Goal: Task Accomplishment & Management: Manage account settings

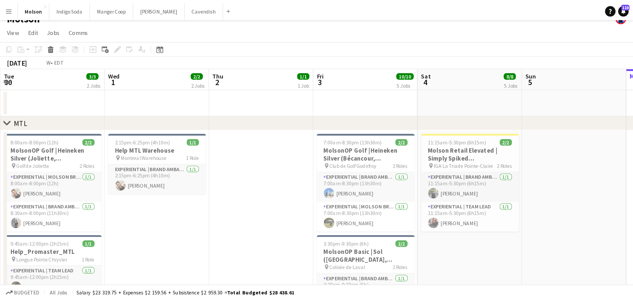
scroll to position [0, 157]
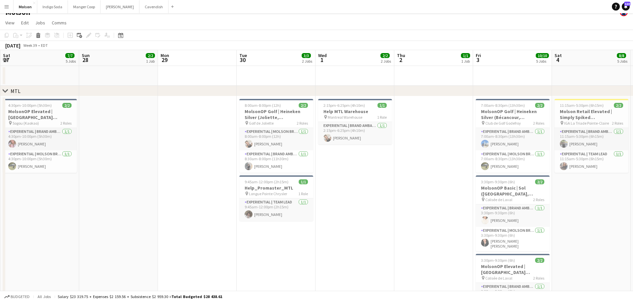
click at [7, 7] on app-icon "Menu" at bounding box center [6, 6] width 5 height 5
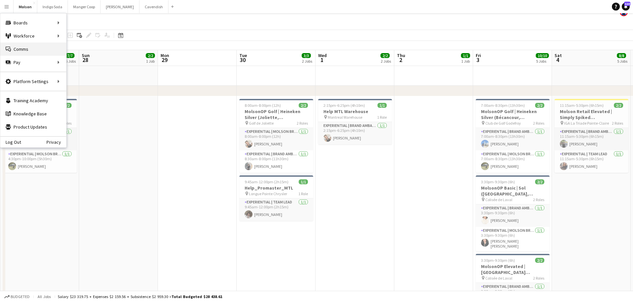
click at [35, 49] on link "Comms Comms" at bounding box center [33, 49] width 66 height 13
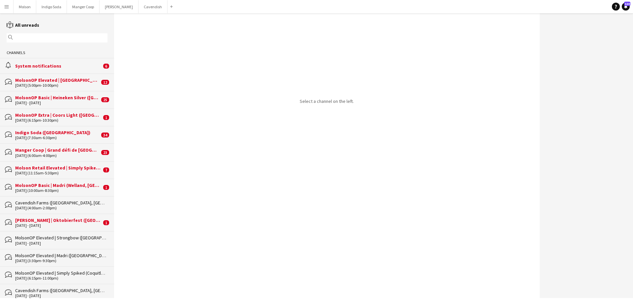
click at [5, 11] on button "Menu" at bounding box center [6, 6] width 13 height 13
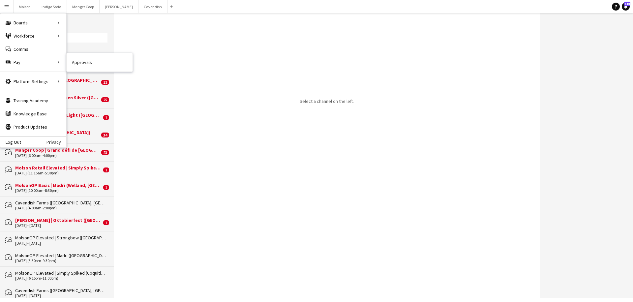
click at [90, 61] on link "Approvals" at bounding box center [100, 62] width 66 height 13
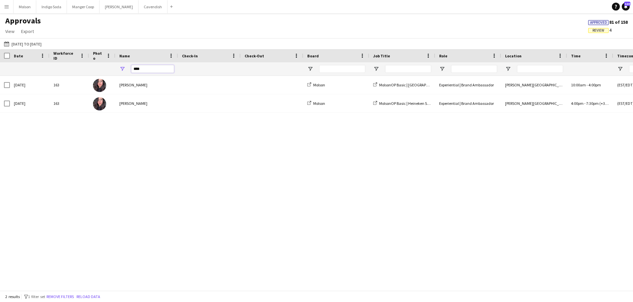
click at [149, 71] on input "****" at bounding box center [152, 69] width 43 height 8
type input "*"
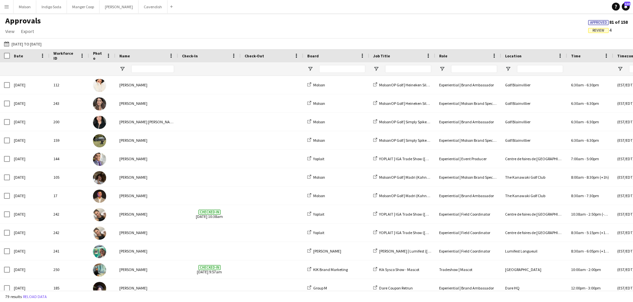
click at [148, 27] on div "Approvals View Customise view Customise filters Reset Filters Reset View Reset …" at bounding box center [316, 27] width 633 height 22
click at [151, 70] on input "Name Filter Input" at bounding box center [152, 69] width 43 height 8
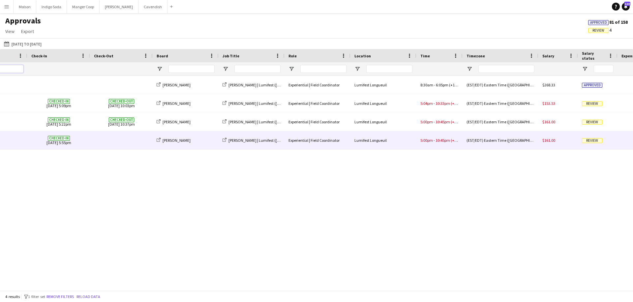
type input "****"
click at [443, 139] on span "10:45pm" at bounding box center [442, 140] width 14 height 5
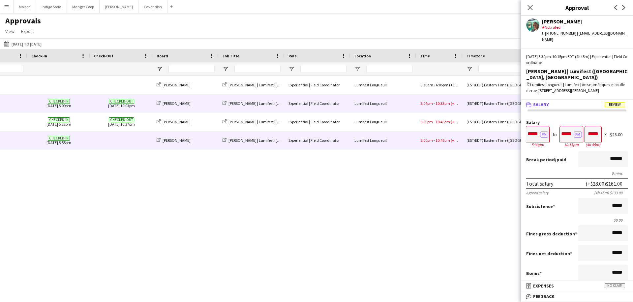
scroll to position [0, 215]
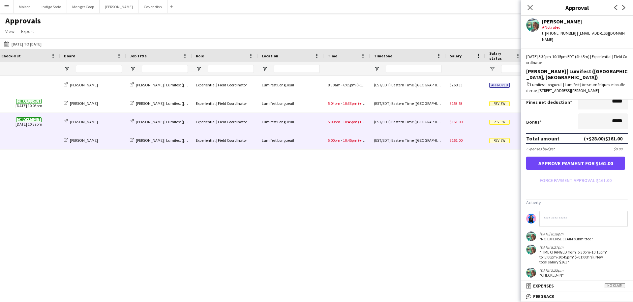
click at [404, 126] on div "(EST/EDT) Eastern Time ([GEOGRAPHIC_DATA] & [GEOGRAPHIC_DATA])" at bounding box center [408, 122] width 76 height 18
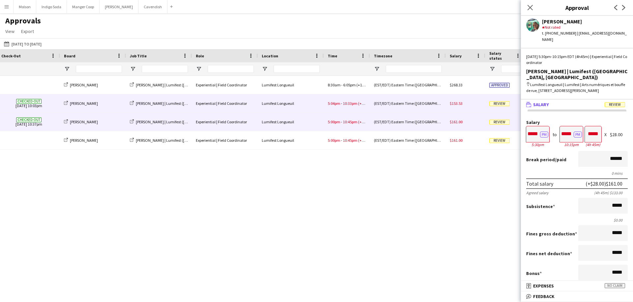
click at [390, 108] on div "(EST/EDT) Eastern Time ([GEOGRAPHIC_DATA] & [GEOGRAPHIC_DATA])" at bounding box center [408, 103] width 76 height 18
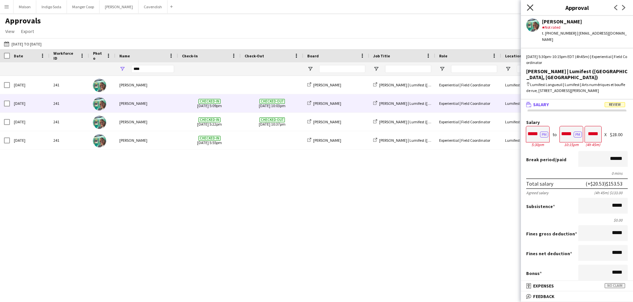
click at [484, 6] on icon "Close pop-in" at bounding box center [530, 7] width 6 height 6
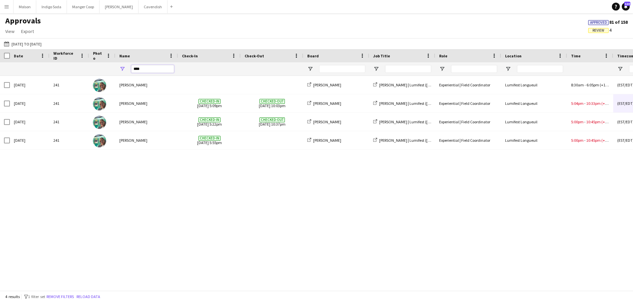
drag, startPoint x: 159, startPoint y: 70, endPoint x: 103, endPoint y: 70, distance: 55.4
click at [103, 70] on div "****" at bounding box center [598, 68] width 1196 height 13
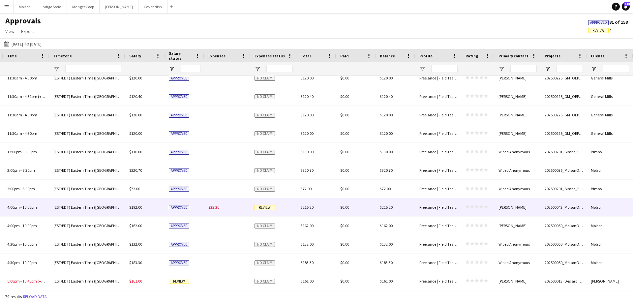
click at [468, 207] on icon "star" at bounding box center [467, 207] width 4 height 4
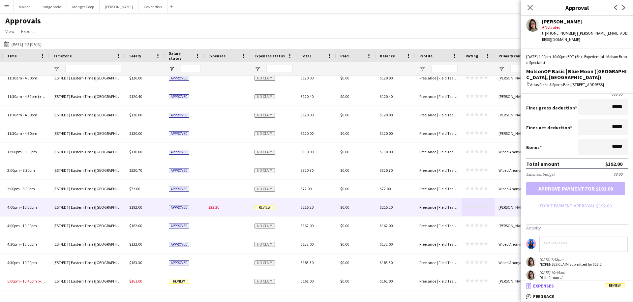
click at [484, 247] on mat-panel-title "receipt Expenses Review" at bounding box center [575, 286] width 109 height 6
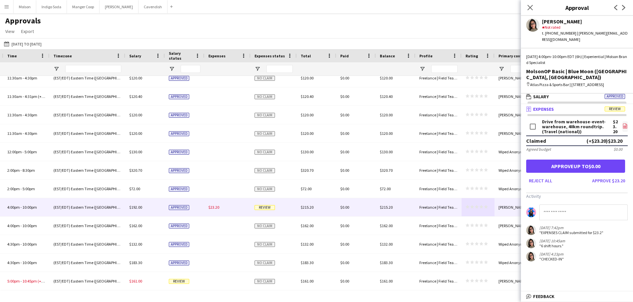
click at [484, 126] on icon at bounding box center [624, 127] width 3 height 2
click at [484, 8] on icon "Close pop-in" at bounding box center [530, 7] width 6 height 6
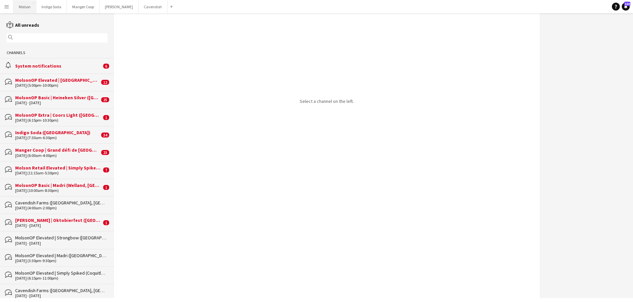
click at [24, 7] on button "Molson Close" at bounding box center [25, 6] width 23 height 13
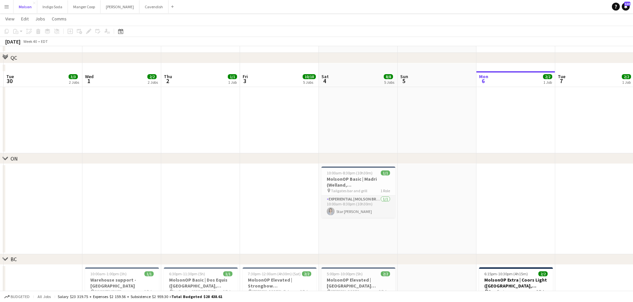
scroll to position [289, 0]
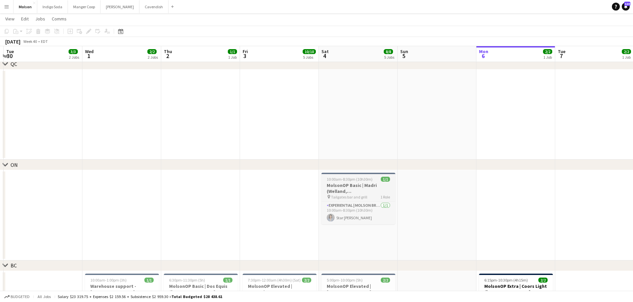
click at [359, 184] on h3 "MolsonOP Basic | Madri ([PERSON_NAME], [GEOGRAPHIC_DATA])" at bounding box center [358, 188] width 74 height 12
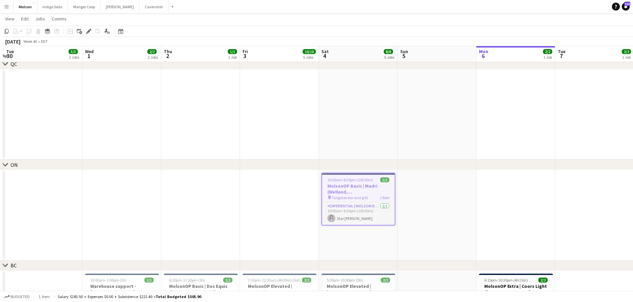
click at [86, 32] on icon "Edit" at bounding box center [88, 31] width 5 height 5
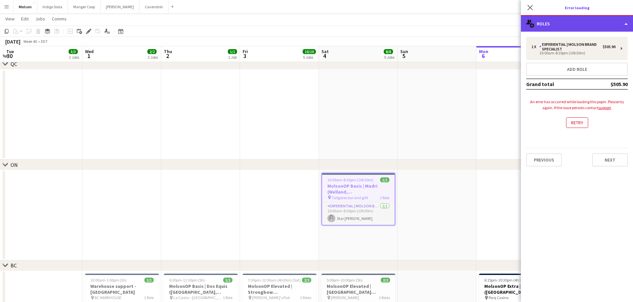
click at [484, 22] on div "multiple-users-add Roles" at bounding box center [577, 24] width 112 height 16
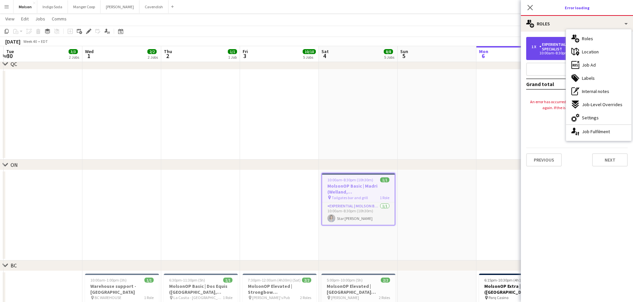
click at [484, 55] on div "1 x Experiential | Molson Brand Specialist $505.90 10:00am-8:30pm (10h30m)" at bounding box center [576, 48] width 101 height 23
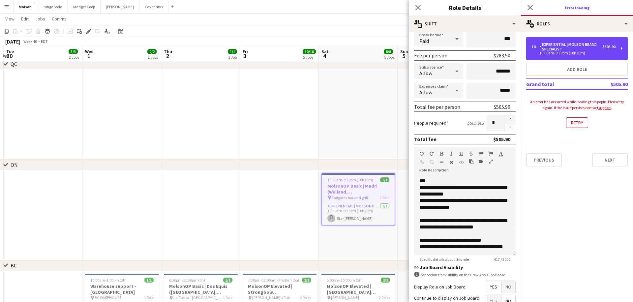
scroll to position [95, 0]
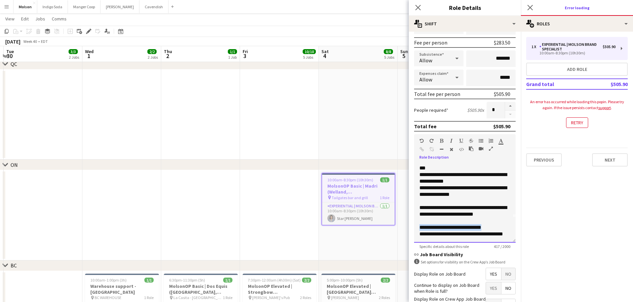
drag, startPoint x: 420, startPoint y: 226, endPoint x: 495, endPoint y: 225, distance: 75.1
click at [484, 225] on div "**********" at bounding box center [464, 227] width 91 height 7
click at [455, 231] on div "**********" at bounding box center [464, 234] width 91 height 7
drag, startPoint x: 430, startPoint y: 226, endPoint x: 524, endPoint y: 226, distance: 93.9
click at [484, 226] on body "Menu Boards Boards Boards All jobs Status Workforce Workforce My Workforce Recr…" at bounding box center [316, 146] width 633 height 871
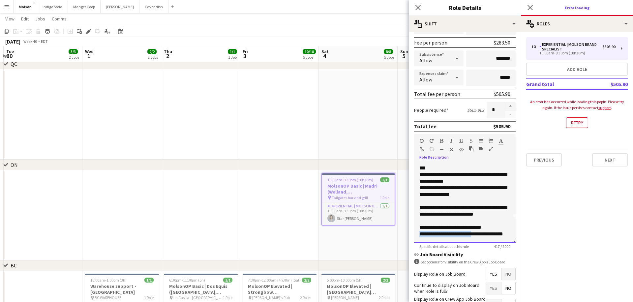
drag, startPoint x: 475, startPoint y: 236, endPoint x: 524, endPoint y: 235, distance: 49.8
click at [484, 235] on body "Menu Boards Boards Boards All jobs Status Workforce Workforce My Workforce Recr…" at bounding box center [316, 146] width 633 height 871
click at [484, 235] on div "**********" at bounding box center [464, 234] width 91 height 7
click at [435, 227] on div "**********" at bounding box center [464, 227] width 91 height 7
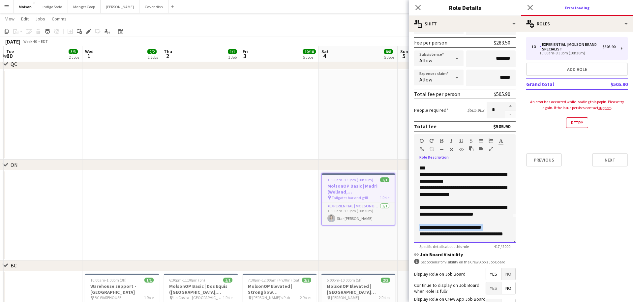
click at [435, 227] on div "**********" at bounding box center [464, 227] width 91 height 7
click at [484, 226] on div "**********" at bounding box center [464, 227] width 91 height 7
drag, startPoint x: 431, startPoint y: 228, endPoint x: 516, endPoint y: 228, distance: 85.3
click at [484, 228] on form "**********" at bounding box center [465, 147] width 112 height 410
click at [484, 228] on div "**********" at bounding box center [464, 227] width 91 height 7
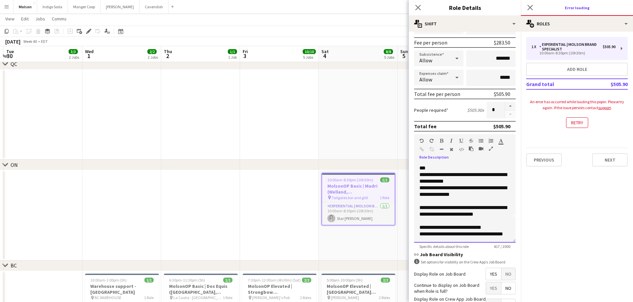
click at [435, 227] on div "**********" at bounding box center [464, 227] width 91 height 7
click at [484, 226] on div "**********" at bounding box center [464, 227] width 91 height 7
click at [484, 228] on mat-expansion-panel "pencil3 General details 1 x Experiential | Molson Brand Specialist $505.90 10:0…" at bounding box center [577, 167] width 112 height 270
click at [484, 227] on div "**********" at bounding box center [464, 227] width 91 height 7
click at [484, 235] on mat-expansion-panel "pencil3 General details 1 x Experiential | Molson Brand Specialist $505.90 10:0…" at bounding box center [577, 167] width 112 height 270
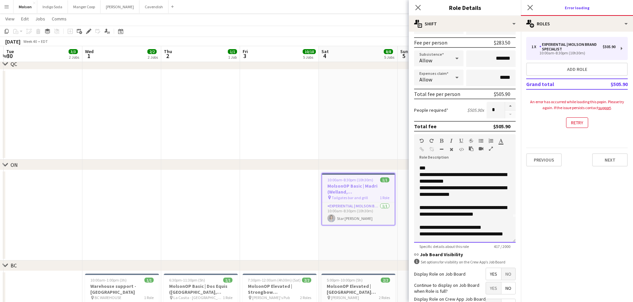
click at [436, 226] on div "**********" at bounding box center [464, 227] width 91 height 7
click at [445, 227] on div "**********" at bounding box center [464, 227] width 91 height 7
click at [484, 227] on div "**********" at bounding box center [464, 227] width 91 height 7
click at [484, 231] on mat-expansion-panel "pencil3 General details 1 x Experiential | Molson Brand Specialist $505.90 10:0…" at bounding box center [577, 167] width 112 height 270
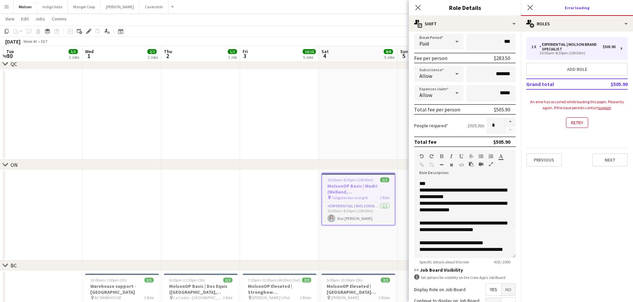
scroll to position [80, 0]
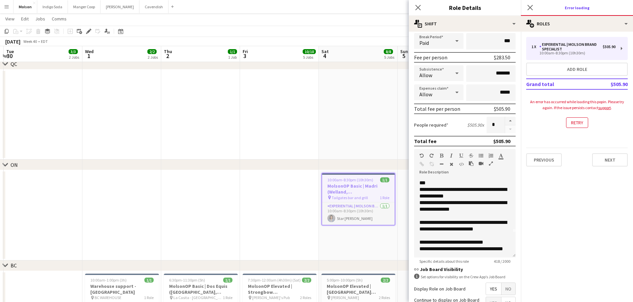
click at [2, 5] on button "Menu" at bounding box center [6, 6] width 13 height 13
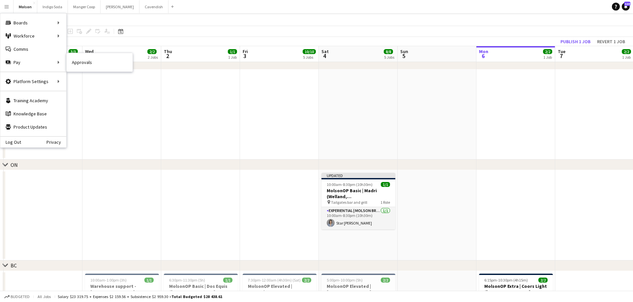
click at [75, 64] on link "Approvals" at bounding box center [100, 62] width 66 height 13
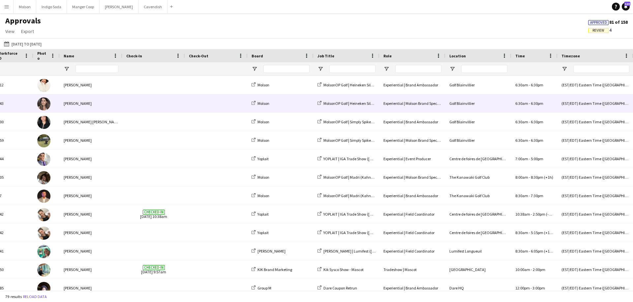
scroll to position [0, 156]
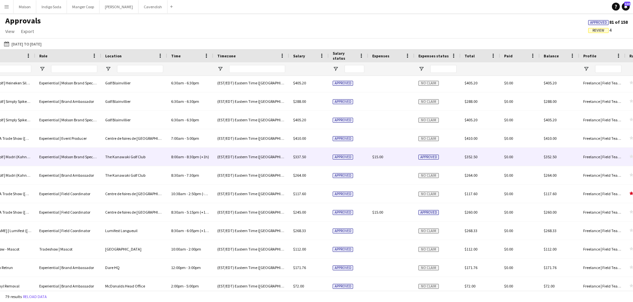
click at [436, 159] on span "Approved" at bounding box center [428, 157] width 20 height 5
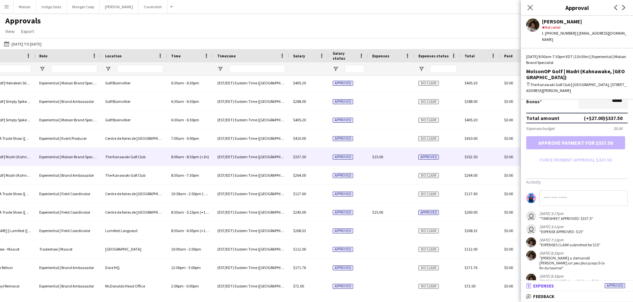
click at [484, 247] on span "Expenses" at bounding box center [543, 286] width 21 height 6
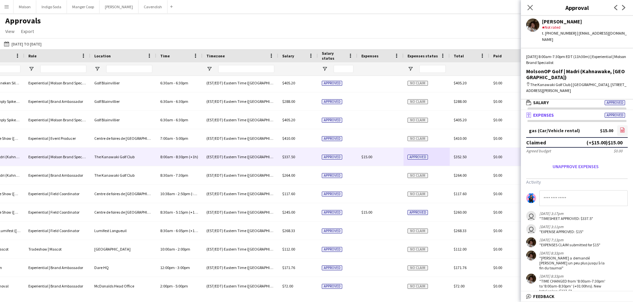
click at [484, 127] on icon "file-image" at bounding box center [622, 129] width 5 height 5
click at [484, 7] on icon "Close pop-in" at bounding box center [530, 7] width 6 height 6
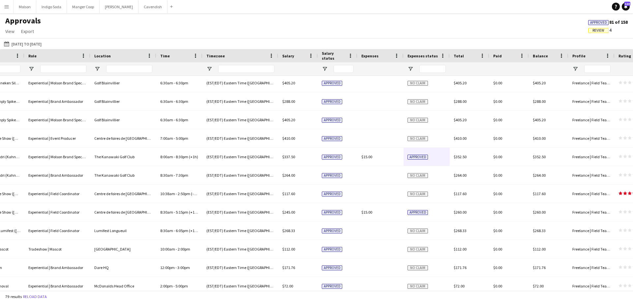
click at [9, 9] on button "Menu" at bounding box center [6, 6] width 13 height 13
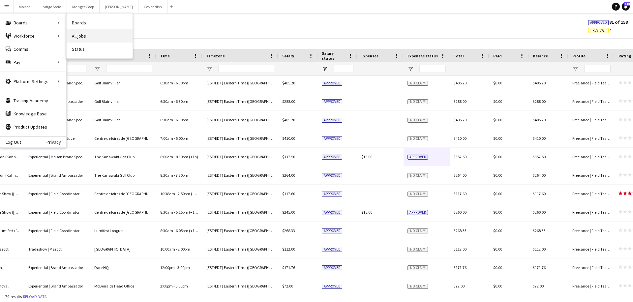
click at [87, 38] on link "All jobs" at bounding box center [100, 35] width 66 height 13
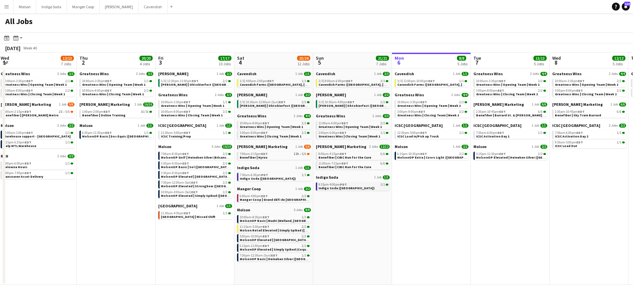
click at [354, 187] on link "9:15am-4:00pm PDT 1/1 Indigo Soda (BC)" at bounding box center [353, 186] width 70 height 8
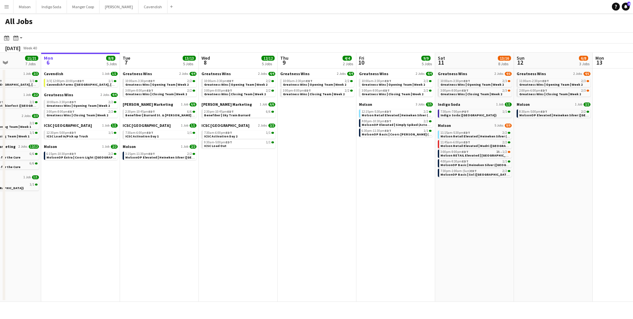
scroll to position [0, 226]
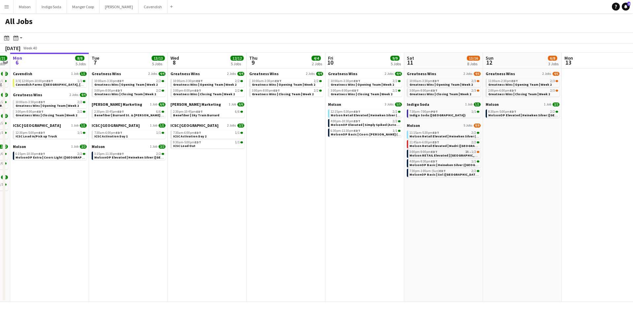
click at [463, 153] on span "Molson RETAIL Elevated | [GEOGRAPHIC_DATA] ([GEOGRAPHIC_DATA], [GEOGRAPHIC_DATA…" at bounding box center [482, 155] width 146 height 4
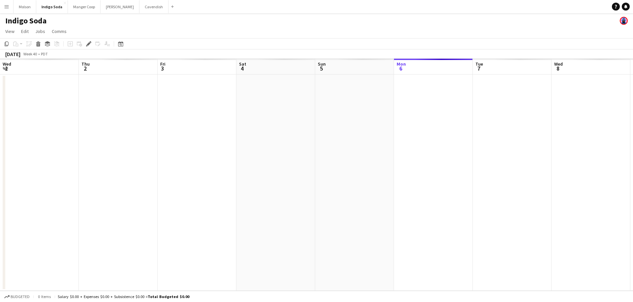
scroll to position [0, 227]
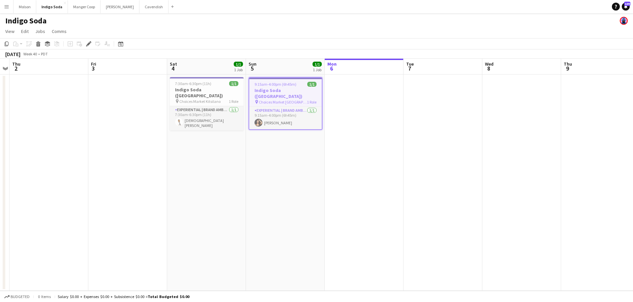
click at [266, 90] on h3 "Indigo Soda ([GEOGRAPHIC_DATA])" at bounding box center [285, 93] width 72 height 12
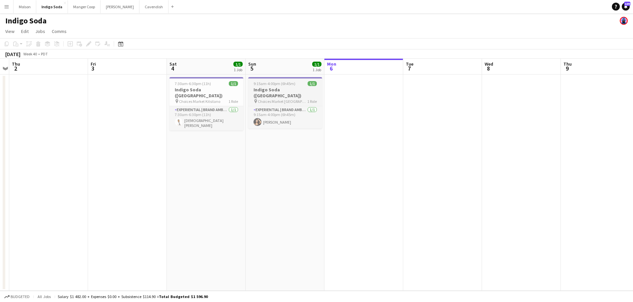
click at [266, 90] on h3 "Indigo Soda ([GEOGRAPHIC_DATA])" at bounding box center [285, 93] width 74 height 12
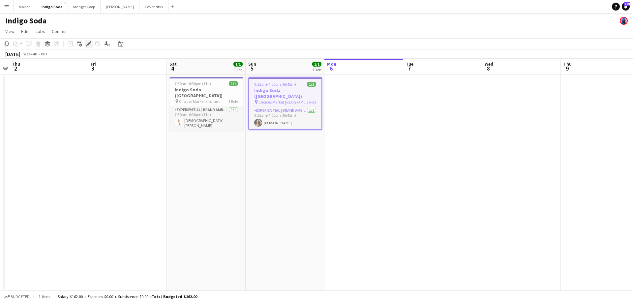
click at [86, 44] on icon "Edit" at bounding box center [88, 43] width 5 height 5
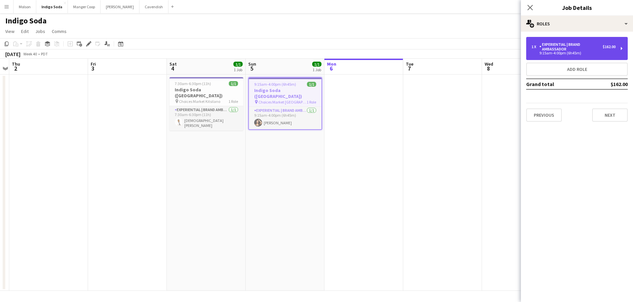
click at [552, 54] on div "9:15am-4:00pm (6h45m)" at bounding box center [573, 52] width 84 height 3
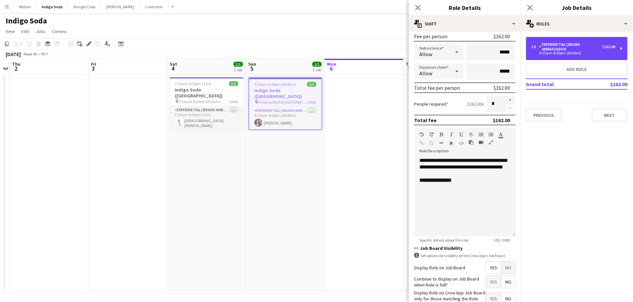
scroll to position [95, 0]
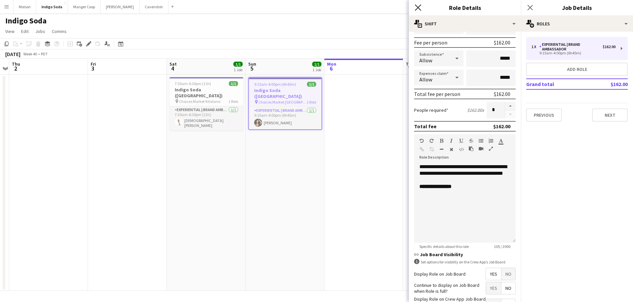
click at [419, 8] on icon "Close pop-in" at bounding box center [418, 7] width 6 height 6
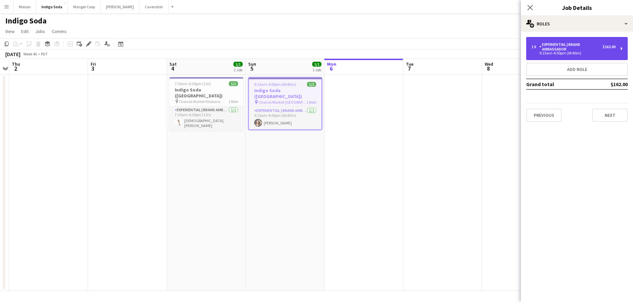
click at [576, 50] on div "Experiential | Brand Ambassador" at bounding box center [570, 46] width 63 height 9
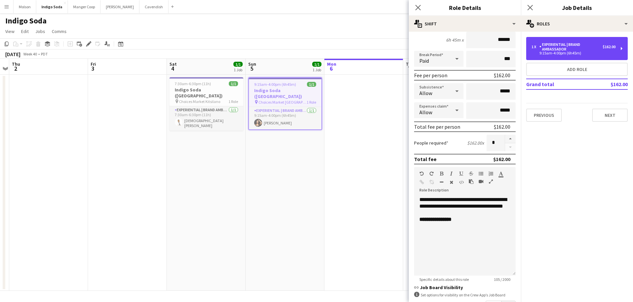
scroll to position [101, 0]
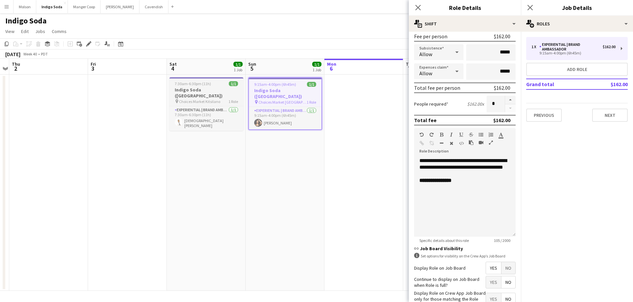
click at [226, 85] on div "7:30am-6:30pm (11h) 1/1" at bounding box center [206, 83] width 74 height 5
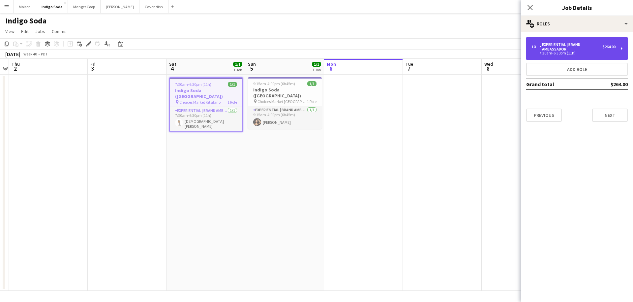
click at [577, 45] on div "Experiential | Brand Ambassador" at bounding box center [570, 46] width 63 height 9
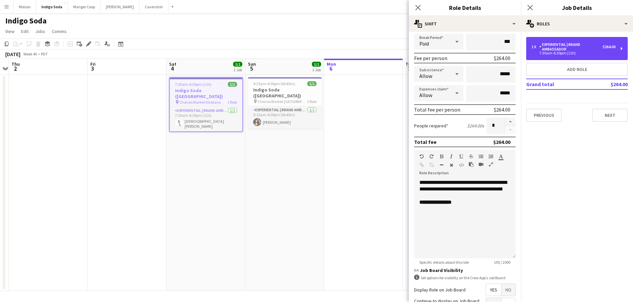
scroll to position [81, 0]
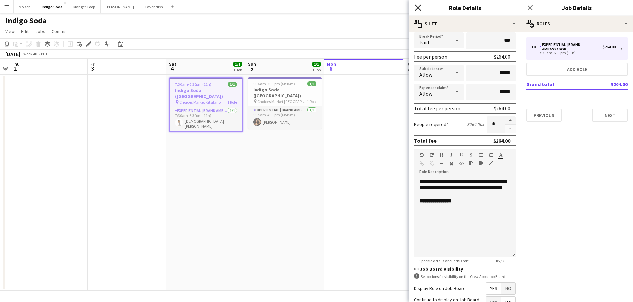
click at [419, 9] on icon at bounding box center [418, 7] width 6 height 6
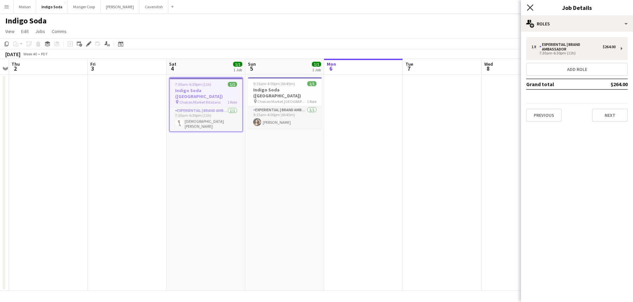
click at [530, 6] on icon "Close pop-in" at bounding box center [530, 7] width 6 height 6
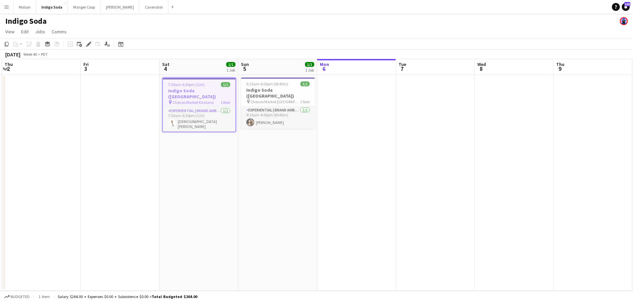
scroll to position [0, 235]
click at [185, 75] on app-date-cell "7:30am-6:30pm (11h) 1/1 Indigo Soda (BC) pin Choices Market Kitsilano 1 Role Ex…" at bounding box center [198, 182] width 79 height 216
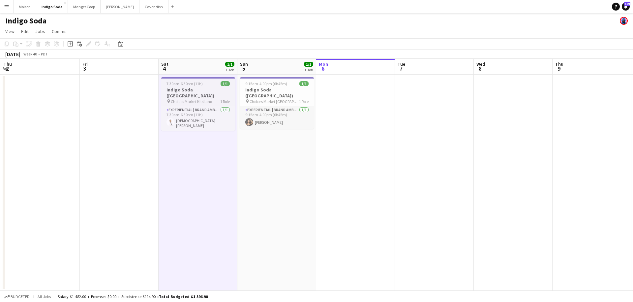
click at [191, 84] on span "7:30am-6:30pm (11h)" at bounding box center [184, 83] width 36 height 5
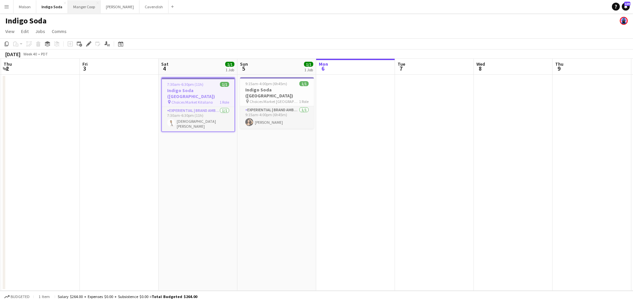
click at [79, 9] on button "Manger Coop Close" at bounding box center [84, 6] width 33 height 13
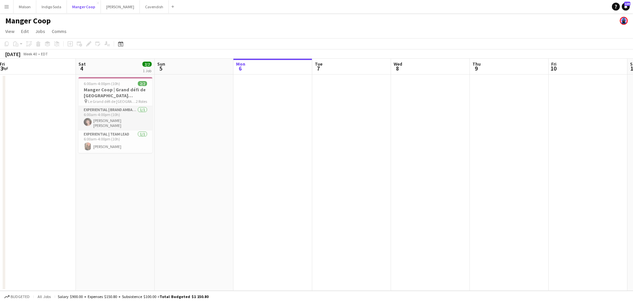
scroll to position [0, 154]
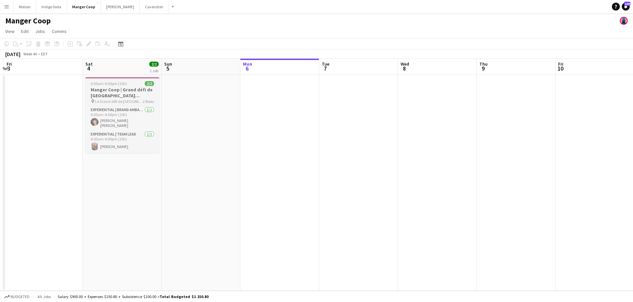
click at [131, 83] on div "6:00am-4:00pm (10h) 2/2" at bounding box center [122, 83] width 74 height 5
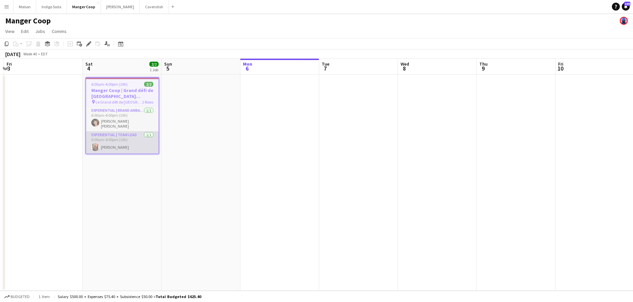
click at [119, 138] on app-card-role "Experiential | Team Lead 1/1 6:00am-4:00pm (10h) Vanessa Bernard" at bounding box center [122, 142] width 72 height 22
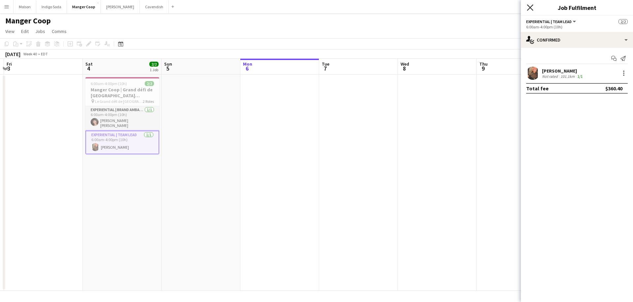
click at [527, 8] on icon "Close pop-in" at bounding box center [530, 7] width 6 height 6
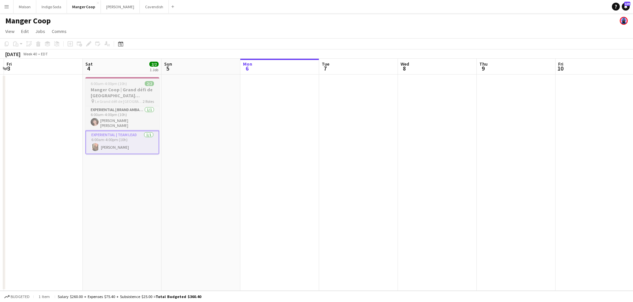
click at [128, 83] on div "6:00am-4:00pm (10h) 2/2" at bounding box center [122, 83] width 74 height 5
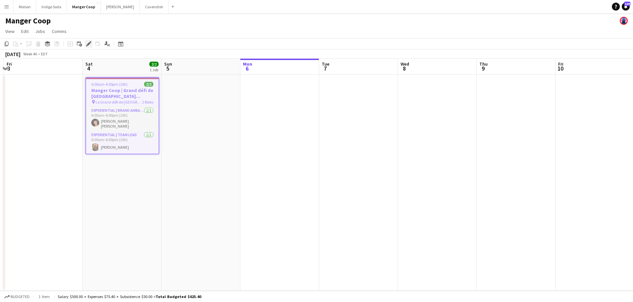
click at [88, 43] on icon "Edit" at bounding box center [88, 43] width 5 height 5
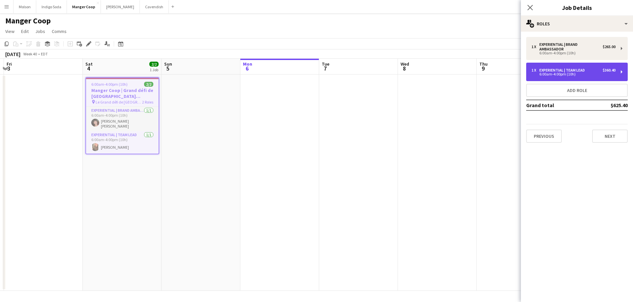
click at [582, 71] on div "Experiential | Team Lead" at bounding box center [563, 70] width 48 height 5
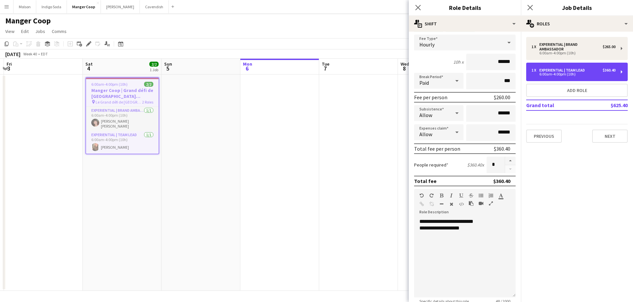
scroll to position [41, 0]
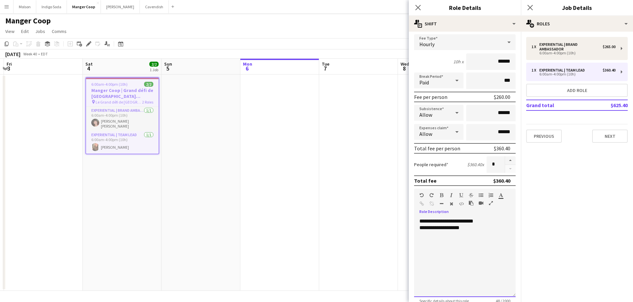
drag, startPoint x: 418, startPoint y: 221, endPoint x: 488, endPoint y: 229, distance: 70.0
click at [488, 229] on div "**********" at bounding box center [464, 257] width 101 height 79
click at [487, 223] on div "**********" at bounding box center [464, 257] width 101 height 79
drag, startPoint x: 490, startPoint y: 117, endPoint x: 535, endPoint y: 119, distance: 45.9
click at [536, 120] on body "Menu Boards Boards Boards All jobs Status Workforce Workforce My Workforce Recr…" at bounding box center [316, 151] width 633 height 302
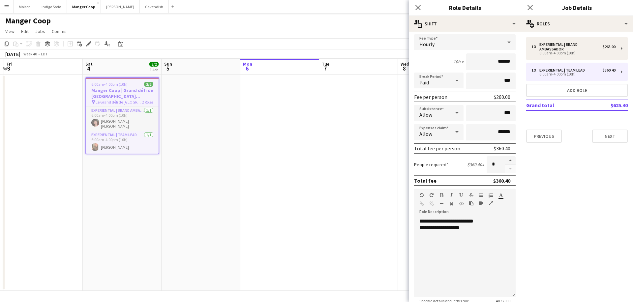
type input "**"
type input "*******"
click at [517, 133] on form "**********" at bounding box center [465, 184] width 112 height 376
click at [513, 133] on input "******" at bounding box center [490, 132] width 49 height 16
type input "**"
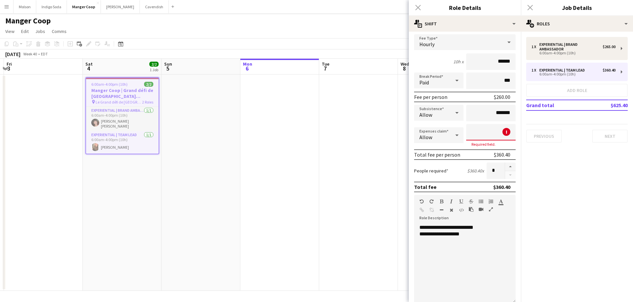
click at [578, 164] on mat-expansion-panel "pencil3 General details 1 x Experiential | Brand Ambassador $265.00 6:00am-4:00…" at bounding box center [577, 167] width 112 height 270
click at [491, 130] on input at bounding box center [490, 132] width 49 height 16
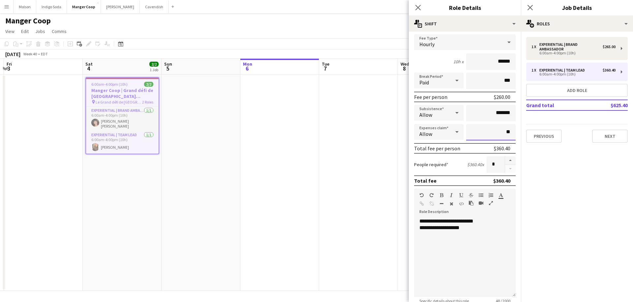
type input "**"
click at [600, 171] on mat-expansion-panel "pencil3 General details 1 x Experiential | Brand Ambassador $265.00 6:00am-4:00…" at bounding box center [577, 167] width 112 height 270
click at [617, 136] on button "Next" at bounding box center [610, 136] width 36 height 13
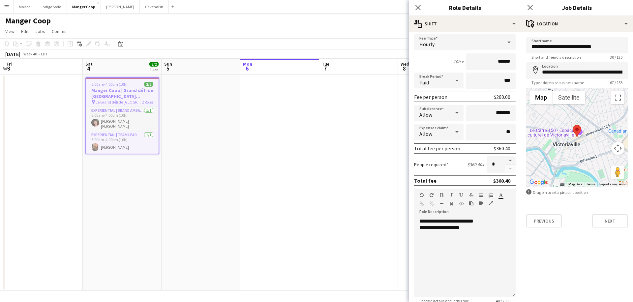
click at [333, 191] on app-date-cell at bounding box center [358, 182] width 79 height 216
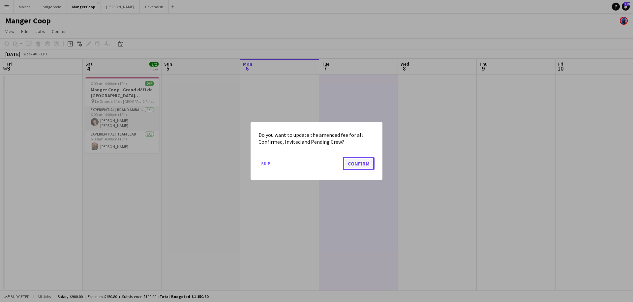
click at [357, 161] on button "Confirm" at bounding box center [359, 163] width 32 height 13
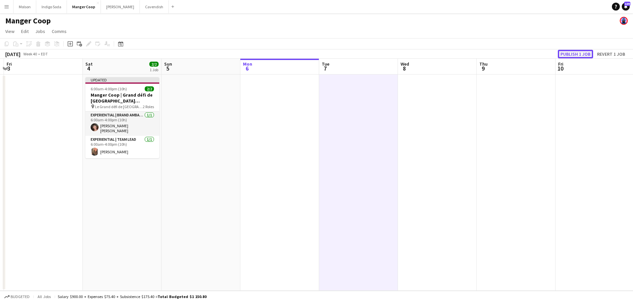
click at [571, 52] on button "Publish 1 job" at bounding box center [575, 54] width 35 height 9
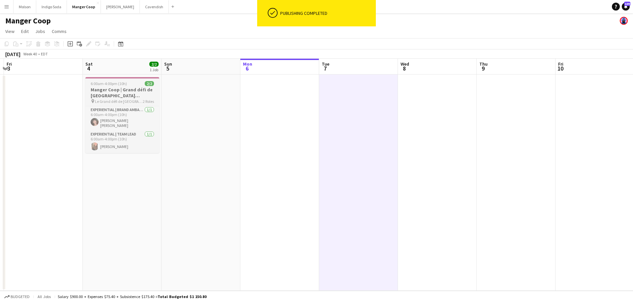
click at [120, 91] on h3 "Manger Coop | Grand défi de [GEOGRAPHIC_DATA] ([GEOGRAPHIC_DATA], [GEOGRAPHIC_D…" at bounding box center [122, 93] width 74 height 12
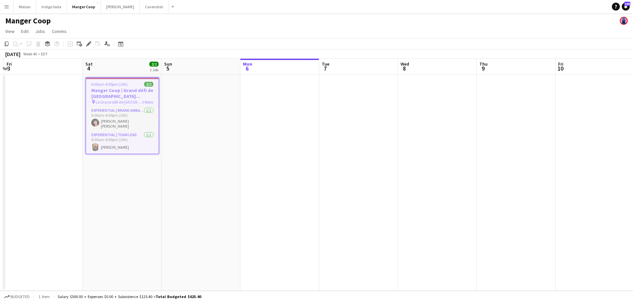
click at [6, 9] on button "Menu" at bounding box center [6, 6] width 13 height 13
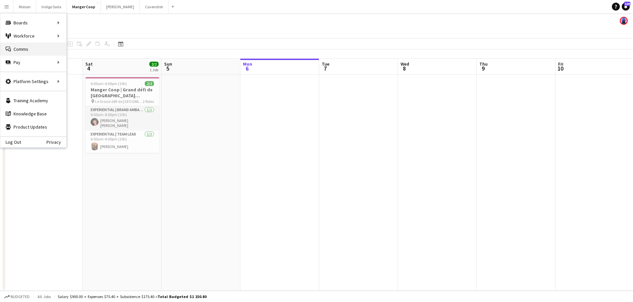
click at [26, 47] on link "Comms Comms" at bounding box center [33, 49] width 66 height 13
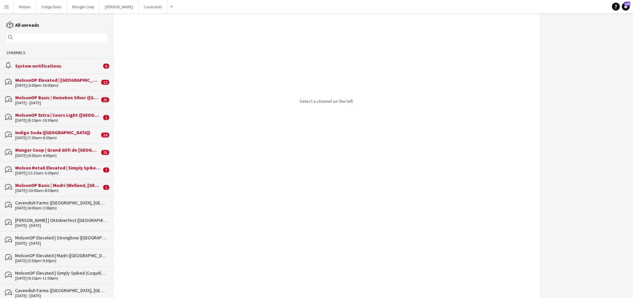
click at [45, 65] on div "System notifications" at bounding box center [58, 66] width 86 height 6
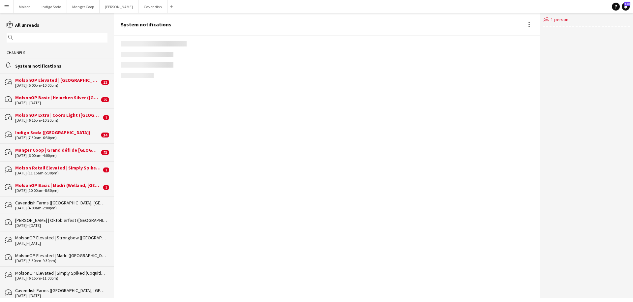
scroll to position [267, 0]
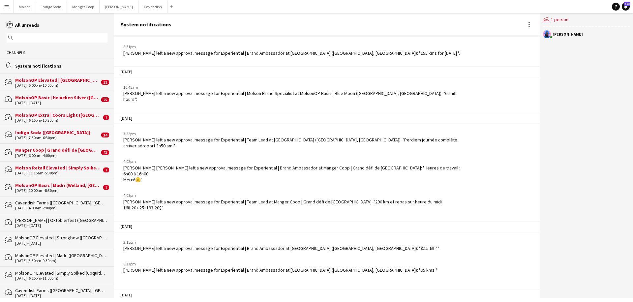
click at [44, 82] on div "MolsonOP Elevated | [GEOGRAPHIC_DATA] ([GEOGRAPHIC_DATA], [GEOGRAPHIC_DATA])" at bounding box center [57, 80] width 84 height 6
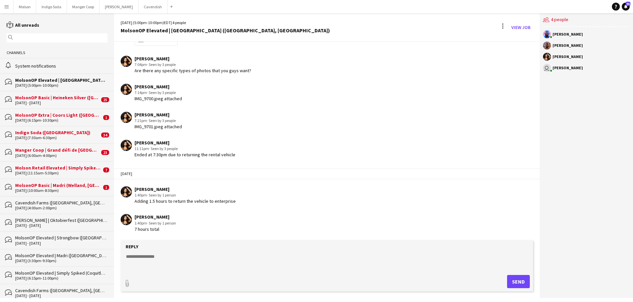
click at [45, 97] on div "MolsonOP Basic | Heineken Silver ([GEOGRAPHIC_DATA], [GEOGRAPHIC_DATA])" at bounding box center [57, 98] width 84 height 6
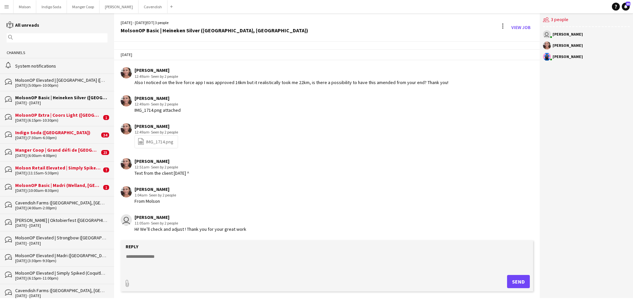
click at [46, 115] on div "MolsonOP Extra | Coors Light ([GEOGRAPHIC_DATA], [GEOGRAPHIC_DATA])" at bounding box center [58, 115] width 86 height 6
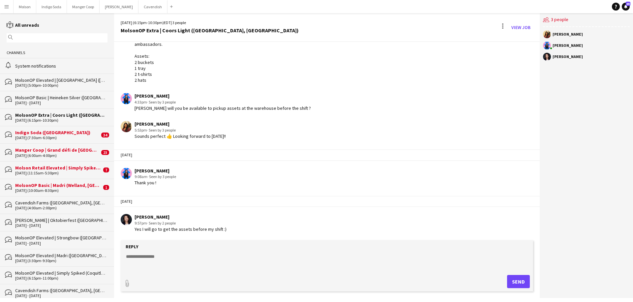
click at [46, 135] on div "Indigo Soda ([GEOGRAPHIC_DATA])" at bounding box center [57, 133] width 84 height 6
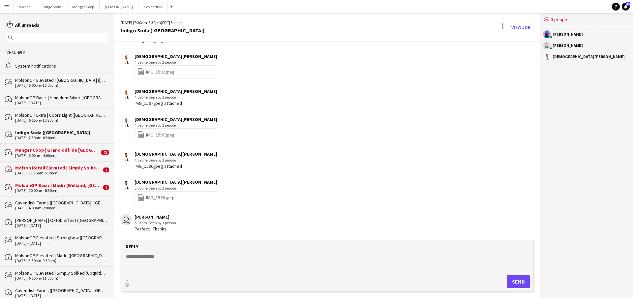
click at [47, 148] on div "Manger Coop | Grand défi de [GEOGRAPHIC_DATA] ([GEOGRAPHIC_DATA], [GEOGRAPHIC_D…" at bounding box center [57, 150] width 84 height 6
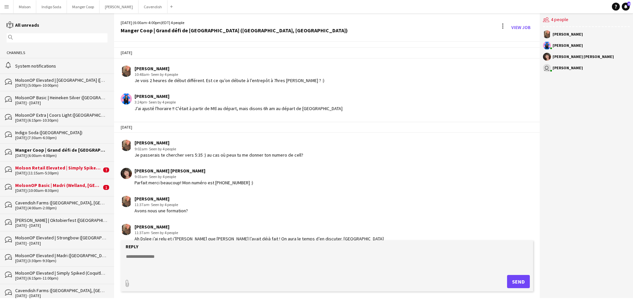
scroll to position [753, 0]
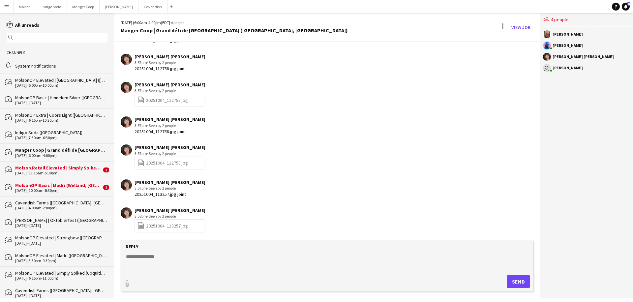
click at [47, 169] on div "Molson Retail Elevated | Simply Spiked ([GEOGRAPHIC_DATA], [GEOGRAPHIC_DATA])" at bounding box center [58, 168] width 86 height 6
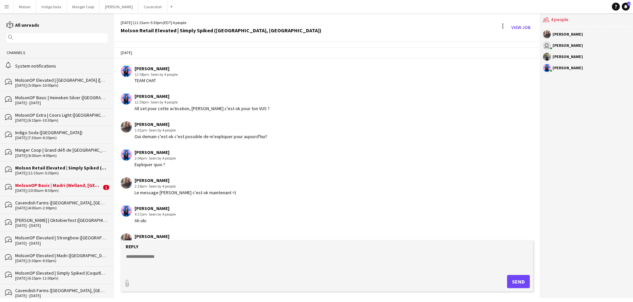
scroll to position [262, 0]
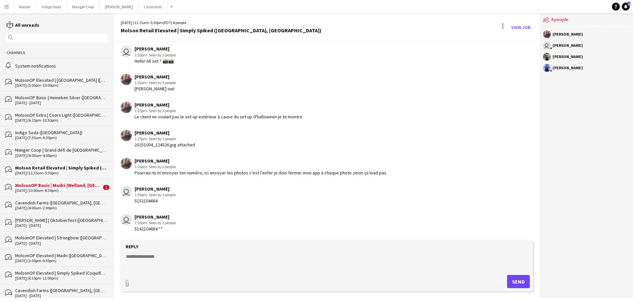
click at [47, 190] on div "[DATE] (10:00am-8:30pm)" at bounding box center [58, 190] width 86 height 5
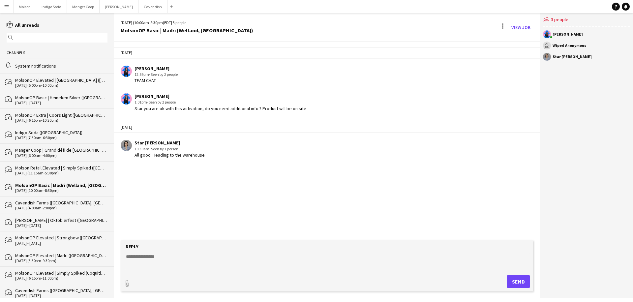
click at [60, 68] on div "System notifications" at bounding box center [61, 66] width 92 height 6
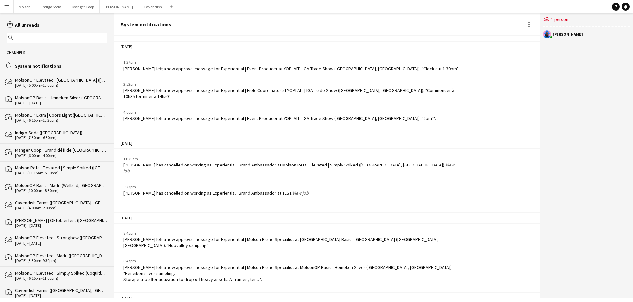
scroll to position [267, 0]
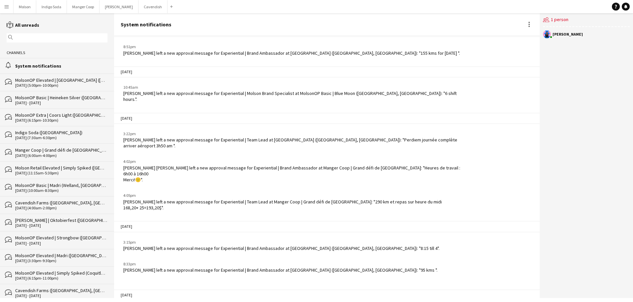
click at [7, 10] on button "Menu" at bounding box center [6, 6] width 13 height 13
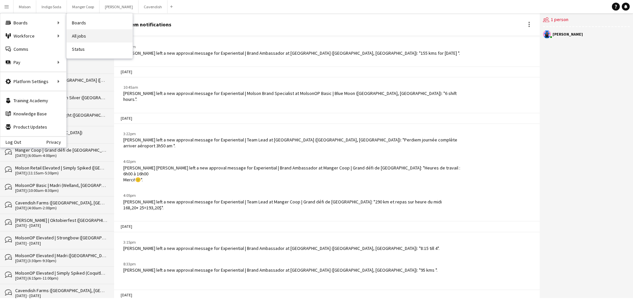
click at [83, 34] on link "All jobs" at bounding box center [100, 35] width 66 height 13
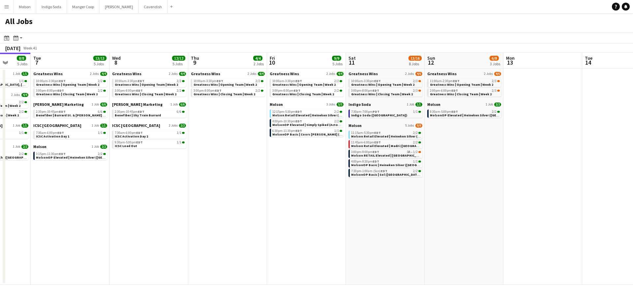
scroll to position [0, 293]
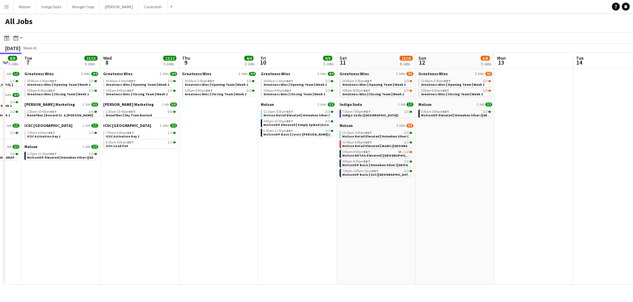
click at [294, 153] on app-date-cell "Greatness Wins 2 Jobs 4/4 10:00am-3:30pm EDT 2/2 Greatness Wins | Opening Team …" at bounding box center [297, 177] width 79 height 216
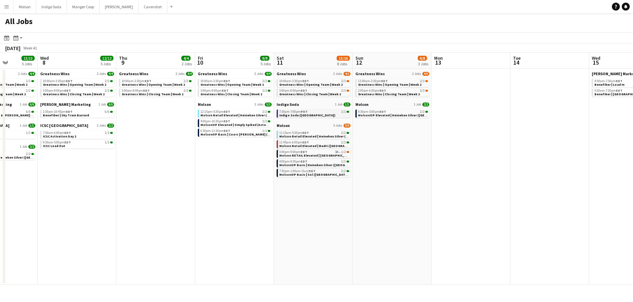
scroll to position [0, 198]
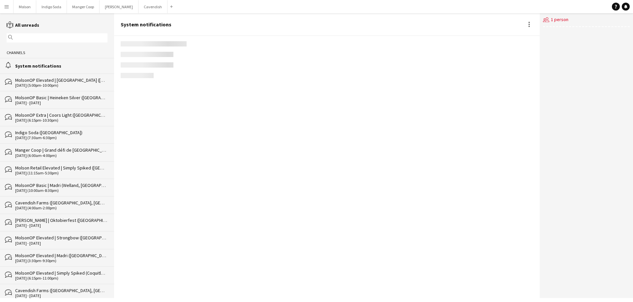
scroll to position [267, 0]
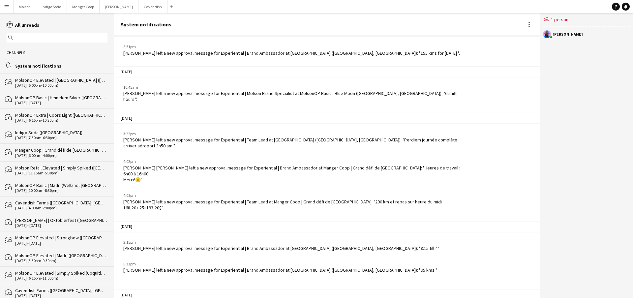
click at [8, 11] on button "Menu" at bounding box center [6, 6] width 13 height 13
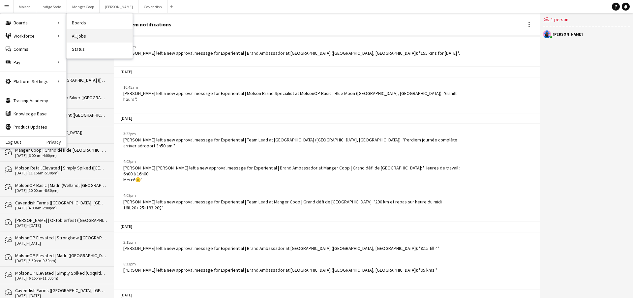
click at [86, 36] on link "All jobs" at bounding box center [100, 35] width 66 height 13
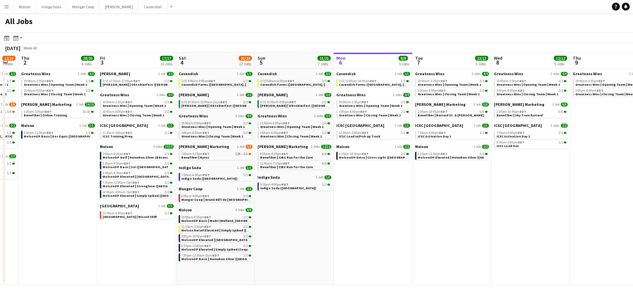
scroll to position [0, 137]
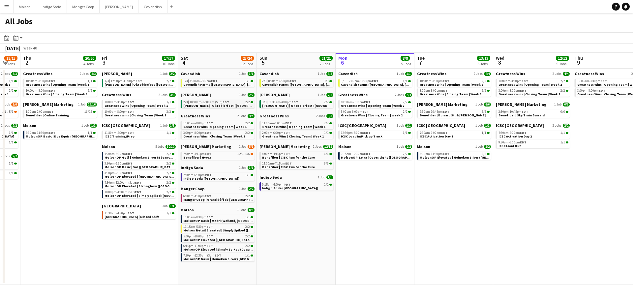
click at [222, 104] on span "[PERSON_NAME] | Oktobierfest ([GEOGRAPHIC_DATA], [GEOGRAPHIC_DATA])" at bounding box center [257, 105] width 148 height 4
click at [21, 9] on button "Molson Close" at bounding box center [25, 6] width 23 height 13
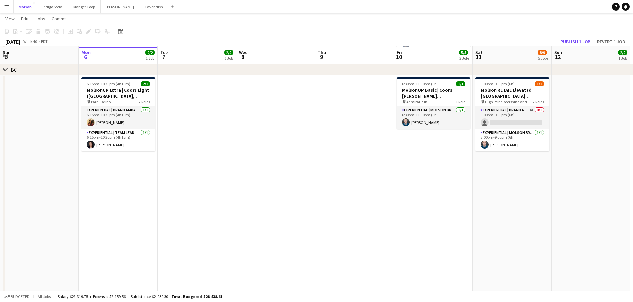
scroll to position [419, 0]
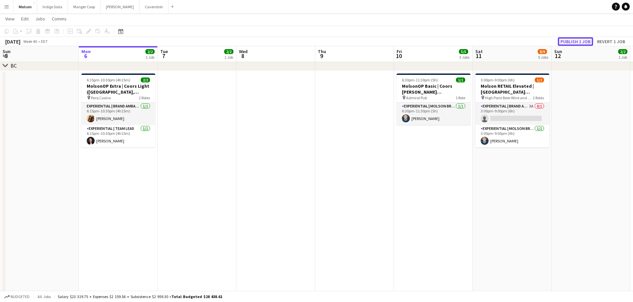
click at [576, 41] on button "Publish 1 job" at bounding box center [575, 41] width 35 height 9
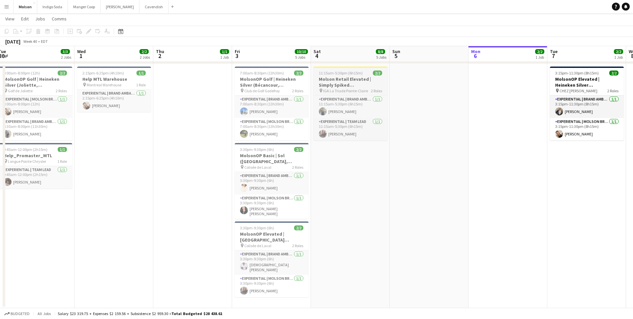
scroll to position [0, 324]
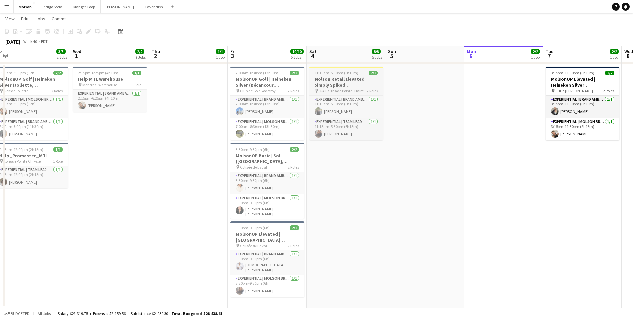
click at [348, 83] on h3 "Molson Retail Elevated | Simply Spiked ([GEOGRAPHIC_DATA], [GEOGRAPHIC_DATA])" at bounding box center [346, 82] width 74 height 12
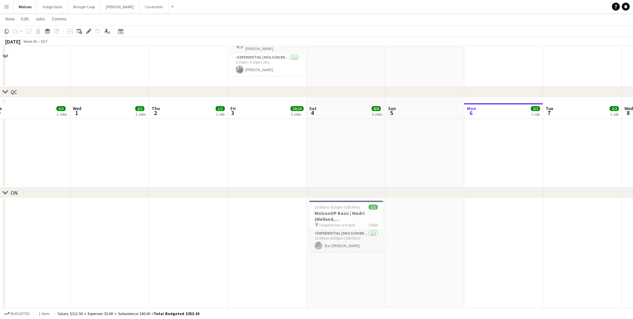
scroll to position [344, 0]
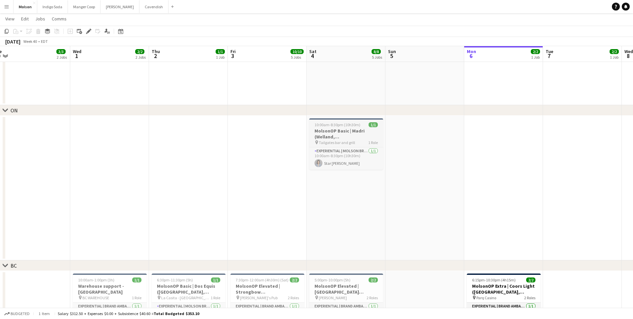
click at [359, 126] on div "10:00am-8:30pm (10h30m) 1/1" at bounding box center [346, 124] width 74 height 5
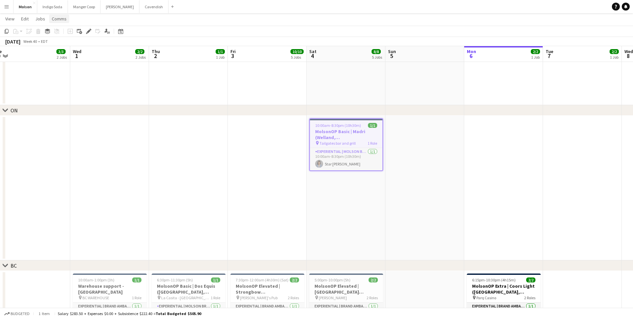
click at [53, 21] on span "Comms" at bounding box center [59, 19] width 15 height 6
click at [75, 47] on span "Create chat" at bounding box center [65, 47] width 23 height 6
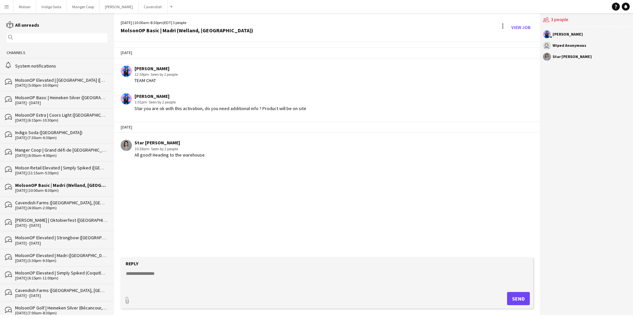
click at [199, 148] on div "10:38am · Seen by 2 people" at bounding box center [169, 149] width 70 height 6
click at [301, 283] on textarea at bounding box center [328, 278] width 406 height 17
type textarea "**********"
click at [519, 300] on button "Send" at bounding box center [518, 298] width 23 height 13
click at [197, 198] on div "Hello Star, are there any expenses on this shift ?" at bounding box center [181, 201] width 94 height 6
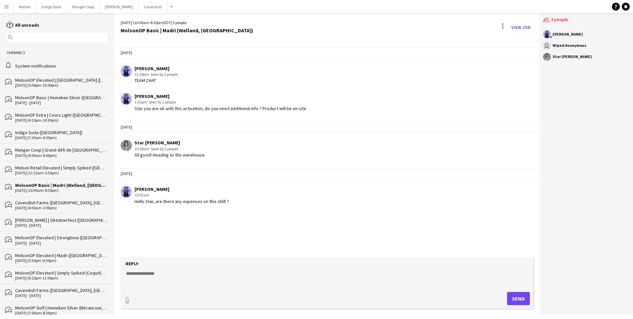
click at [197, 198] on div "Hello Star, are there any expenses on this shift ?" at bounding box center [181, 201] width 94 height 6
copy div "Hello Star, are there any expenses on this shift ?"
click at [283, 203] on div "Laurence Pare 10:02am Hello Star, are there any expenses on this shift ?" at bounding box center [291, 195] width 340 height 18
click at [7, 5] on app-icon "Menu" at bounding box center [6, 6] width 5 height 5
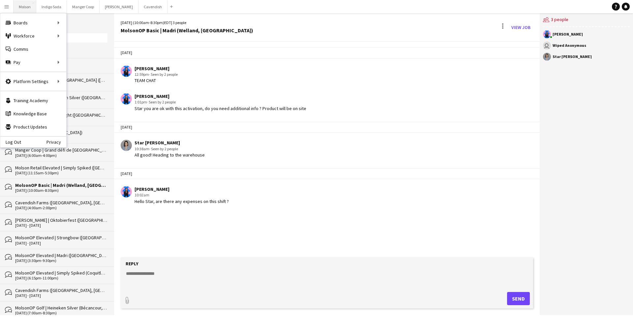
click at [23, 8] on button "Molson Close" at bounding box center [25, 6] width 23 height 13
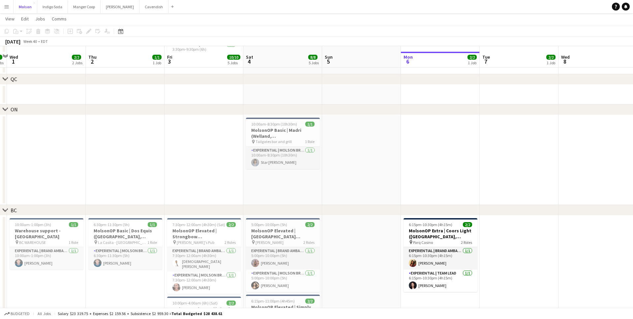
scroll to position [280, 0]
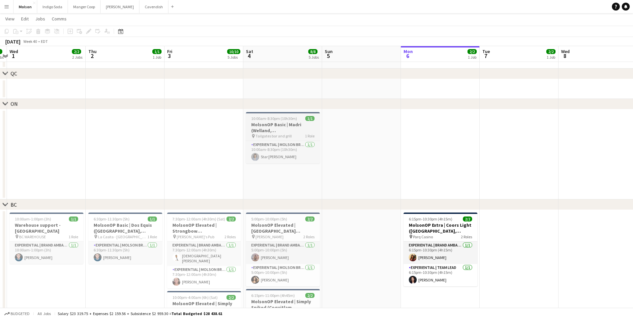
click at [289, 119] on span "10:00am-8:30pm (10h30m)" at bounding box center [274, 118] width 46 height 5
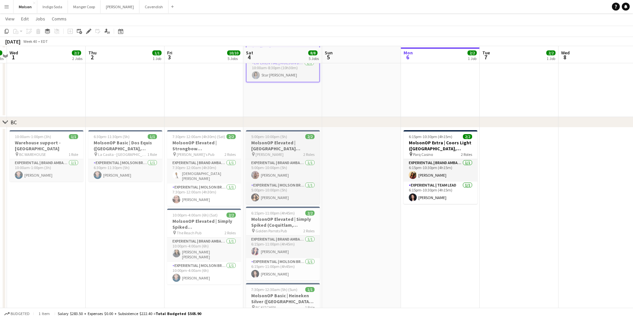
scroll to position [364, 0]
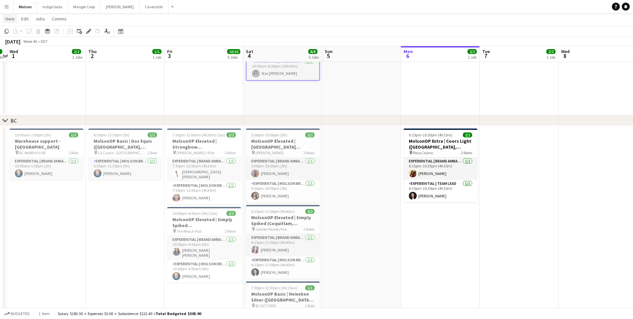
click at [13, 18] on span "View" at bounding box center [9, 19] width 9 height 6
click at [5, 5] on app-icon "Menu" at bounding box center [6, 6] width 5 height 5
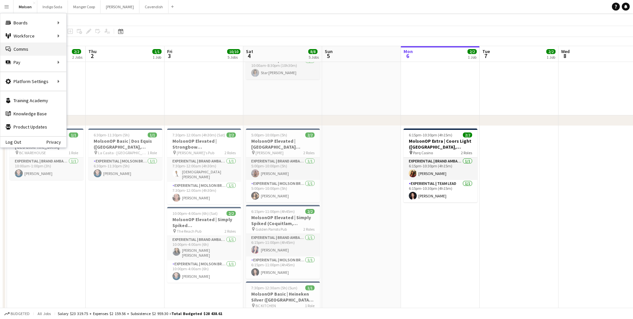
click at [22, 46] on link "Comms Comms" at bounding box center [33, 49] width 66 height 13
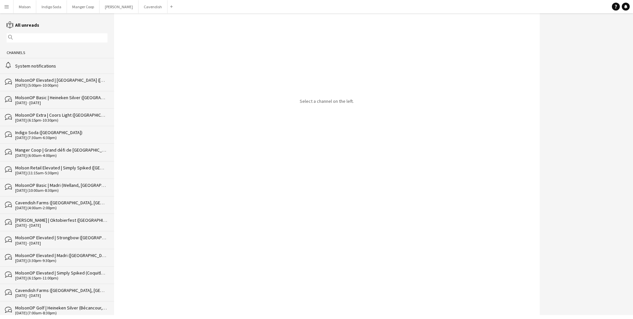
click at [7, 7] on app-icon "Menu" at bounding box center [6, 6] width 5 height 5
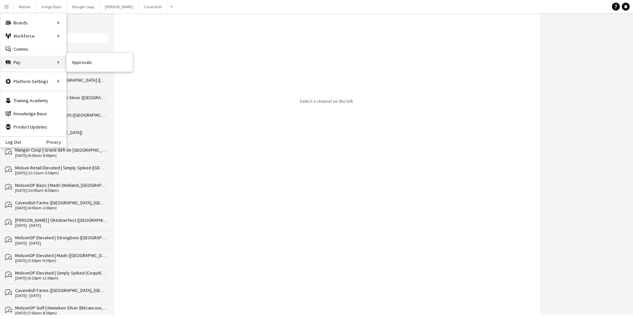
click at [36, 60] on div "Pay Pay" at bounding box center [33, 62] width 66 height 13
click at [76, 63] on link "Approvals" at bounding box center [100, 62] width 66 height 13
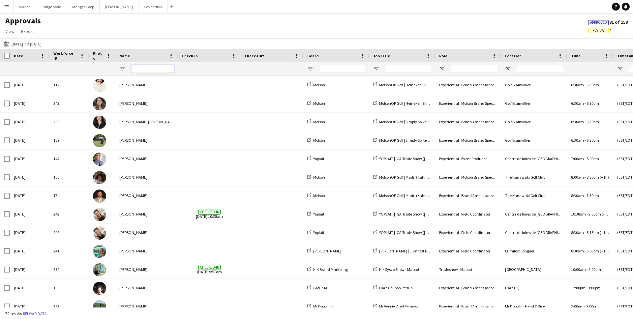
click at [141, 70] on input "Name Filter Input" at bounding box center [152, 69] width 43 height 8
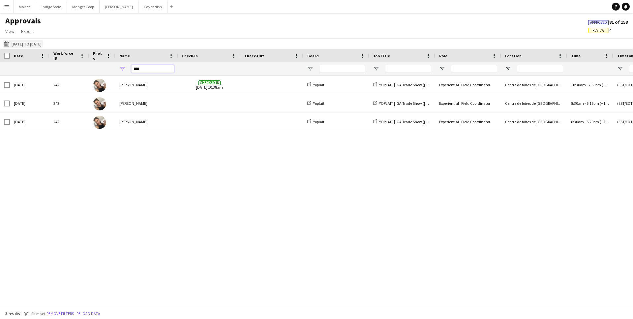
type input "****"
click at [38, 41] on button "09-21-2025 to 09-27-2025 09-21-2025 to 09-27-2025" at bounding box center [23, 44] width 40 height 8
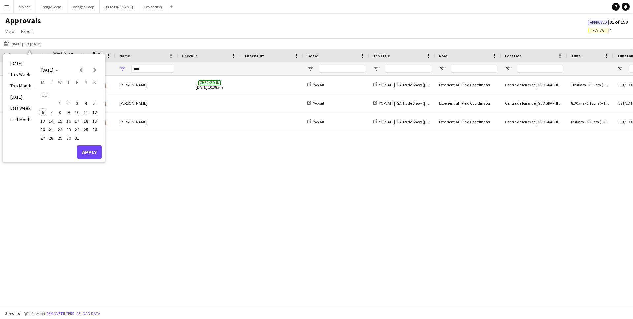
click at [43, 112] on span "6" at bounding box center [43, 112] width 8 height 8
click at [88, 151] on button "Apply" at bounding box center [89, 151] width 24 height 13
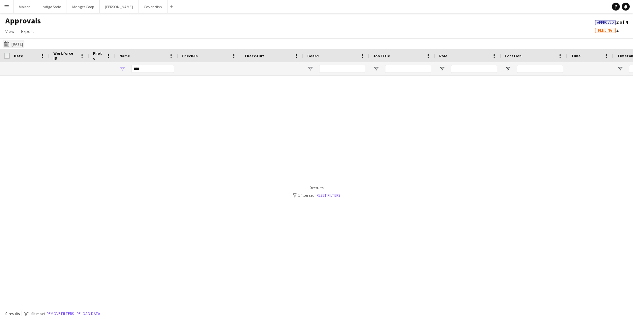
click at [14, 43] on button "09-21-2025 to 09-27-2025 Today" at bounding box center [14, 44] width 22 height 8
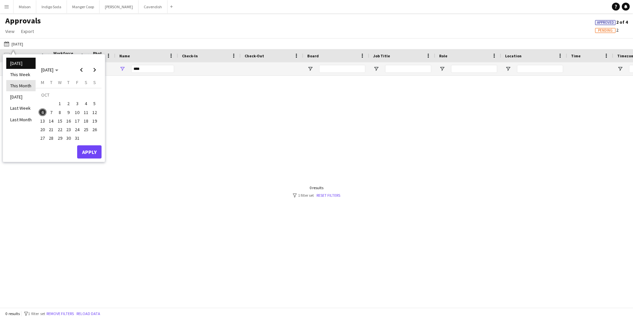
click at [23, 88] on li "This Month" at bounding box center [20, 85] width 29 height 11
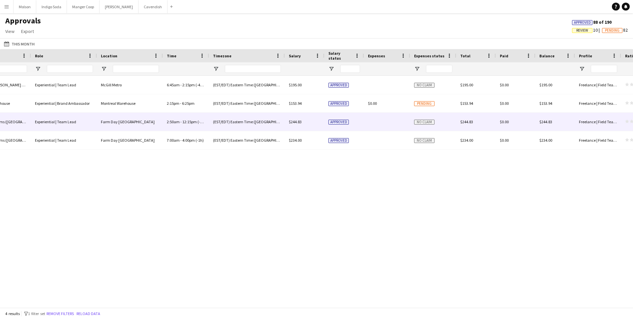
scroll to position [0, 437]
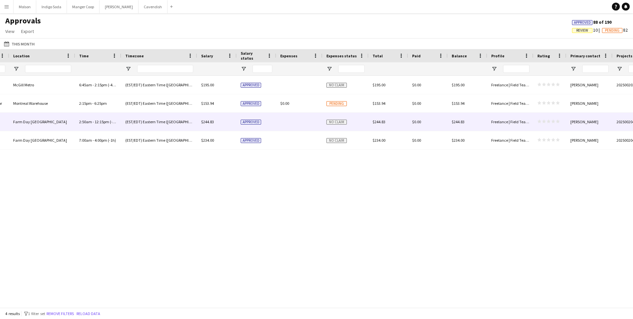
click at [250, 122] on span "Approved" at bounding box center [251, 122] width 20 height 5
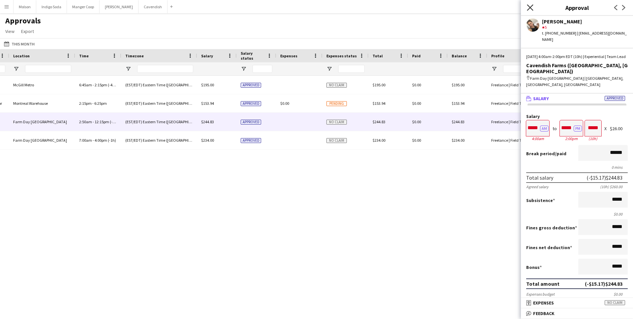
click at [527, 7] on icon "Close pop-in" at bounding box center [530, 7] width 6 height 6
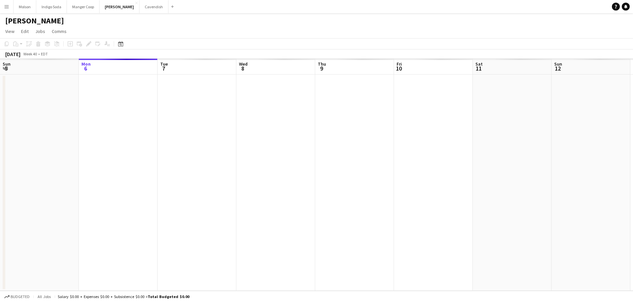
scroll to position [0, 227]
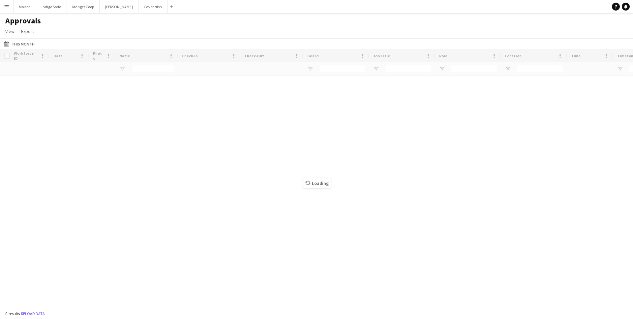
type input "****"
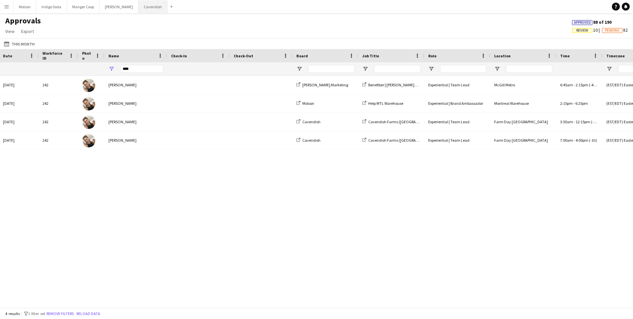
click at [143, 12] on button "Cavendish Close" at bounding box center [152, 6] width 29 height 13
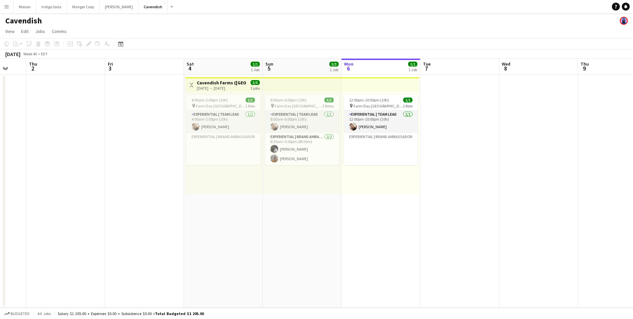
click at [289, 88] on app-top-bar at bounding box center [302, 84] width 79 height 14
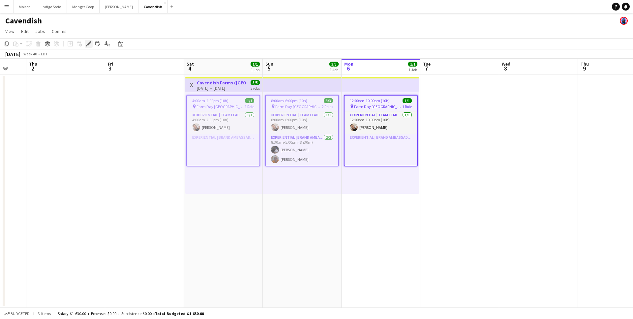
click at [87, 44] on icon "Edit" at bounding box center [88, 43] width 5 height 5
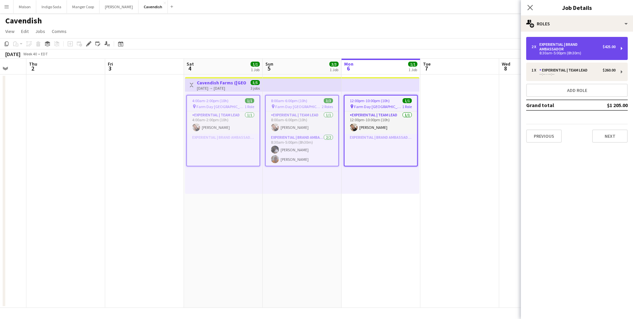
click at [562, 51] on div "8:30am-5:00pm (8h30m)" at bounding box center [573, 52] width 84 height 3
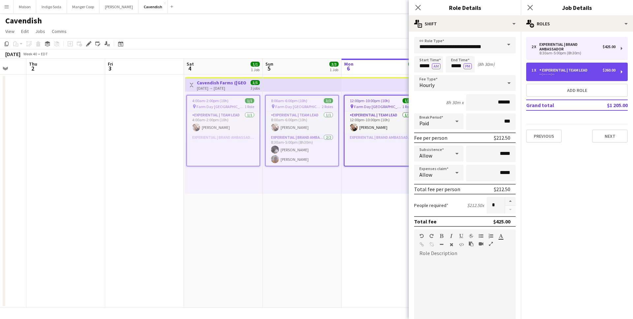
click at [555, 75] on div "--:-- - --:--" at bounding box center [573, 73] width 84 height 3
type input "**********"
type input "******"
type input "*"
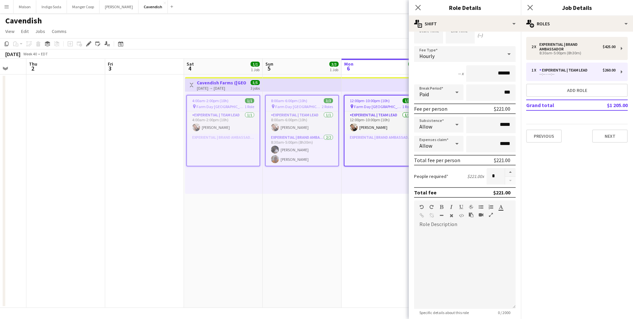
click at [315, 215] on app-date-cell "8:00am-6:00pm (10h) 3/3 pin Farm Day Charlottetown 2 Roles Experiential | Team …" at bounding box center [302, 190] width 79 height 233
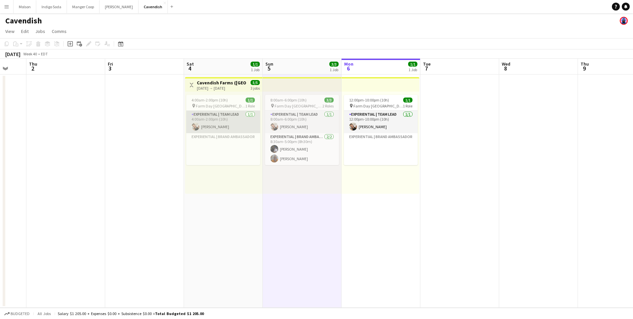
click at [218, 115] on app-card-role "Experiential | Team Lead 1/1 4:00am-2:00pm (10h) Alexandra Simard" at bounding box center [223, 122] width 74 height 22
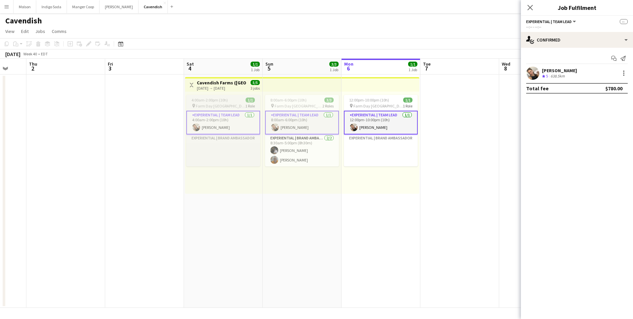
click at [225, 102] on span "4:00am-2:00pm (10h)" at bounding box center [209, 100] width 36 height 5
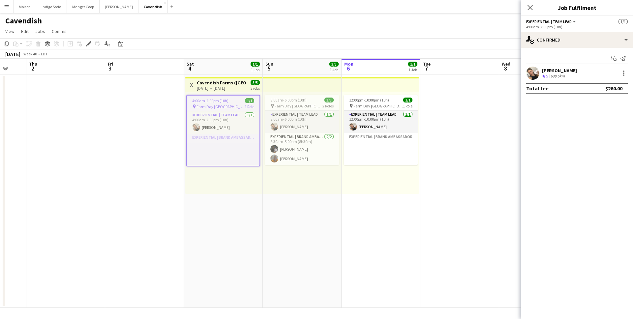
click at [564, 71] on div "[PERSON_NAME]" at bounding box center [559, 71] width 35 height 6
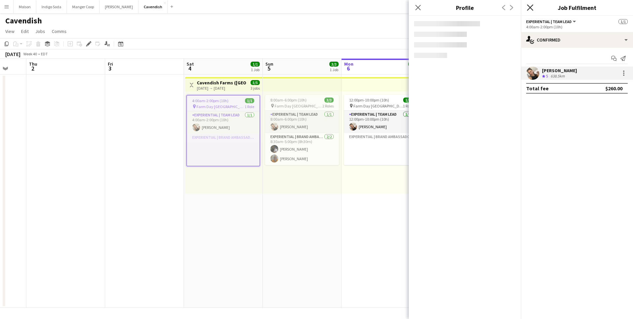
click at [528, 7] on icon "Close pop-in" at bounding box center [530, 7] width 6 height 6
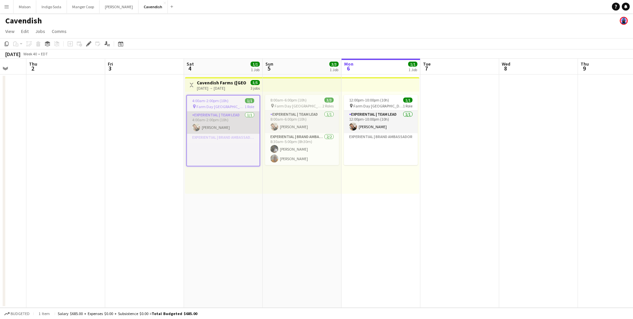
click at [227, 127] on app-card-role "Experiential | Team Lead 1/1 4:00am-2:00pm (10h) Alexandra Simard" at bounding box center [223, 122] width 72 height 22
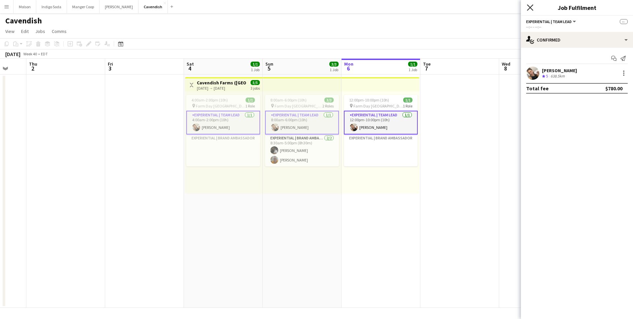
click at [528, 10] on icon at bounding box center [530, 7] width 6 height 6
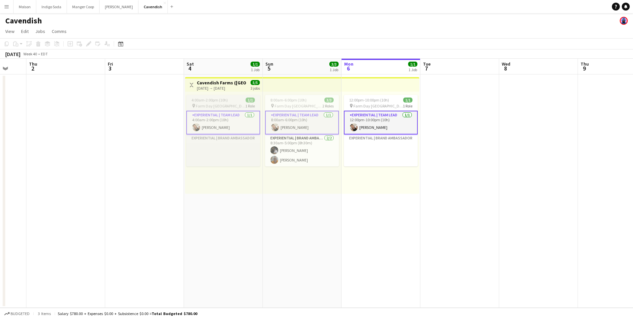
click at [211, 105] on span "Farm Day [GEOGRAPHIC_DATA]" at bounding box center [220, 105] width 49 height 5
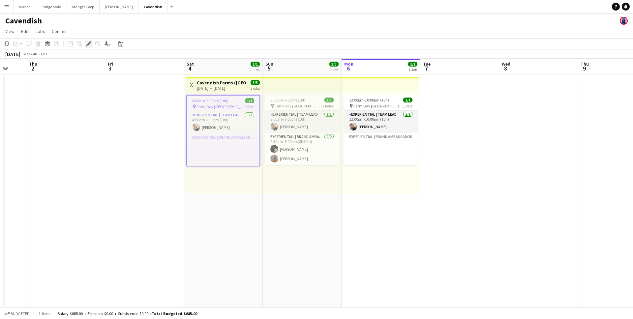
click at [89, 43] on icon at bounding box center [89, 44] width 4 height 4
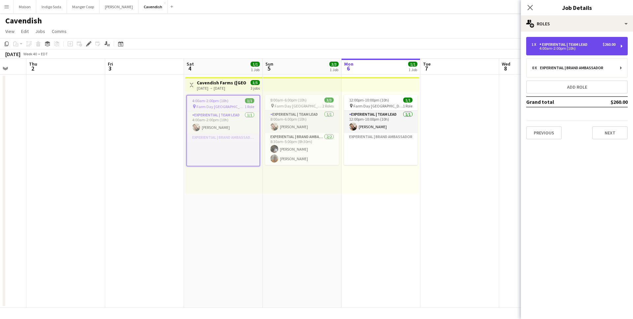
click at [585, 51] on div "1 x Experiential | Team Lead $260.00 4:00am-2:00pm (10h)" at bounding box center [576, 46] width 101 height 18
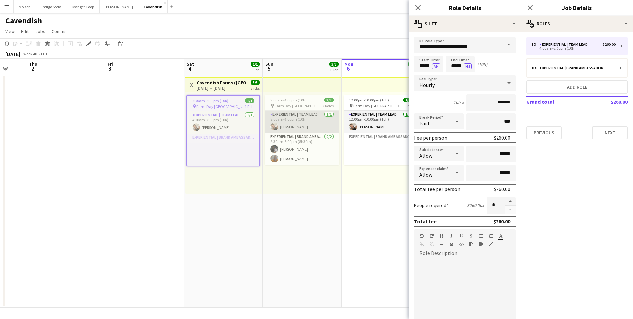
click at [304, 123] on app-card-role "Experiential | Team Lead 1/1 8:00am-6:00pm (10h) Alexandra Simard" at bounding box center [302, 122] width 74 height 22
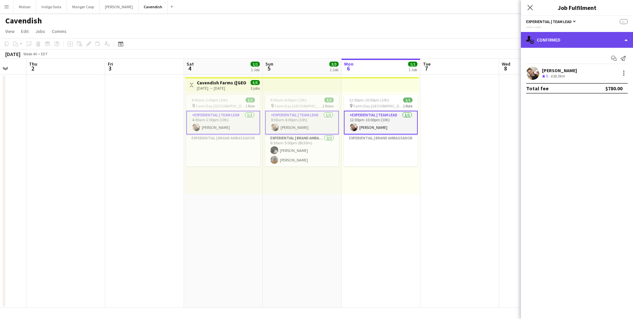
click at [556, 41] on div "single-neutral-actions-check-2 Confirmed" at bounding box center [577, 40] width 112 height 16
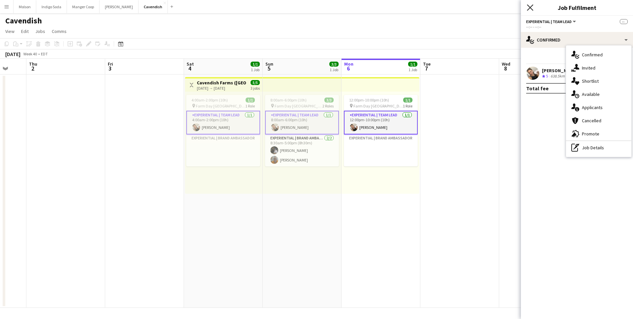
click at [527, 8] on icon "Close pop-in" at bounding box center [530, 7] width 6 height 6
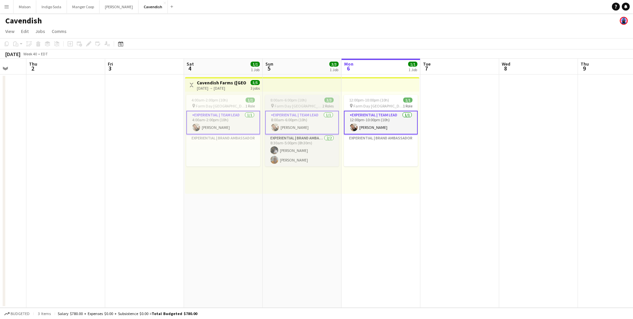
click at [295, 105] on span "Farm Day [GEOGRAPHIC_DATA]" at bounding box center [299, 105] width 48 height 5
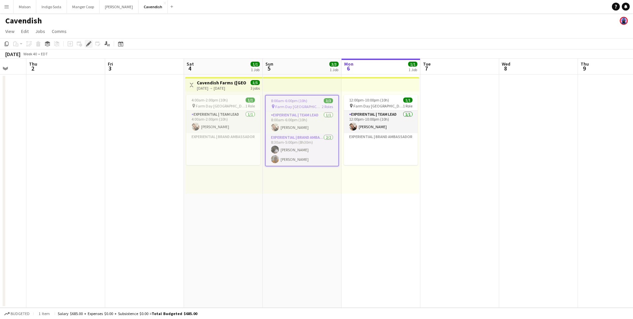
click at [89, 44] on icon at bounding box center [89, 44] width 4 height 4
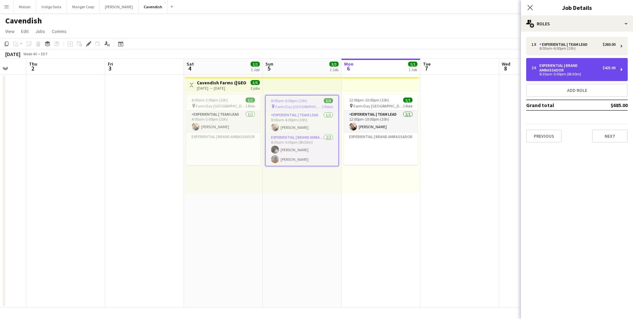
click at [554, 64] on div "Experiential | Brand Ambassador" at bounding box center [570, 67] width 63 height 9
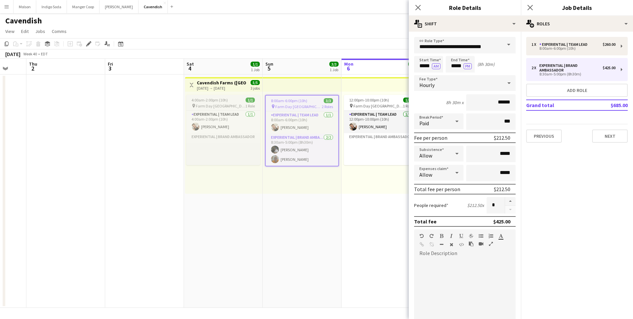
click at [231, 106] on span "Farm Day [GEOGRAPHIC_DATA]" at bounding box center [220, 105] width 49 height 5
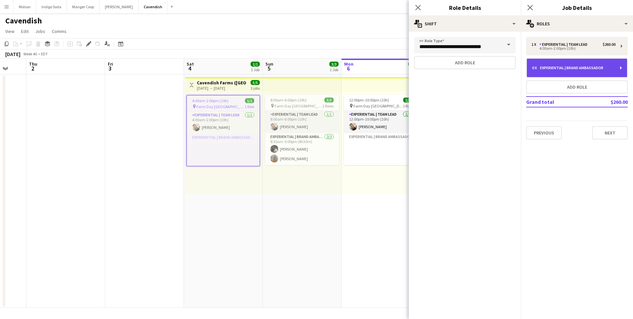
click at [564, 68] on div "Experiential | Brand Ambassador" at bounding box center [573, 68] width 66 height 5
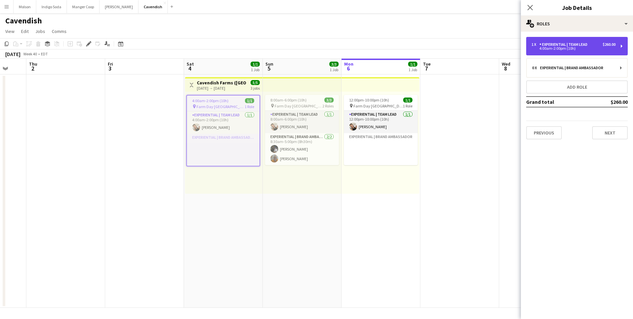
click at [570, 52] on div "1 x Experiential | Team Lead $260.00 4:00am-2:00pm (10h)" at bounding box center [576, 46] width 101 height 18
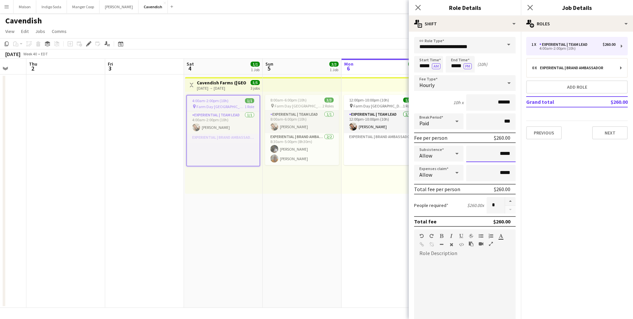
click at [510, 155] on input "*****" at bounding box center [490, 154] width 49 height 16
type input "**"
type input "***"
click at [460, 254] on div at bounding box center [464, 296] width 101 height 84
click at [612, 131] on button "Next" at bounding box center [610, 132] width 36 height 13
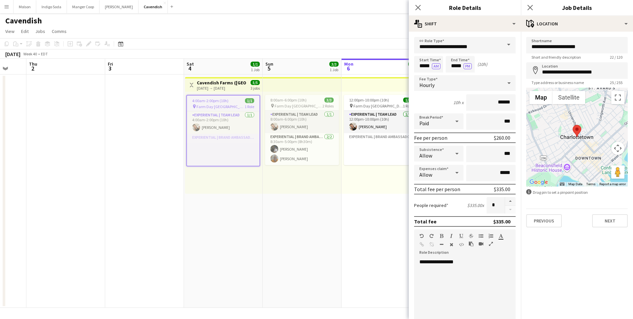
click at [317, 247] on app-date-cell "8:00am-6:00pm (10h) 3/3 pin Farm Day Charlottetown 2 Roles Experiential | Team …" at bounding box center [302, 190] width 79 height 233
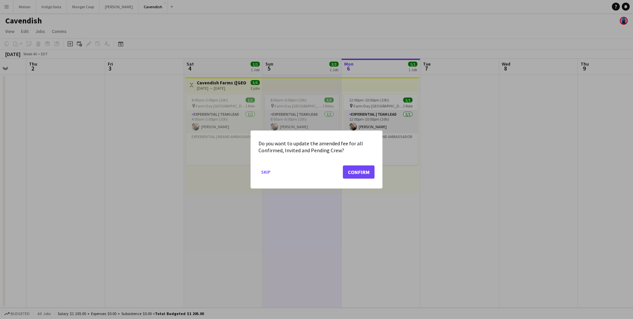
click at [362, 178] on mat-dialog-actions "Skip Confirm" at bounding box center [316, 174] width 116 height 28
click at [359, 167] on button "Confirm" at bounding box center [359, 171] width 32 height 13
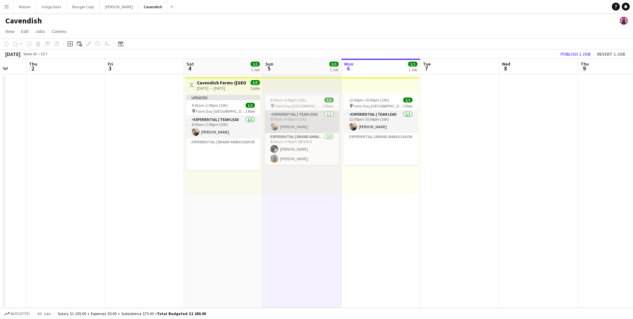
click at [304, 122] on app-card-role "Experiential | Team Lead 1/1 8:00am-6:00pm (10h) Alexandra Simard" at bounding box center [302, 122] width 74 height 22
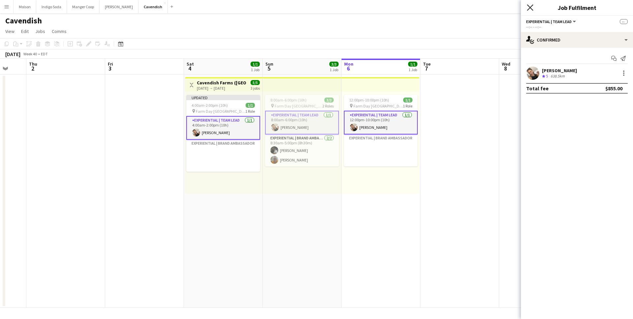
click at [530, 6] on icon "Close pop-in" at bounding box center [530, 7] width 6 height 6
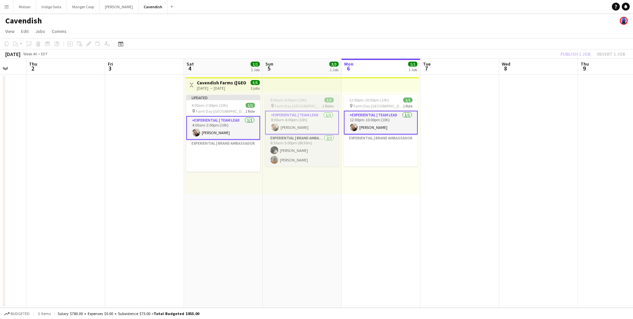
click at [300, 99] on span "8:00am-6:00pm (10h)" at bounding box center [288, 100] width 36 height 5
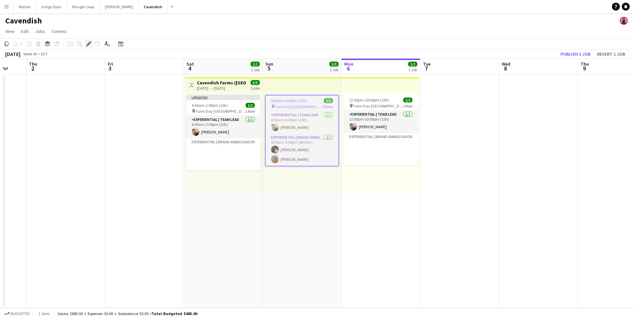
click at [86, 45] on icon "Edit" at bounding box center [88, 43] width 5 height 5
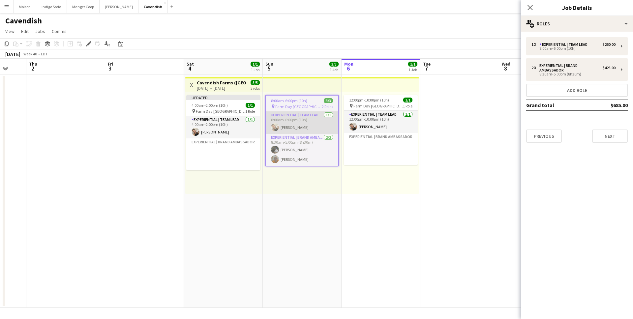
click at [307, 115] on app-card-role "Experiential | Team Lead 1/1 8:00am-6:00pm (10h) Alexandra Simard" at bounding box center [302, 122] width 72 height 22
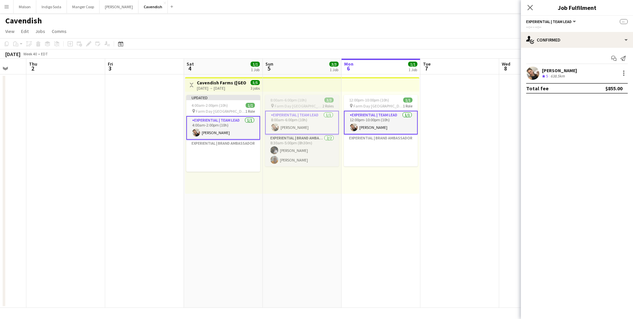
click at [311, 108] on span "Farm Day [GEOGRAPHIC_DATA]" at bounding box center [299, 105] width 48 height 5
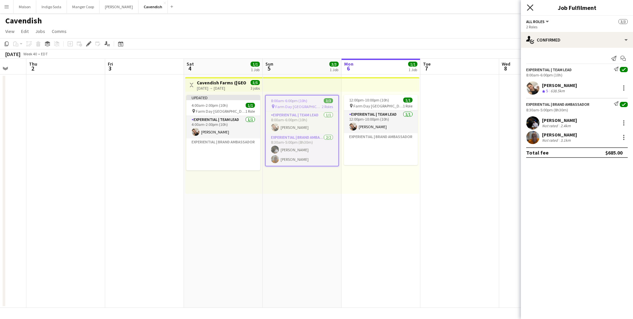
click at [529, 7] on icon at bounding box center [530, 7] width 6 height 6
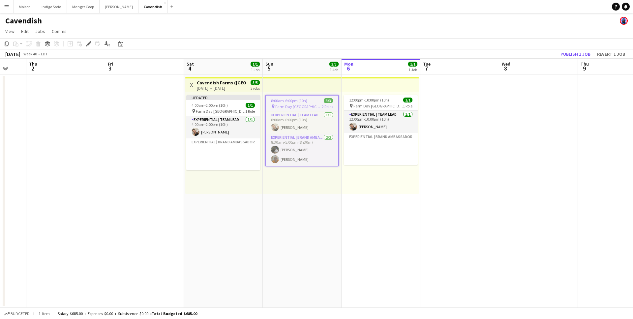
click at [301, 101] on span "8:00am-6:00pm (10h)" at bounding box center [289, 100] width 36 height 5
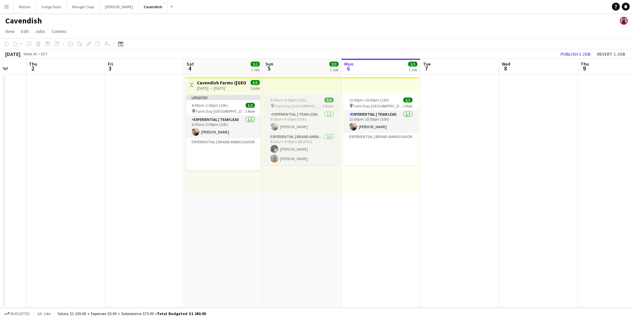
click at [301, 101] on span "8:00am-6:00pm (10h)" at bounding box center [288, 100] width 36 height 5
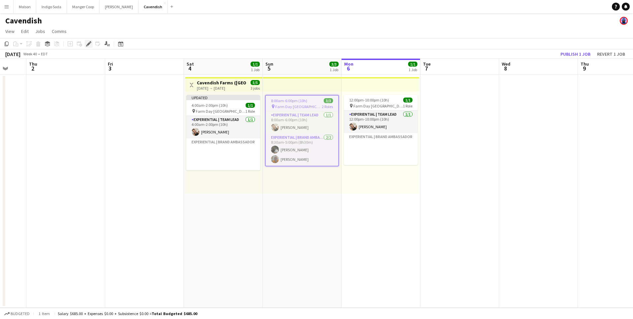
click at [87, 44] on icon at bounding box center [89, 44] width 4 height 4
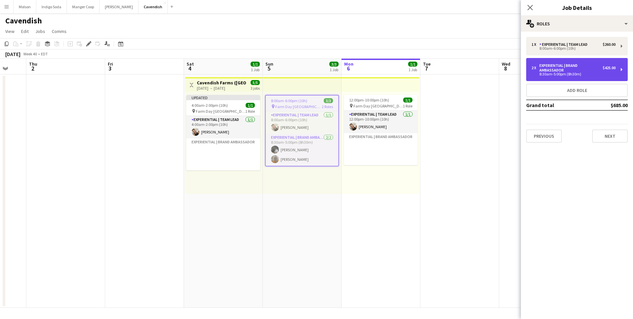
click at [604, 76] on div "2 x Experiential | Brand Ambassador $425.00 8:30am-5:00pm (8h30m)" at bounding box center [576, 69] width 101 height 23
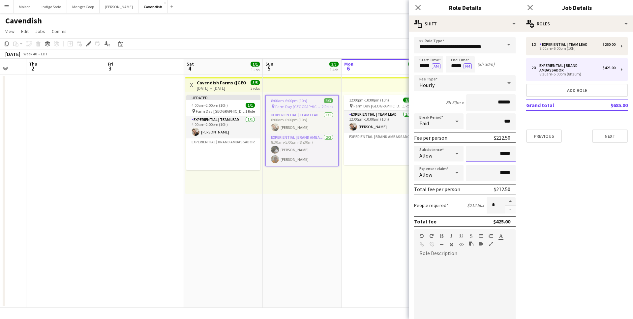
click at [509, 152] on input "*****" at bounding box center [490, 154] width 49 height 16
type input "**"
type input "***"
click at [467, 271] on div at bounding box center [464, 298] width 101 height 79
click at [597, 220] on mat-expansion-panel "pencil3 General details 1 x Experiential | Team Lead $260.00 8:00am-6:00pm (10h…" at bounding box center [577, 175] width 112 height 287
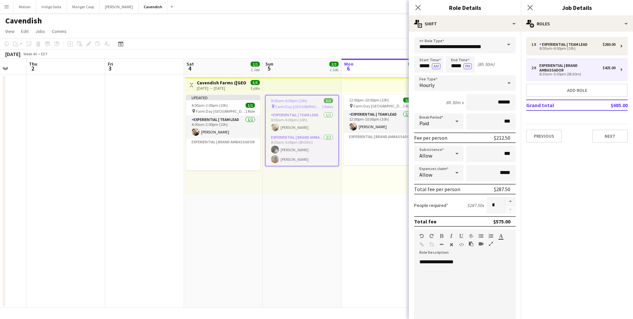
click at [338, 215] on app-date-cell "8:00am-6:00pm (10h) 3/3 pin Farm Day Charlottetown 2 Roles Experiential | Team …" at bounding box center [302, 190] width 79 height 233
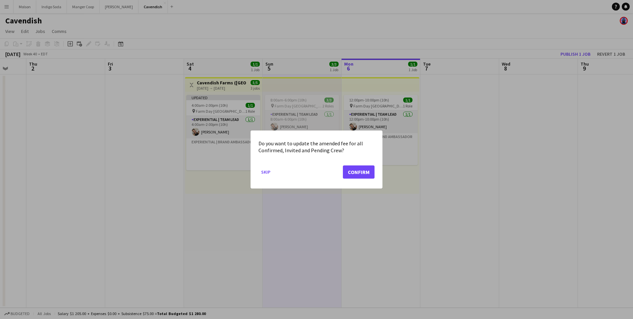
click at [359, 163] on mat-dialog-actions "Skip Confirm" at bounding box center [316, 174] width 116 height 28
click at [359, 177] on button "Confirm" at bounding box center [359, 171] width 32 height 13
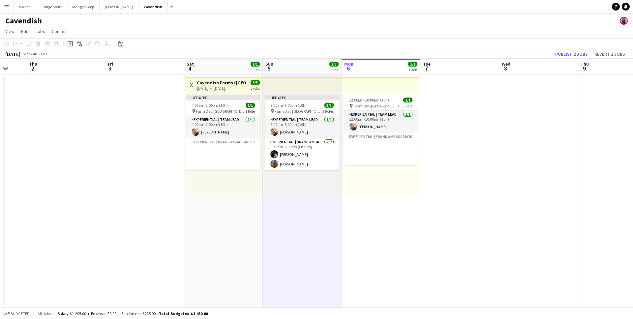
click at [383, 108] on span "Farm Day [GEOGRAPHIC_DATA]" at bounding box center [377, 105] width 49 height 5
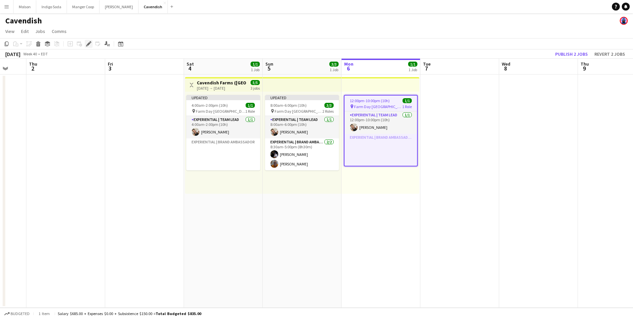
click at [86, 44] on icon "Edit" at bounding box center [88, 43] width 5 height 5
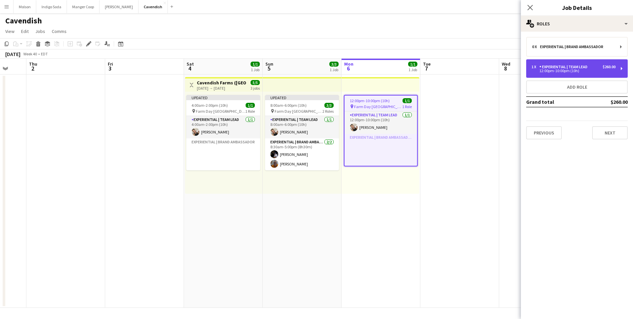
click at [586, 69] on div "Experiential | Team Lead" at bounding box center [564, 67] width 51 height 5
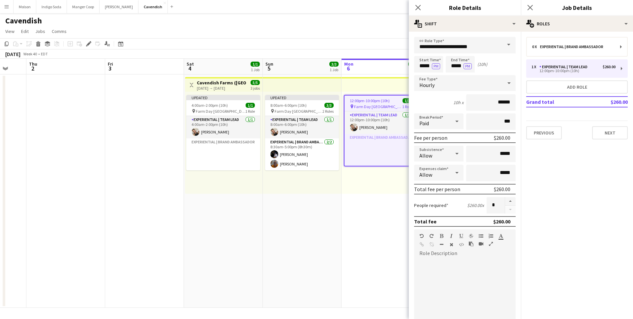
click at [441, 273] on div at bounding box center [464, 298] width 101 height 79
click at [510, 153] on input "*****" at bounding box center [490, 154] width 49 height 16
type input "**"
type input "***"
click at [612, 129] on button "Next" at bounding box center [610, 132] width 36 height 13
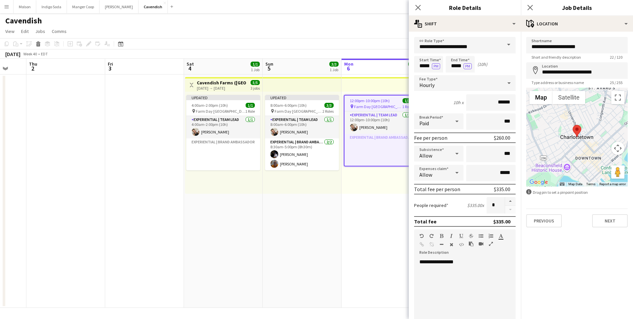
click at [352, 205] on app-date-cell "12:00pm-10:00pm (10h) 1/1 pin Farm Day Charlottetown 1 Role Experiential | Team…" at bounding box center [380, 190] width 79 height 233
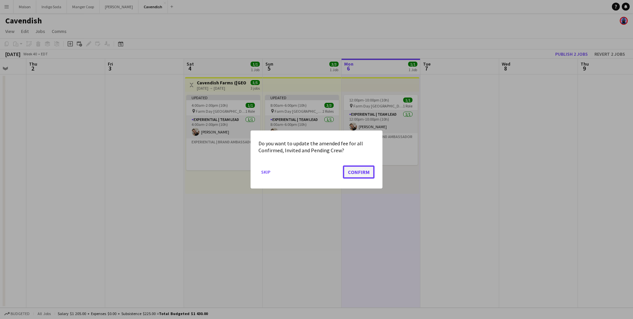
click at [370, 169] on button "Confirm" at bounding box center [359, 171] width 32 height 13
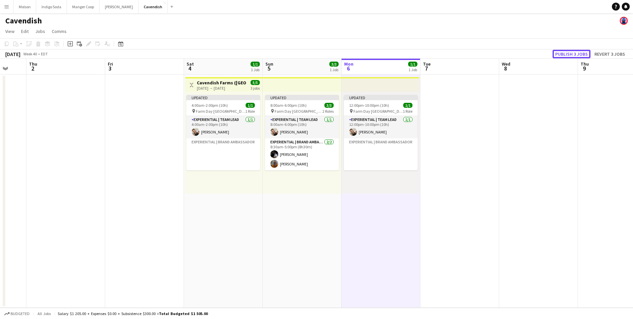
click at [570, 53] on button "Publish 3 jobs" at bounding box center [571, 54] width 38 height 9
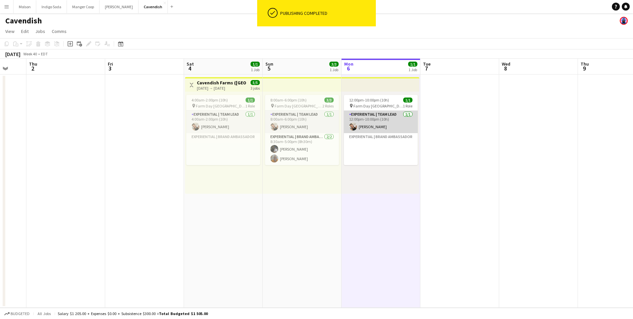
click at [384, 113] on app-card-role "Experiential | Team Lead 1/1 12:00pm-10:00pm (10h) Alexandra Simard" at bounding box center [381, 122] width 74 height 22
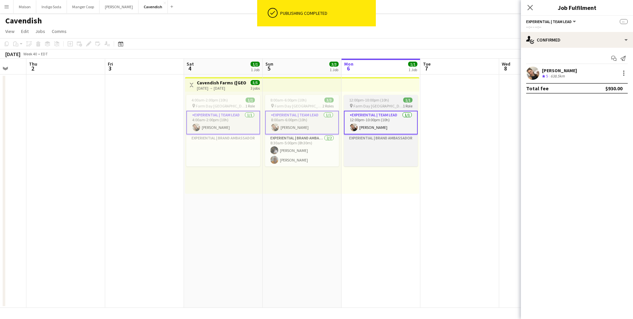
click at [375, 95] on app-job-card "12:00pm-10:00pm (10h) 1/1 pin Farm Day Charlottetown 1 Role Experiential | Team…" at bounding box center [381, 131] width 74 height 72
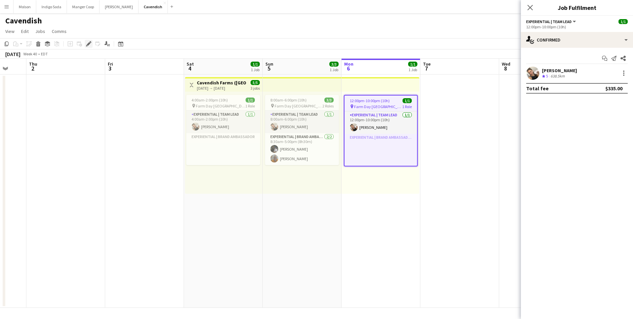
click at [87, 44] on icon "Edit" at bounding box center [88, 43] width 5 height 5
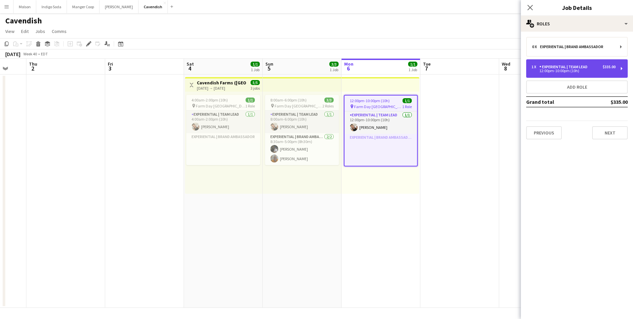
click at [557, 67] on div "Experiential | Team Lead" at bounding box center [564, 67] width 51 height 5
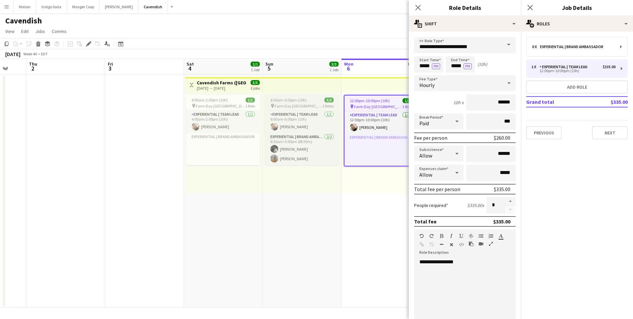
click at [308, 104] on span "Farm Day [GEOGRAPHIC_DATA]" at bounding box center [299, 105] width 48 height 5
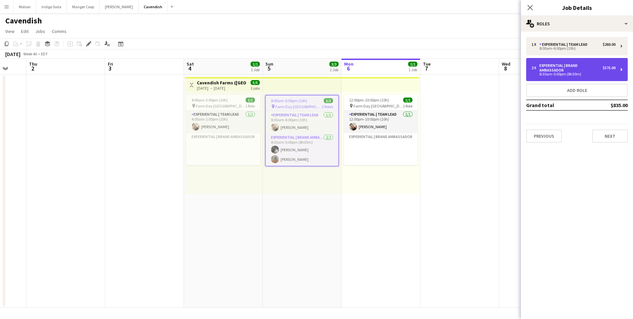
click at [596, 75] on div "8:30am-5:00pm (8h30m)" at bounding box center [573, 73] width 84 height 3
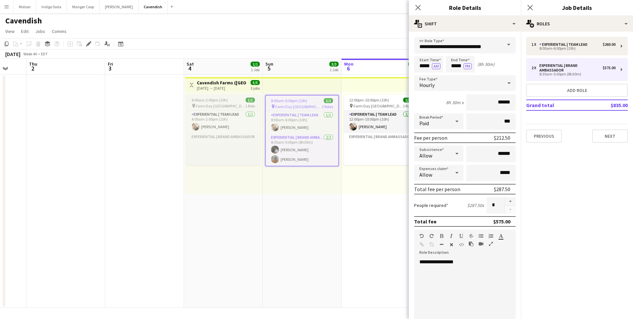
click at [245, 101] on div "4:00am-2:00pm (10h) 1/1" at bounding box center [223, 100] width 74 height 5
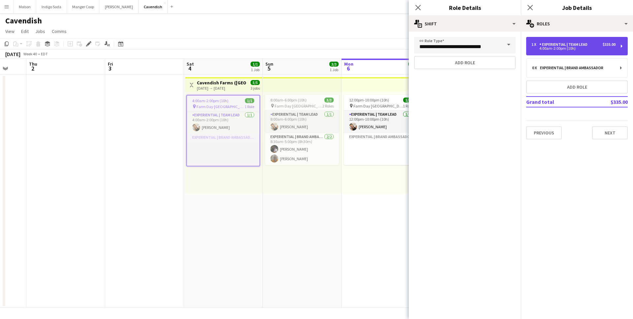
click at [581, 46] on div "Experiential | Team Lead" at bounding box center [564, 44] width 51 height 5
type input "**********"
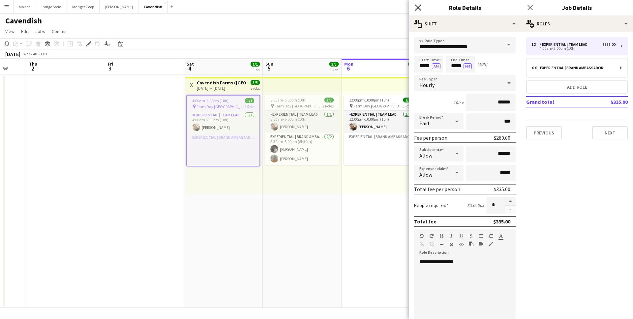
click at [419, 8] on icon "Close pop-in" at bounding box center [418, 7] width 6 height 6
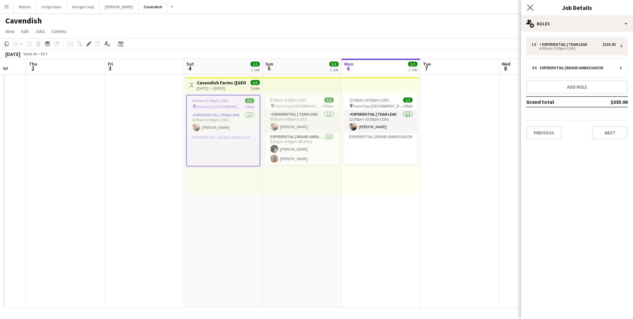
click at [526, 8] on app-icon "Close pop-in" at bounding box center [530, 8] width 10 height 10
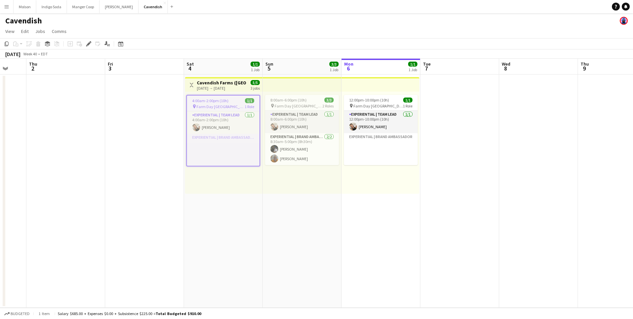
click at [6, 10] on button "Menu" at bounding box center [6, 6] width 13 height 13
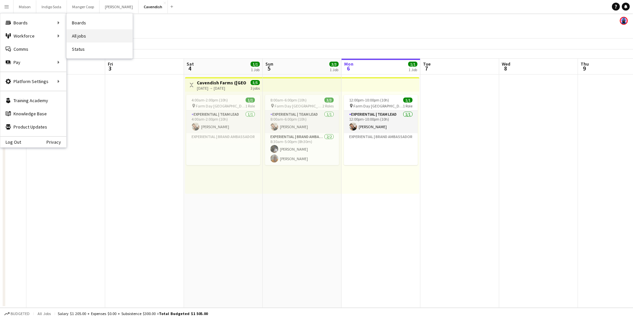
click at [81, 40] on link "All jobs" at bounding box center [100, 35] width 66 height 13
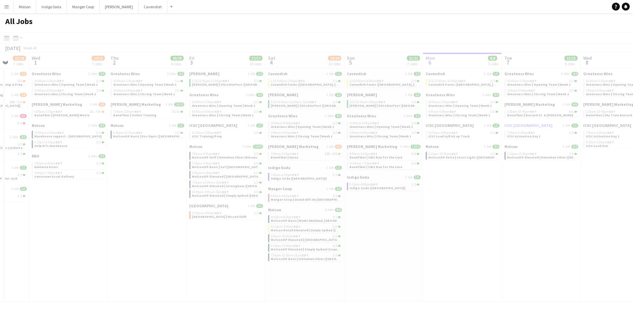
scroll to position [0, 202]
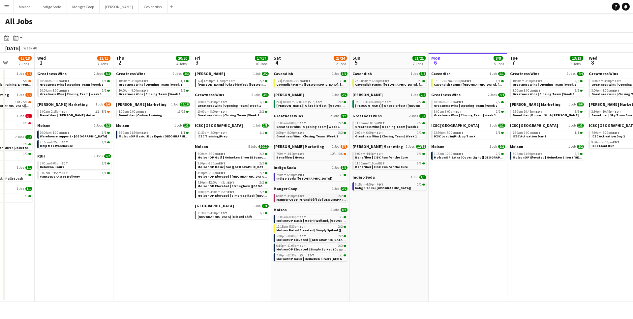
click at [305, 200] on span "Manger Coop | Grand défi de [GEOGRAPHIC_DATA] ([GEOGRAPHIC_DATA], [GEOGRAPHIC_D…" at bounding box center [351, 199] width 151 height 4
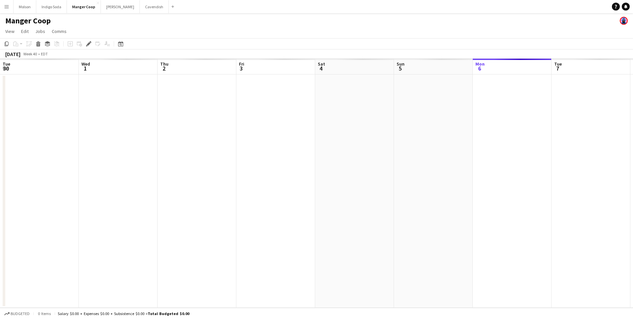
scroll to position [0, 227]
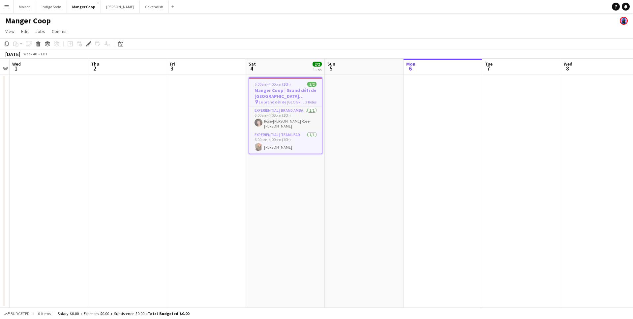
click at [276, 92] on h3 "Manger Coop | Grand défi de [GEOGRAPHIC_DATA] ([GEOGRAPHIC_DATA], [GEOGRAPHIC_D…" at bounding box center [285, 93] width 72 height 12
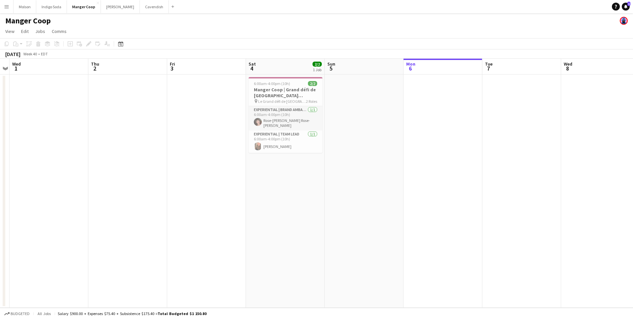
click at [5, 8] on app-icon "Menu" at bounding box center [6, 6] width 5 height 5
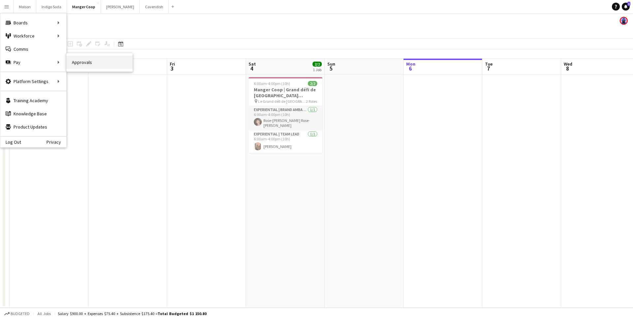
click at [87, 62] on link "Approvals" at bounding box center [100, 62] width 66 height 13
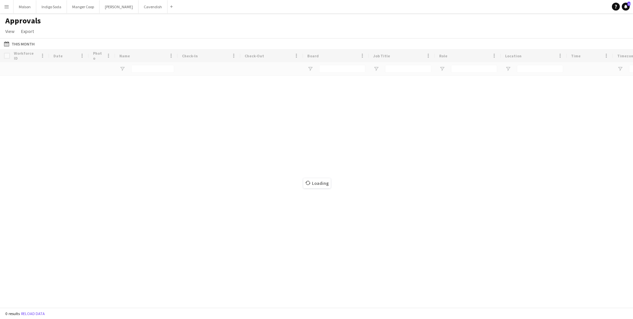
type input "****"
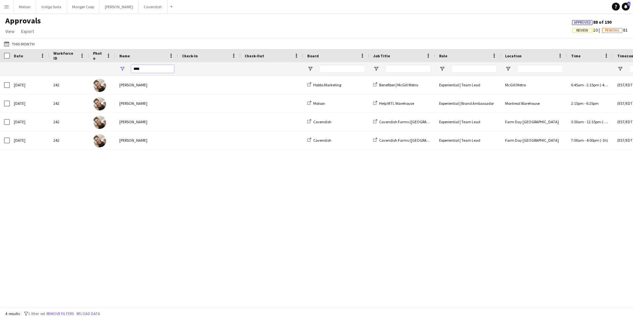
drag, startPoint x: 159, startPoint y: 69, endPoint x: 120, endPoint y: 68, distance: 39.2
click at [120, 69] on div "****" at bounding box center [146, 68] width 63 height 13
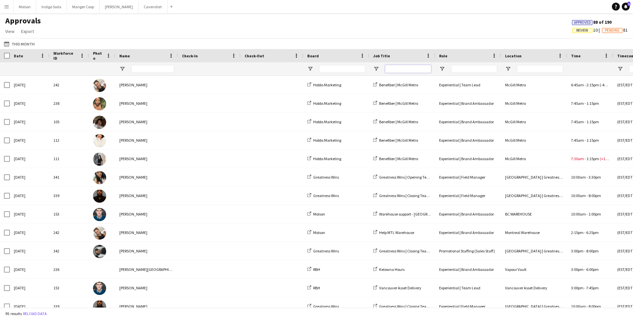
click at [415, 69] on input "Job Title Filter Input" at bounding box center [408, 69] width 46 height 8
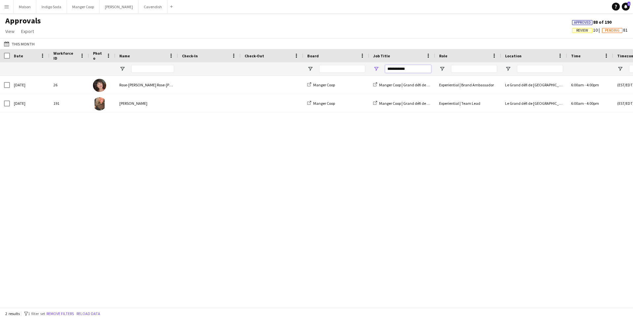
type input "**********"
click at [352, 144] on div "[DATE] 26 Rose-[PERSON_NAME] Rose-[PERSON_NAME] Manger Coop Manger Coop | Grand…" at bounding box center [316, 192] width 633 height 232
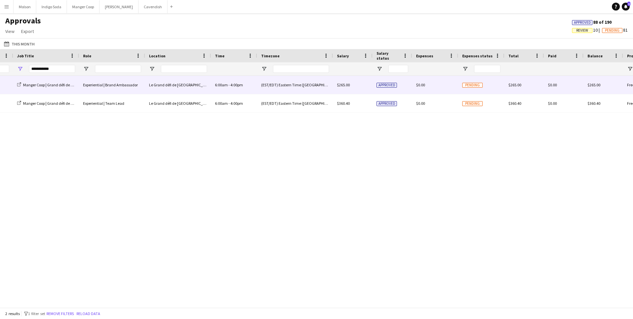
click at [395, 81] on div "Approved" at bounding box center [392, 85] width 40 height 18
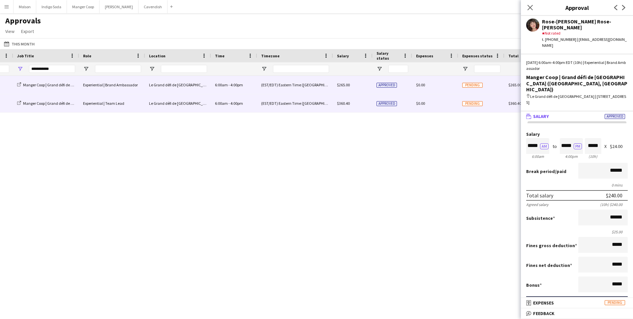
click at [399, 104] on div "Approved" at bounding box center [392, 103] width 40 height 18
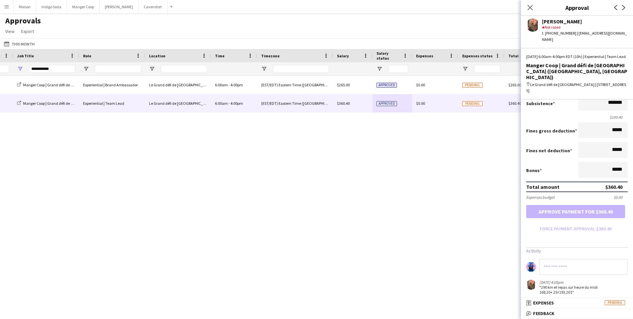
drag, startPoint x: 538, startPoint y: 282, endPoint x: 587, endPoint y: 288, distance: 48.6
click at [587, 288] on div "[DATE] 4:05pm "290 km et repas sur heure du midi 168,20+ 25=193,20$"" at bounding box center [566, 287] width 81 height 15
click at [587, 288] on div ""290 km et repas sur heure du midi 168,20+ 25=193,20$"" at bounding box center [573, 290] width 68 height 10
drag, startPoint x: 541, startPoint y: 279, endPoint x: 552, endPoint y: 279, distance: 11.2
click at [552, 285] on div ""290 km et repas sur heure du midi 168,20+ 25=193,20$"" at bounding box center [573, 290] width 68 height 10
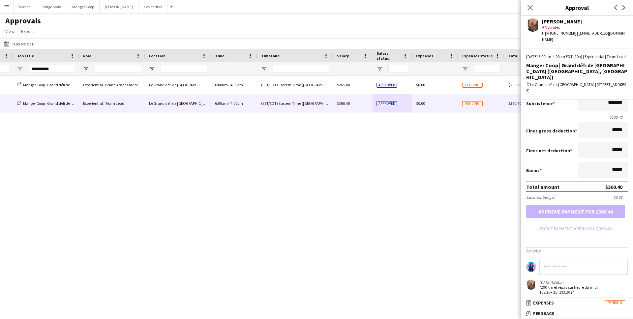
click at [554, 285] on div ""290 km et repas sur heure du midi 168,20+ 25=193,20$"" at bounding box center [573, 290] width 68 height 10
drag, startPoint x: 549, startPoint y: 281, endPoint x: 589, endPoint y: 286, distance: 40.5
click at [590, 287] on div ""290 km et repas sur heure du midi 168,20+ 25=193,20$"" at bounding box center [573, 290] width 68 height 10
click at [589, 286] on div ""290 km et repas sur heure du midi 168,20+ 25=193,20$"" at bounding box center [573, 290] width 68 height 10
drag, startPoint x: 577, startPoint y: 287, endPoint x: 537, endPoint y: 281, distance: 40.3
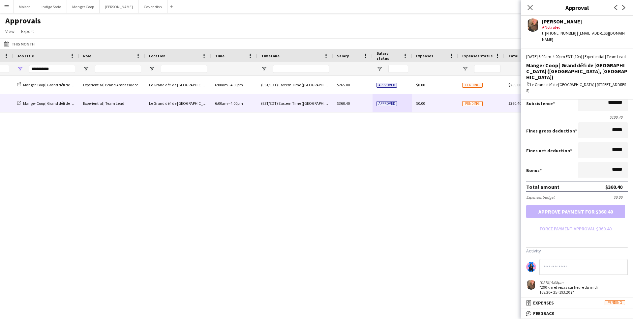
click at [537, 281] on div "10-04-2025 4:05pm "290 km et repas sur heure du midi 168,20+ 25=193,20$"" at bounding box center [566, 287] width 81 height 15
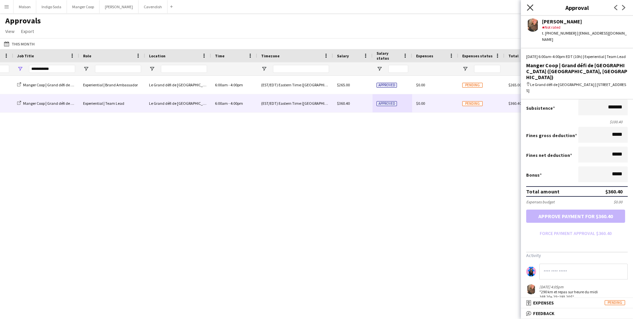
click at [531, 7] on icon "Close pop-in" at bounding box center [530, 7] width 6 height 6
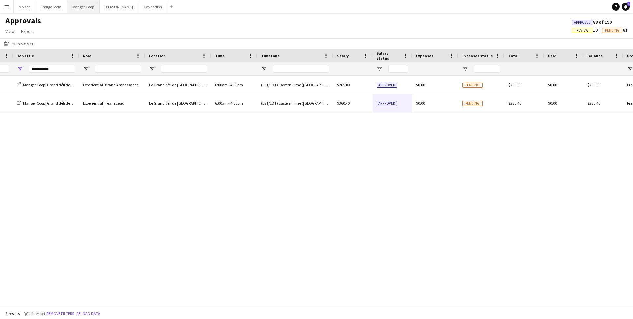
click at [77, 8] on button "Manger Coop Close" at bounding box center [83, 6] width 33 height 13
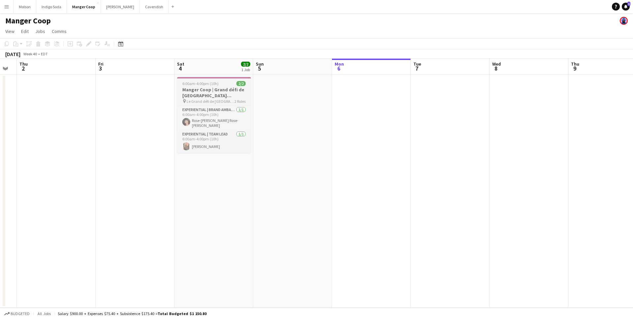
click at [216, 86] on app-job-card "6:00am-4:00pm (10h) 2/2 Manger Coop | Grand défi de Victoriaville (Victoriavill…" at bounding box center [214, 115] width 74 height 76
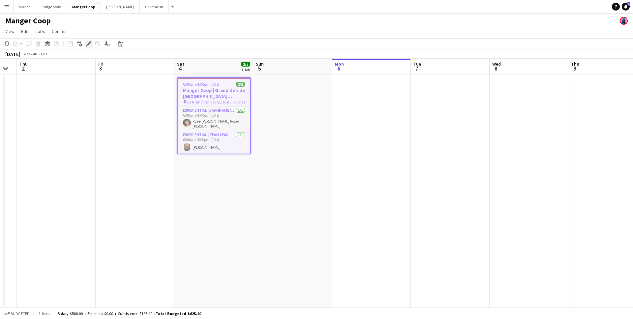
click at [88, 46] on icon "Edit" at bounding box center [88, 43] width 5 height 5
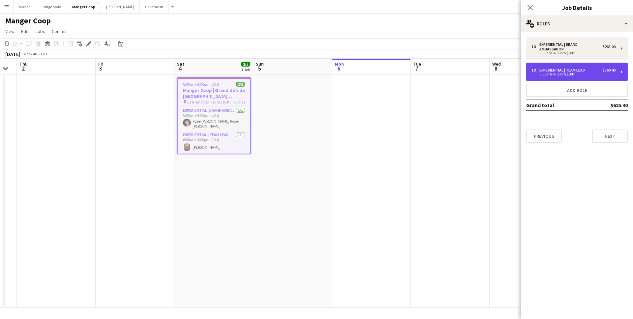
click at [559, 71] on div "Experiential | Team Lead" at bounding box center [563, 70] width 48 height 5
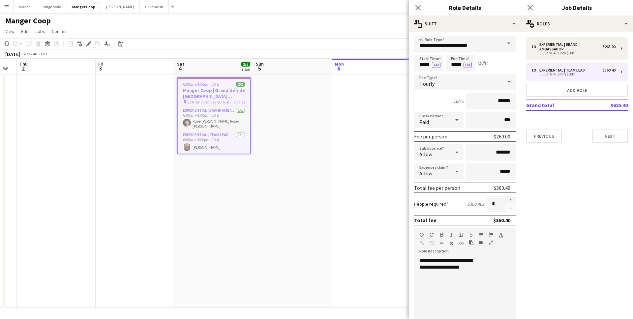
click at [246, 188] on app-date-cell "6:00am-4:00pm (10h) 2/2 Manger Coop | Grand défi de Victoriaville (Victoriavill…" at bounding box center [213, 190] width 79 height 233
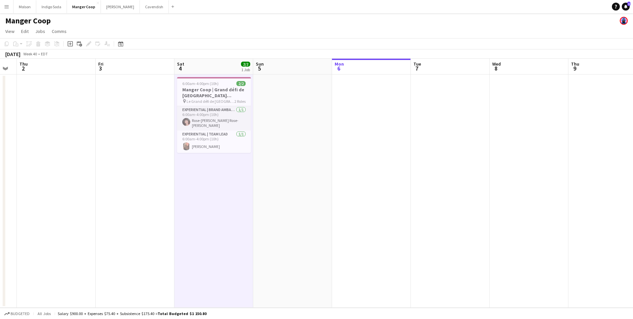
click at [9, 11] on button "Menu" at bounding box center [6, 6] width 13 height 13
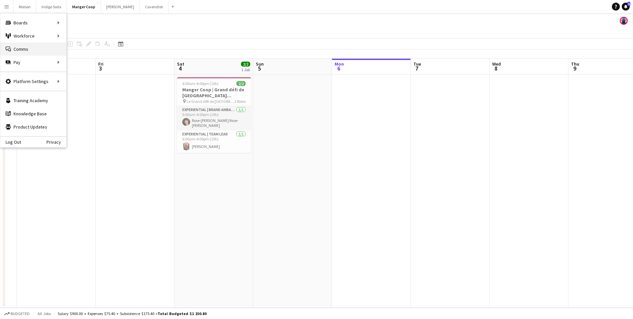
click at [27, 46] on link "Comms Comms" at bounding box center [33, 49] width 66 height 13
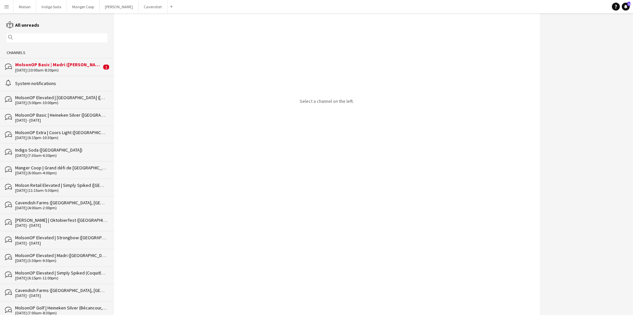
click at [10, 4] on button "Menu" at bounding box center [6, 6] width 13 height 13
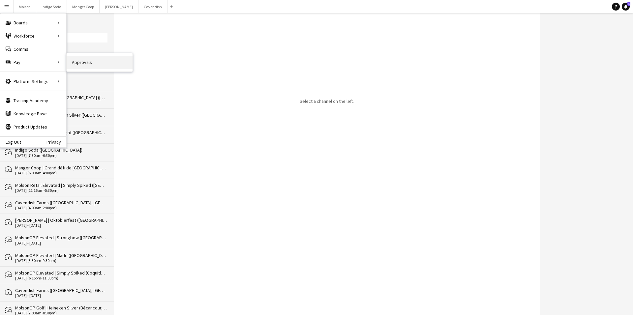
click at [97, 57] on link "Approvals" at bounding box center [100, 62] width 66 height 13
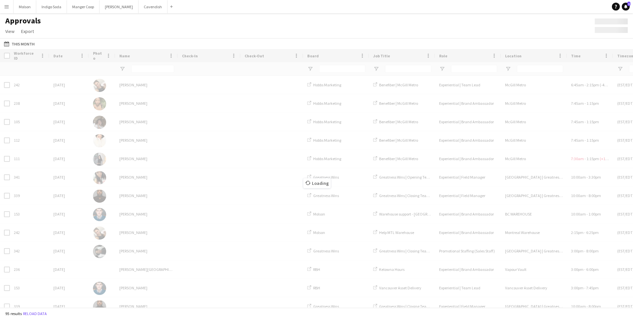
type input "**********"
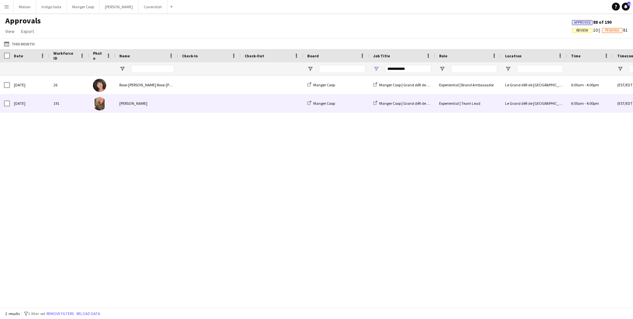
click at [476, 106] on div "Experiential | Team Lead" at bounding box center [468, 103] width 66 height 18
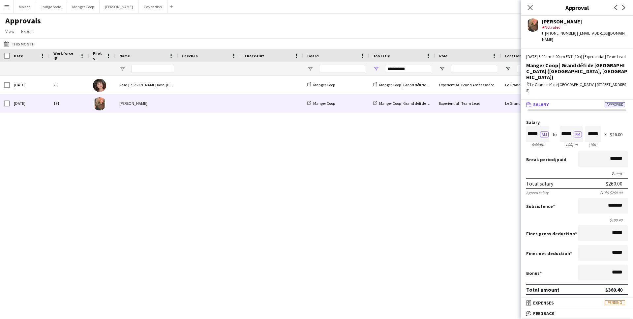
scroll to position [103, 0]
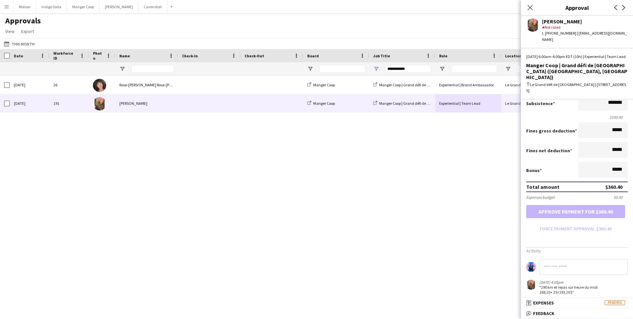
drag, startPoint x: 576, startPoint y: 287, endPoint x: 537, endPoint y: 282, distance: 39.1
click at [533, 283] on div "10-04-2025 4:05pm "290 km et repas sur heure du midi 168,20+ 25=193,20$"" at bounding box center [566, 287] width 81 height 15
click at [547, 285] on div ""290 km et repas sur heure du midi 168,20+ 25=193,20$"" at bounding box center [573, 290] width 68 height 10
drag, startPoint x: 576, startPoint y: 286, endPoint x: 540, endPoint y: 283, distance: 35.7
click at [540, 285] on div ""290 km et repas sur heure du midi 168,20+ 25=193,20$"" at bounding box center [573, 290] width 68 height 10
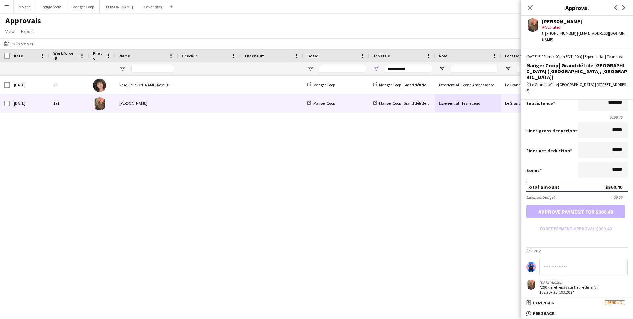
copy div "290 km et repas sur heure du midi 168,20+ 25=193,20$""
click at [466, 189] on div "26 Sat, 4 Oct 2025 Rose-Hélène Colpron Rose-Hélène Colpron Manger Coop Manger C…" at bounding box center [316, 192] width 633 height 232
click at [5, 8] on app-icon "Menu" at bounding box center [6, 6] width 5 height 5
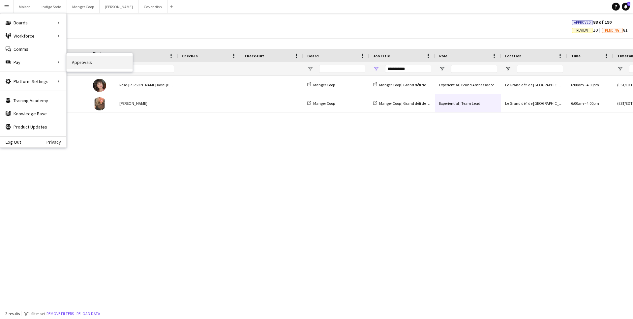
click at [92, 64] on link "Approvals" at bounding box center [100, 62] width 66 height 13
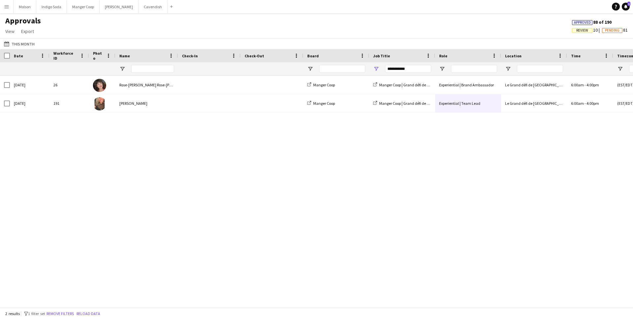
click at [5, 5] on app-icon "Menu" at bounding box center [6, 6] width 5 height 5
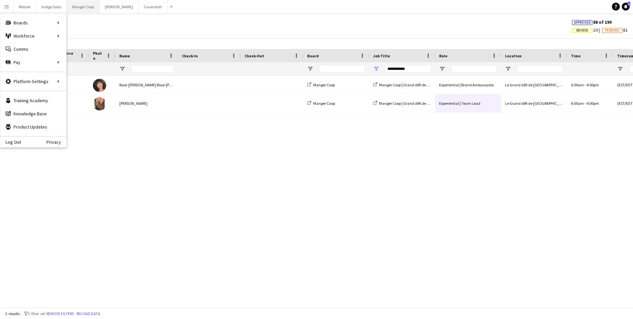
click at [82, 8] on button "Manger Coop Close" at bounding box center [83, 6] width 33 height 13
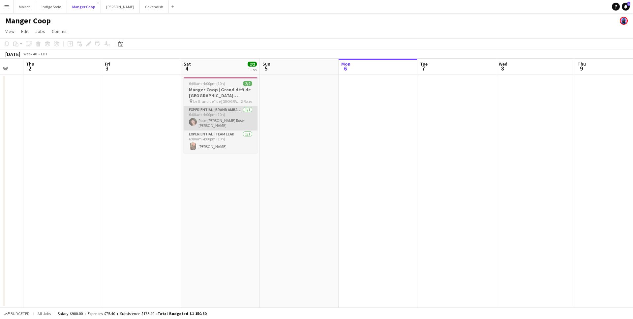
scroll to position [0, 182]
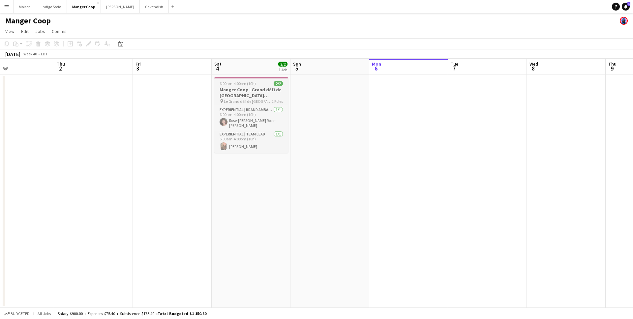
click at [250, 99] on span "Le Grand défi de Victoriaville" at bounding box center [248, 101] width 48 height 5
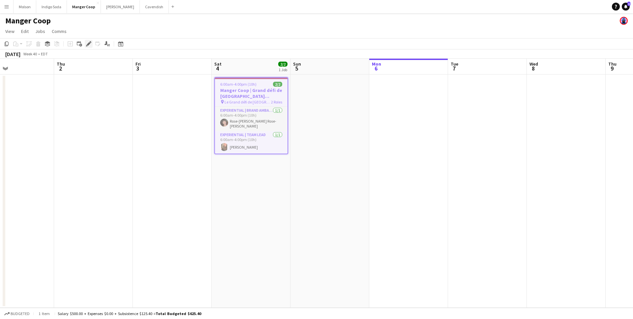
click at [90, 44] on icon "Edit" at bounding box center [88, 43] width 5 height 5
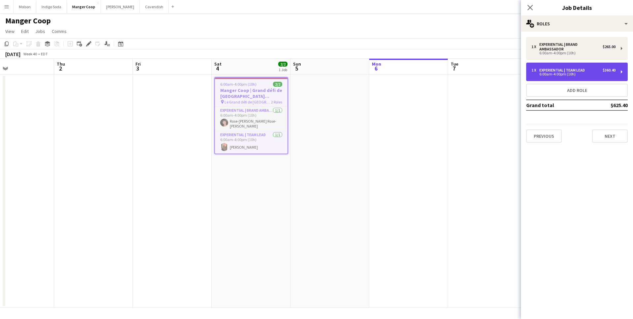
click at [564, 75] on div "6:00am-4:00pm (10h)" at bounding box center [573, 73] width 84 height 3
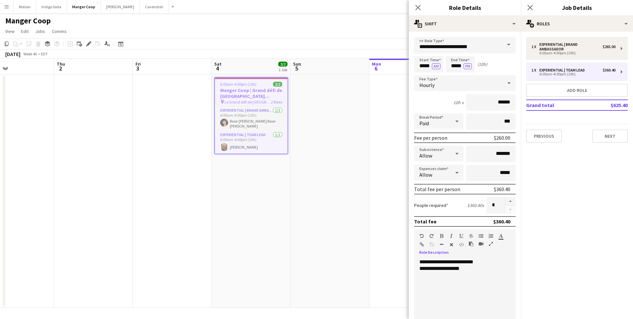
drag, startPoint x: 475, startPoint y: 272, endPoint x: 397, endPoint y: 260, distance: 79.3
click at [397, 260] on body "Menu Boards Boards Boards All jobs Status Workforce Workforce My Workforce Recr…" at bounding box center [316, 159] width 633 height 319
paste div
click at [511, 154] on input "*******" at bounding box center [490, 154] width 49 height 16
type input "**"
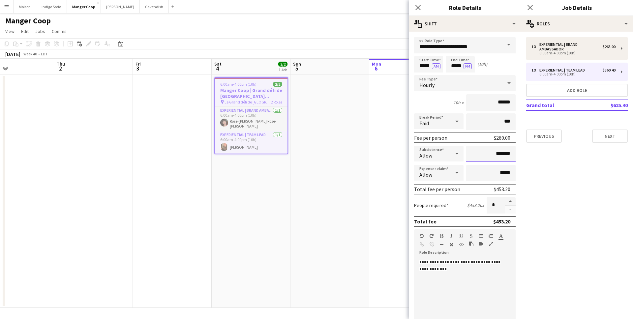
type input "*******"
click at [546, 187] on mat-expansion-panel "pencil3 General details 1 x Experiential | Brand Ambassador $265.00 6:00am-4:00…" at bounding box center [577, 175] width 112 height 287
click at [615, 132] on button "Next" at bounding box center [610, 136] width 36 height 13
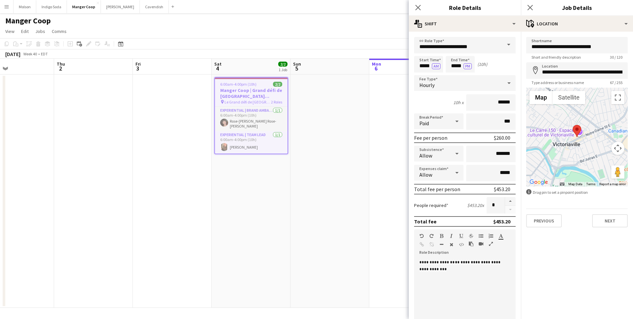
click at [334, 157] on app-date-cell at bounding box center [329, 190] width 79 height 233
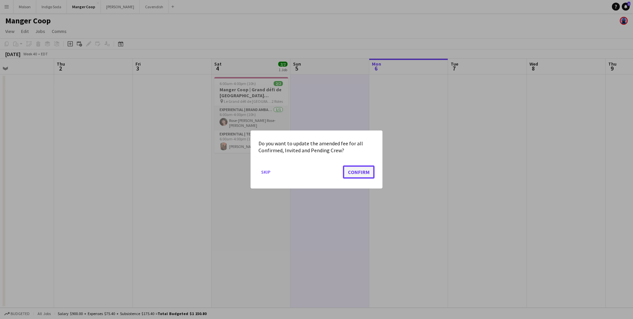
click at [350, 174] on button "Confirm" at bounding box center [359, 171] width 32 height 13
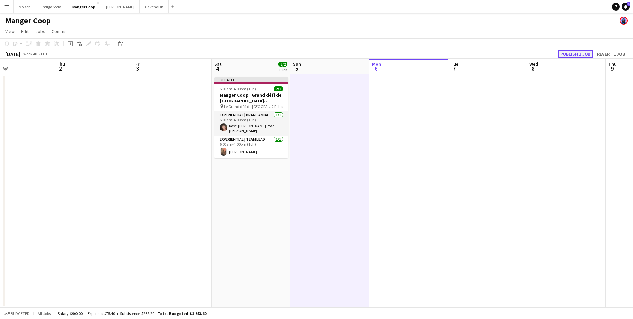
click at [567, 52] on button "Publish 1 job" at bounding box center [575, 54] width 35 height 9
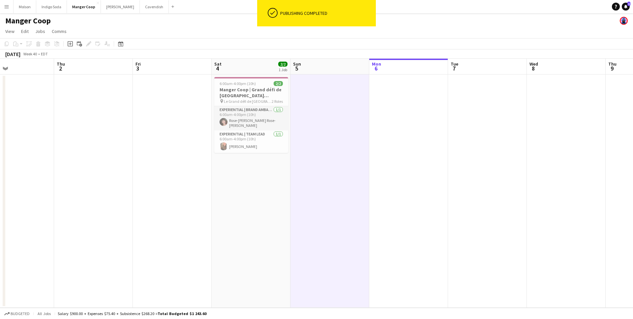
click at [3, 6] on button "Menu" at bounding box center [6, 6] width 13 height 13
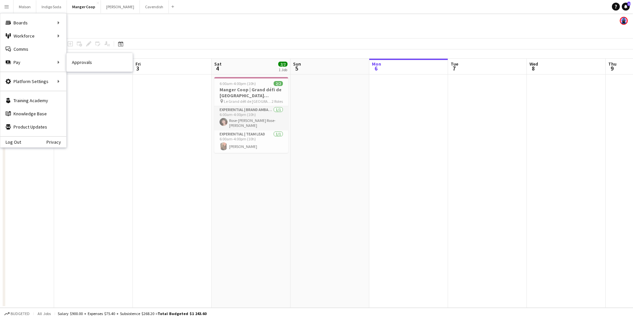
click at [94, 65] on link "Approvals" at bounding box center [100, 62] width 66 height 13
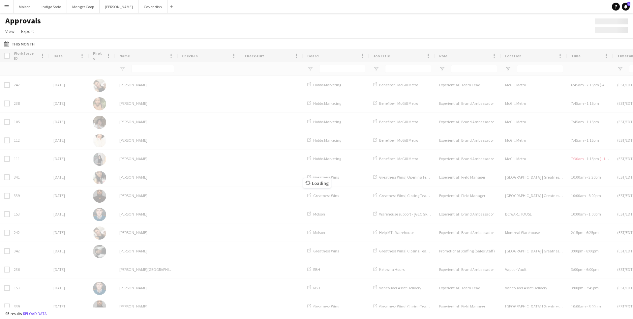
type input "**********"
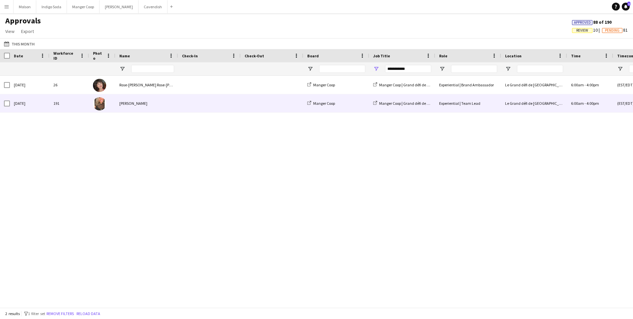
click at [284, 107] on span at bounding box center [272, 103] width 55 height 18
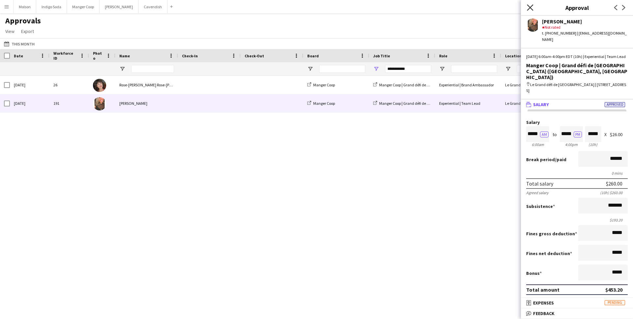
click at [530, 6] on icon "Close pop-in" at bounding box center [530, 7] width 6 height 6
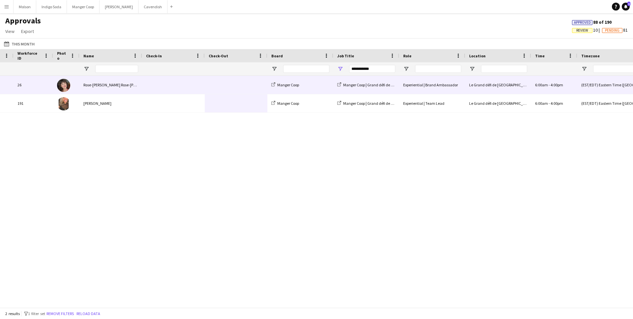
scroll to position [0, 138]
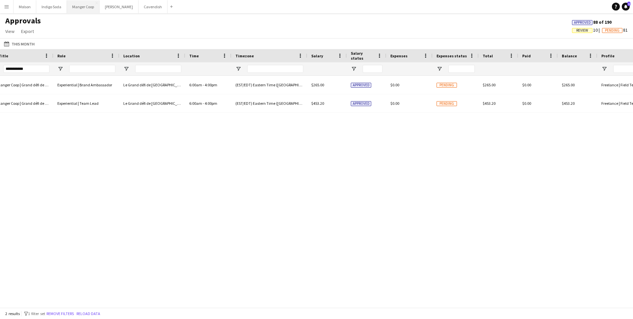
click at [83, 5] on button "Manger Coop Close" at bounding box center [83, 6] width 33 height 13
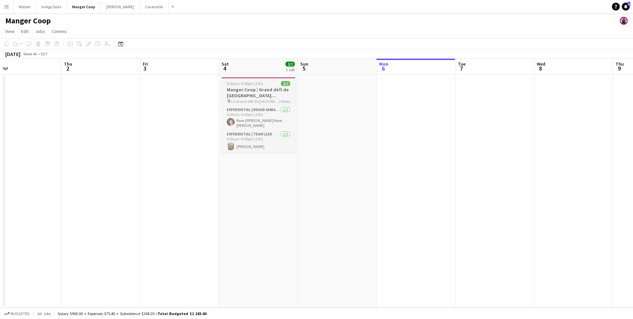
click at [265, 89] on h3 "Manger Coop | Grand défi de [GEOGRAPHIC_DATA] ([GEOGRAPHIC_DATA], [GEOGRAPHIC_D…" at bounding box center [258, 93] width 74 height 12
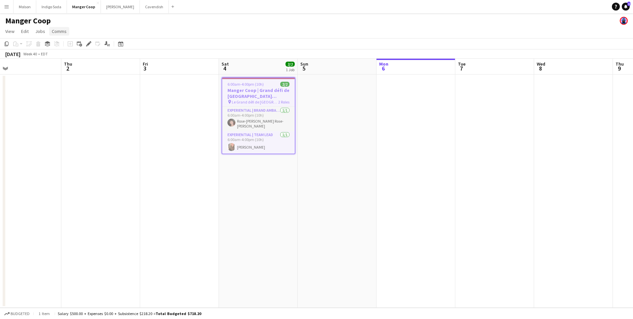
click at [66, 31] on link "Comms" at bounding box center [59, 31] width 20 height 9
click at [65, 62] on span "Create chat" at bounding box center [65, 59] width 23 height 6
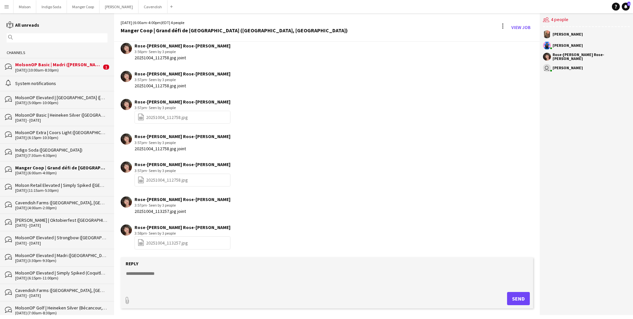
click at [184, 272] on textarea at bounding box center [328, 278] width 406 height 17
type textarea "**********"
click at [523, 299] on button "Send" at bounding box center [518, 298] width 23 height 13
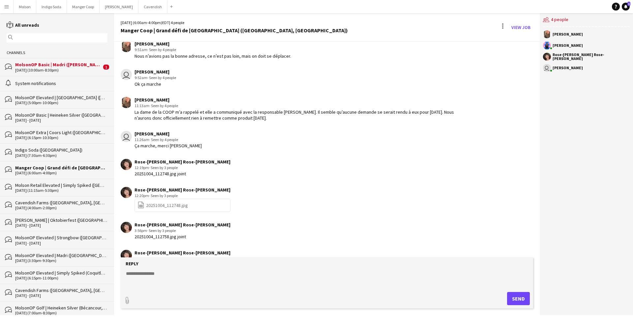
drag, startPoint x: 209, startPoint y: 104, endPoint x: 282, endPoint y: 117, distance: 74.3
click at [282, 118] on div "Vanessa Bernard 11:13am · Seen by 4 people La dame de la COOP m’a rappelé et el…" at bounding box center [297, 109] width 327 height 24
click at [282, 117] on div "La dame de la COOP m’a rappelé et elle a communiqué avec la responsable Myriam …" at bounding box center [297, 115] width 327 height 12
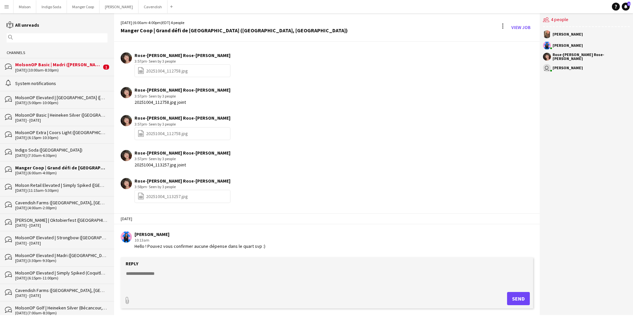
click at [54, 64] on div "MolsonOP Basic | Madri (Welland, [GEOGRAPHIC_DATA])" at bounding box center [58, 65] width 86 height 6
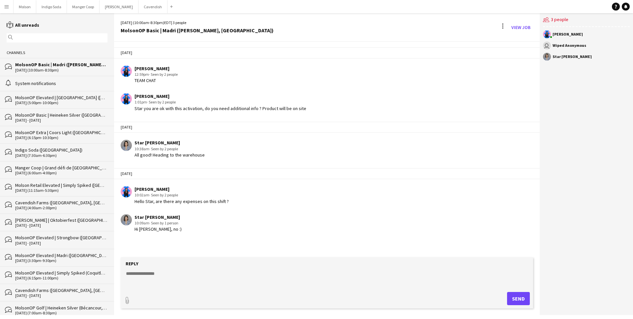
click at [164, 274] on textarea at bounding box center [328, 278] width 406 height 17
type textarea "**********"
click at [509, 301] on button "Send" at bounding box center [518, 298] width 23 height 13
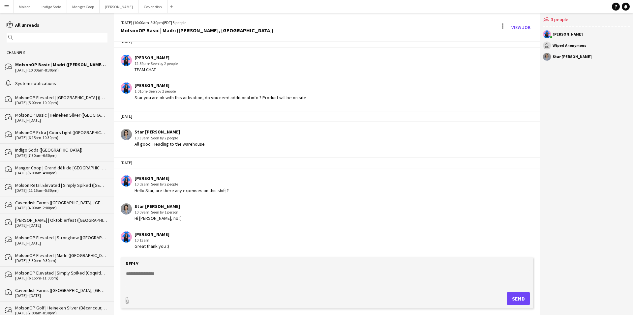
click at [6, 8] on app-icon "Menu" at bounding box center [6, 6] width 5 height 5
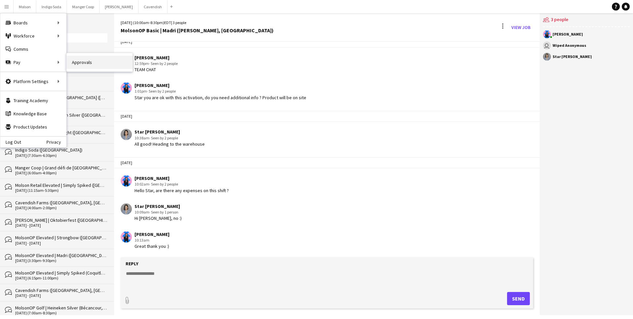
click at [85, 63] on link "Approvals" at bounding box center [100, 62] width 66 height 13
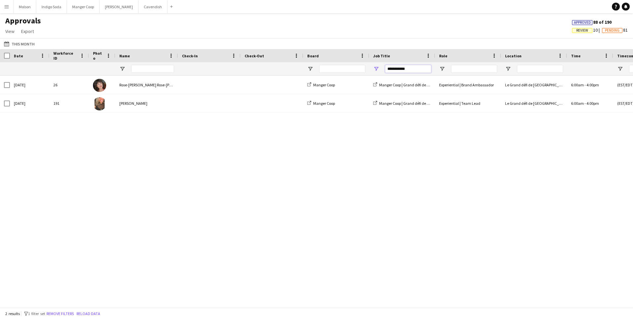
drag, startPoint x: 419, startPoint y: 71, endPoint x: 367, endPoint y: 71, distance: 52.4
click at [367, 71] on div at bounding box center [598, 68] width 1196 height 13
type input "*"
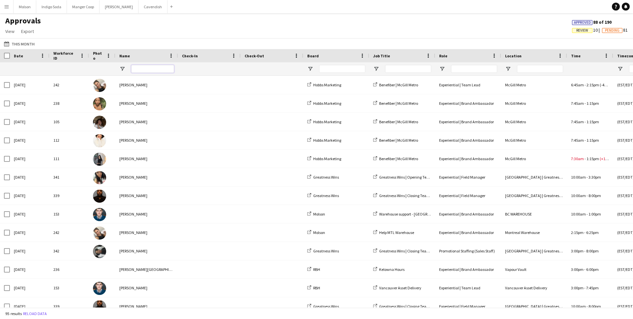
click at [152, 65] on input "Name Filter Input" at bounding box center [152, 69] width 43 height 8
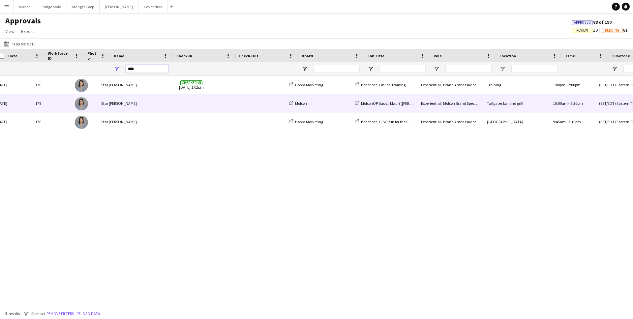
scroll to position [0, 18]
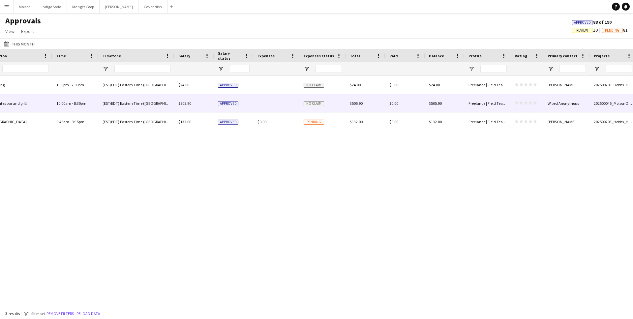
type input "****"
click at [316, 104] on span "No claim" at bounding box center [314, 103] width 20 height 5
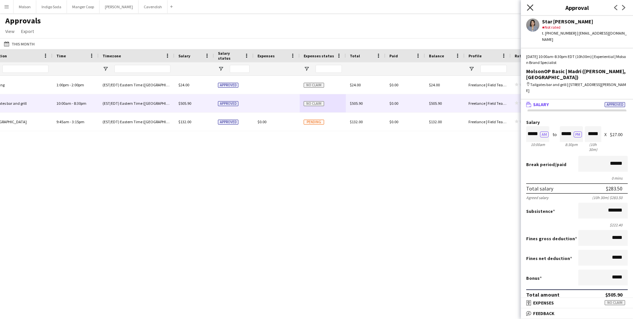
click at [530, 9] on icon "Close pop-in" at bounding box center [530, 7] width 6 height 6
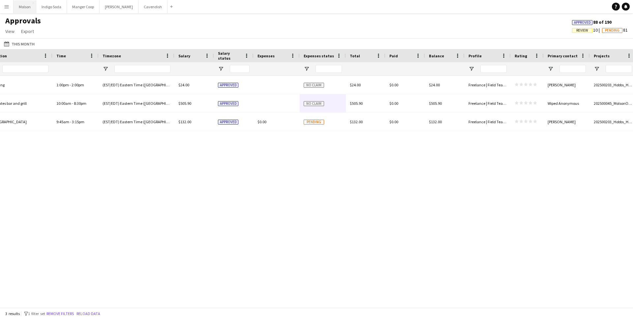
click at [28, 10] on button "Molson Close" at bounding box center [25, 6] width 23 height 13
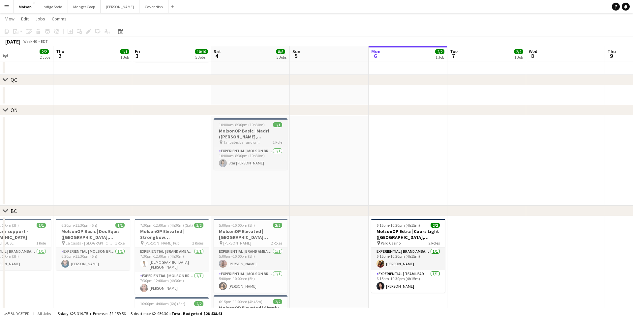
click at [258, 128] on h3 "MolsonOP Basic | Madri (Welland, [GEOGRAPHIC_DATA])" at bounding box center [251, 134] width 74 height 12
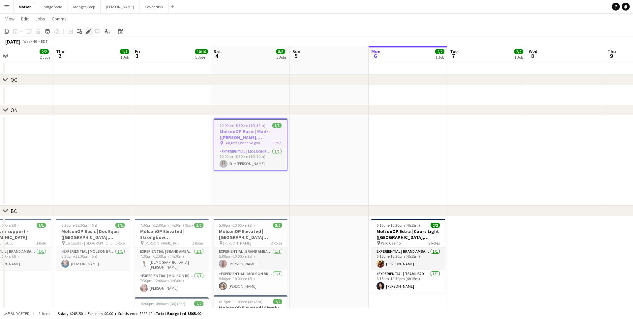
click at [88, 30] on icon "Edit" at bounding box center [88, 31] width 5 height 5
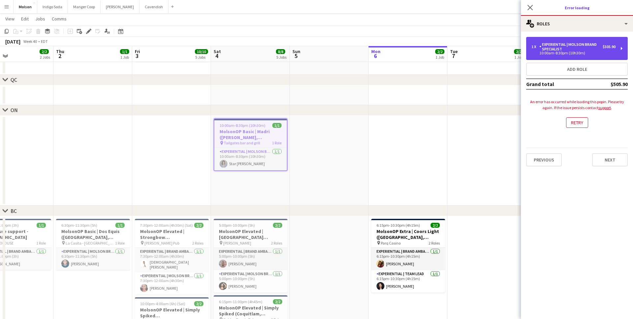
click at [584, 49] on div "Experiential | Molson Brand Specialist" at bounding box center [570, 46] width 63 height 9
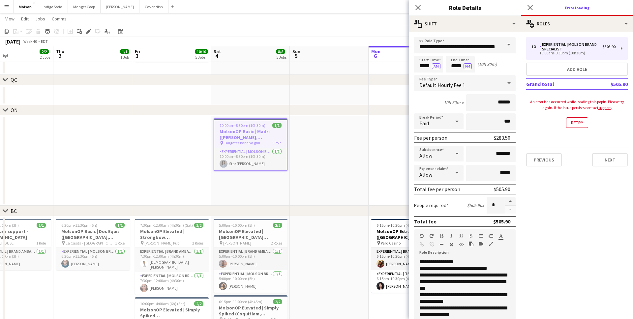
click at [534, 1] on div "Close pop-in" at bounding box center [530, 7] width 18 height 15
click at [525, 13] on div "Close pop-in" at bounding box center [530, 7] width 18 height 15
click at [534, 5] on app-icon "Close pop-in" at bounding box center [530, 8] width 10 height 10
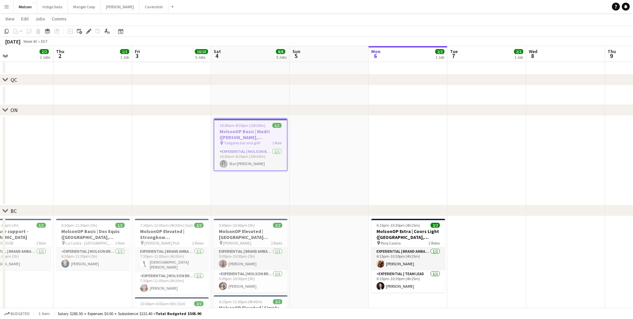
click at [266, 134] on h3 "MolsonOP Basic | Madri (Welland, [GEOGRAPHIC_DATA])" at bounding box center [250, 135] width 72 height 12
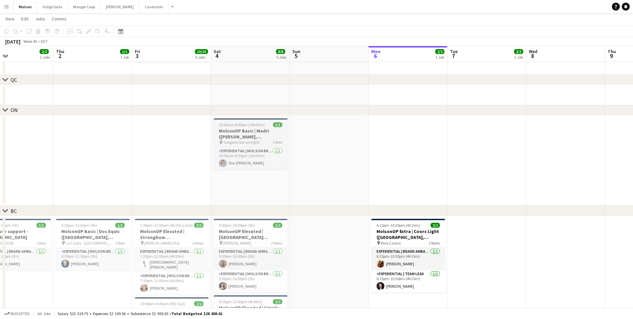
click at [266, 134] on h3 "MolsonOP Basic | Madri (Welland, [GEOGRAPHIC_DATA])" at bounding box center [251, 134] width 74 height 12
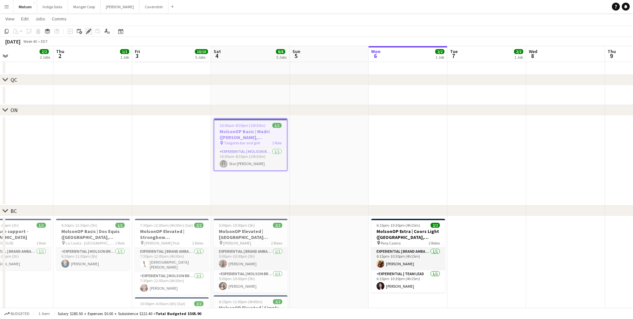
click at [87, 32] on icon "Edit" at bounding box center [88, 31] width 5 height 5
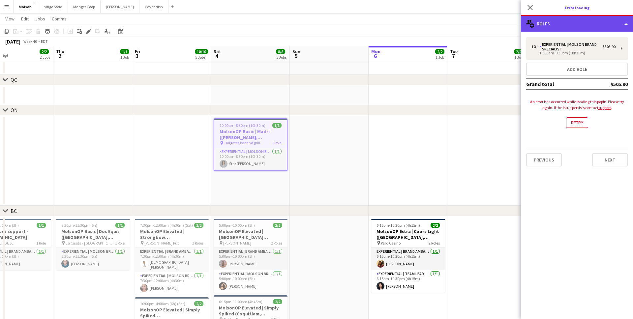
click at [564, 16] on div "multiple-users-add Roles" at bounding box center [577, 24] width 112 height 16
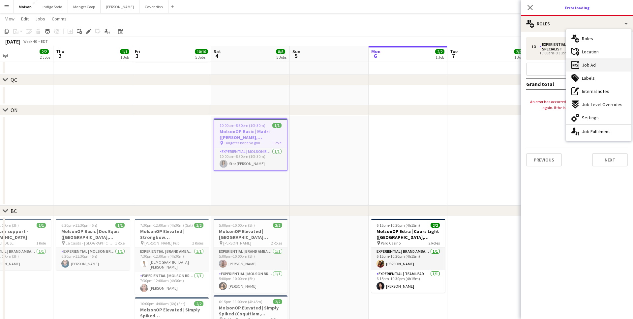
click at [600, 63] on div "ads-window Job Ad" at bounding box center [598, 64] width 65 height 13
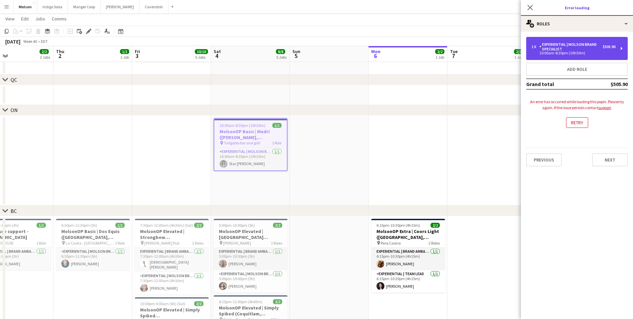
click at [562, 54] on div "10:00am-8:30pm (10h30m)" at bounding box center [573, 52] width 84 height 3
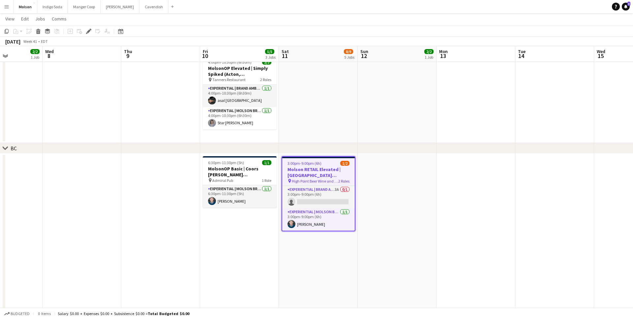
scroll to position [385, 0]
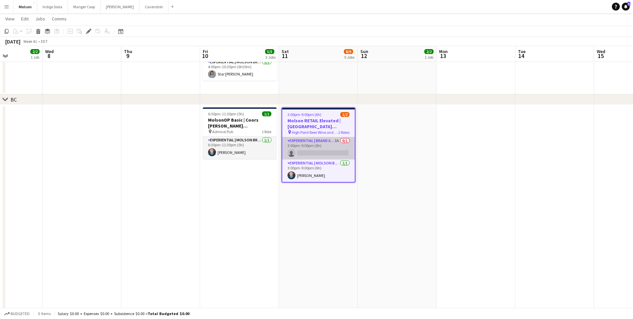
click at [315, 155] on app-card-role "Experiential | Brand Ambassador 3A 0/1 3:00pm-9:00pm (6h) single-neutral-actions" at bounding box center [318, 148] width 72 height 22
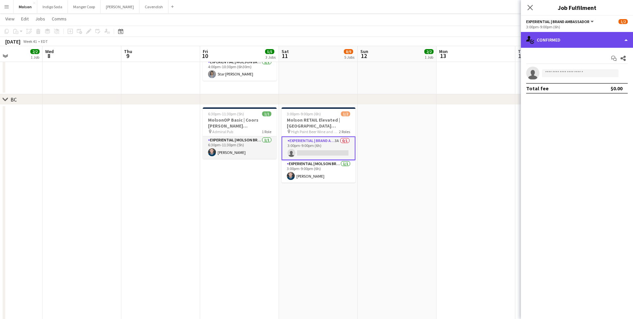
click at [564, 38] on div "single-neutral-actions-check-2 Confirmed" at bounding box center [577, 40] width 112 height 16
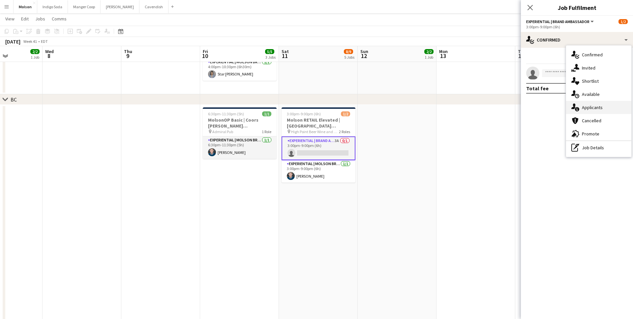
click at [595, 104] on span "Applicants" at bounding box center [592, 107] width 21 height 6
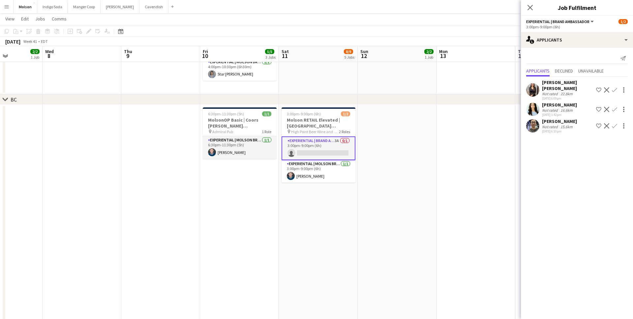
click at [535, 103] on app-user-avatar at bounding box center [532, 109] width 13 height 13
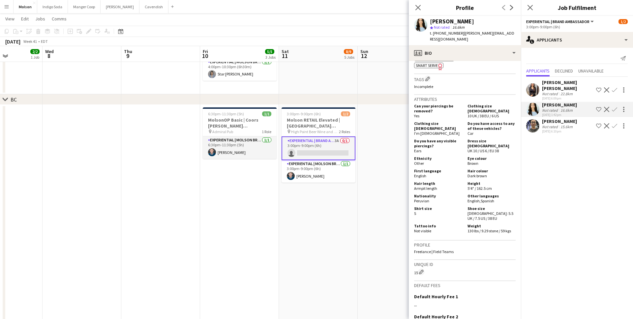
scroll to position [361, 0]
click at [614, 107] on app-icon "Confirm" at bounding box center [614, 109] width 5 height 5
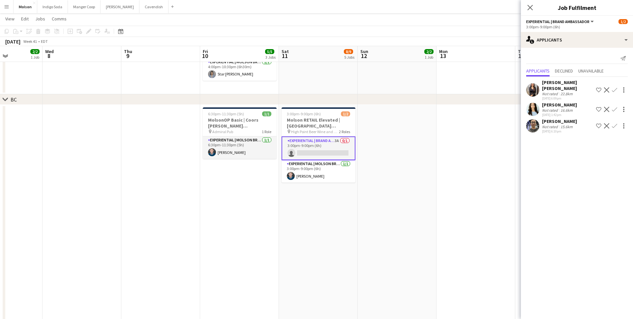
click at [616, 107] on app-icon "Confirm" at bounding box center [614, 109] width 5 height 5
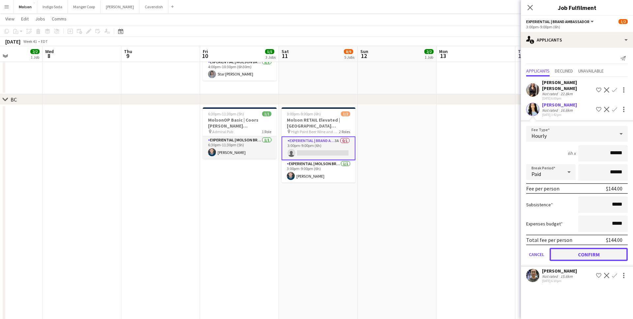
click at [589, 249] on button "Confirm" at bounding box center [588, 254] width 78 height 13
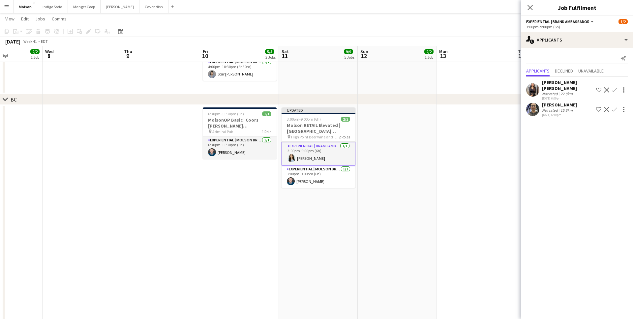
click at [447, 166] on app-date-cell at bounding box center [475, 216] width 79 height 222
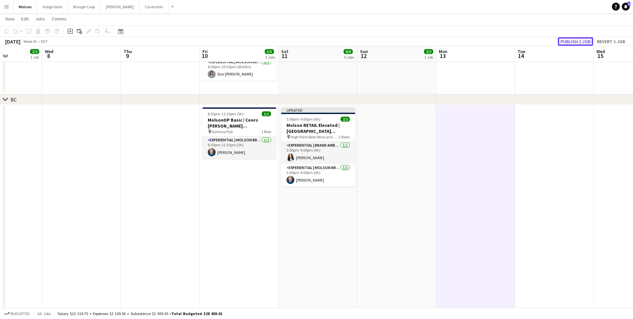
click at [580, 41] on button "Publish 1 job" at bounding box center [575, 41] width 35 height 9
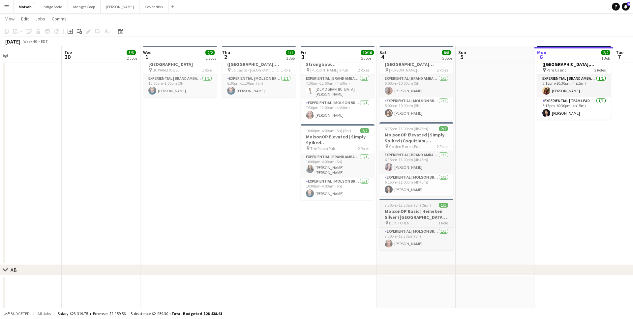
scroll to position [572, 0]
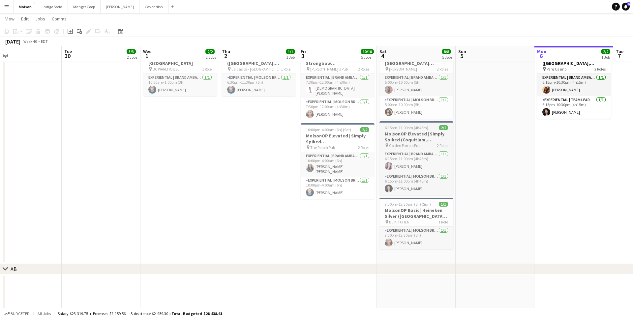
click at [437, 141] on h3 "MolsonOP Elevated | Simply Spiked (Coquitlam, [GEOGRAPHIC_DATA])" at bounding box center [416, 137] width 74 height 12
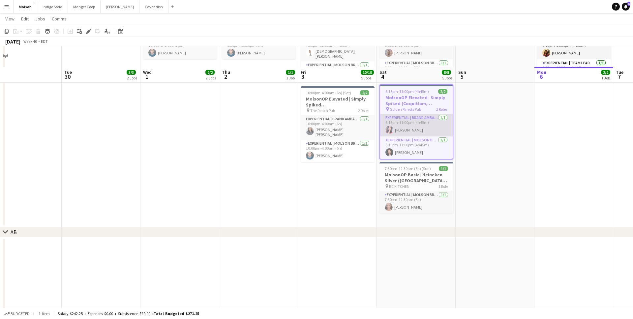
scroll to position [655, 0]
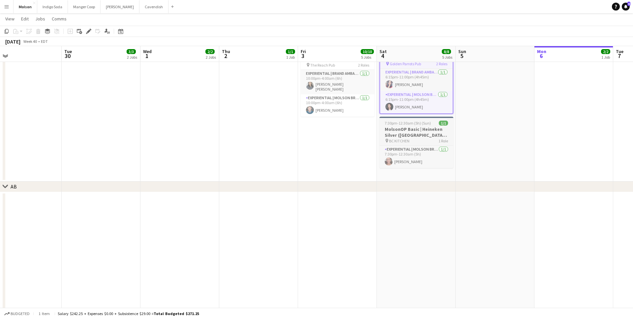
click at [433, 127] on h3 "MolsonOP Basic | Heineken Silver ([GEOGRAPHIC_DATA], [GEOGRAPHIC_DATA])" at bounding box center [416, 132] width 74 height 12
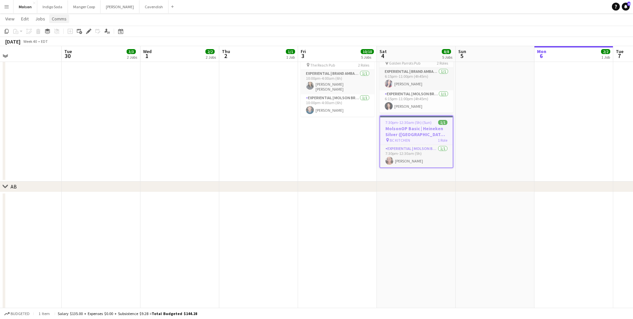
click at [64, 19] on span "Comms" at bounding box center [59, 19] width 15 height 6
click at [68, 44] on span "Create chat" at bounding box center [65, 47] width 23 height 6
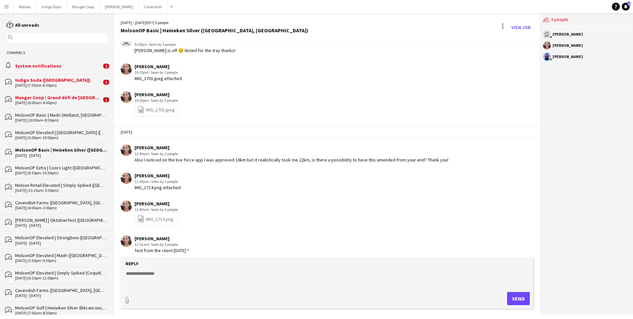
scroll to position [698, 0]
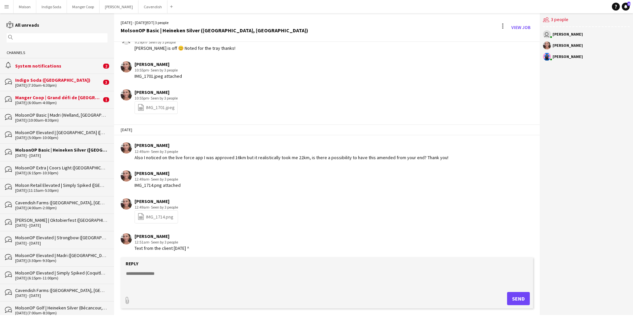
drag, startPoint x: 212, startPoint y: 153, endPoint x: 212, endPoint y: 161, distance: 7.6
click at [212, 161] on app-chat-message "[PERSON_NAME] 12:49am · Seen by 3 people Also I noticed on the live force app I…" at bounding box center [326, 151] width 425 height 25
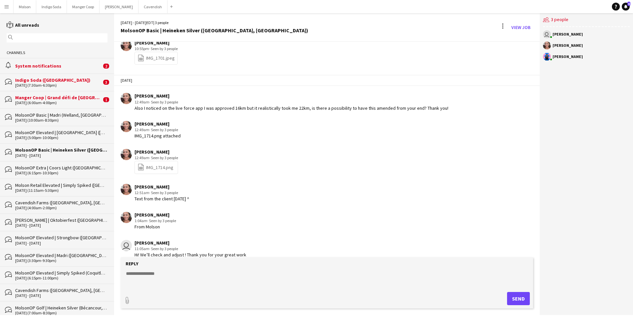
scroll to position [756, 0]
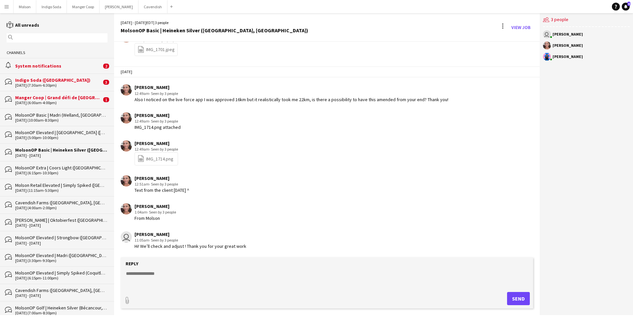
click at [155, 158] on link "file-spreadsheet IMG_1714.png" at bounding box center [155, 159] width 36 height 8
click at [150, 274] on textarea at bounding box center [328, 278] width 406 height 17
type textarea "**********"
click at [509, 294] on button "Send" at bounding box center [518, 298] width 23 height 13
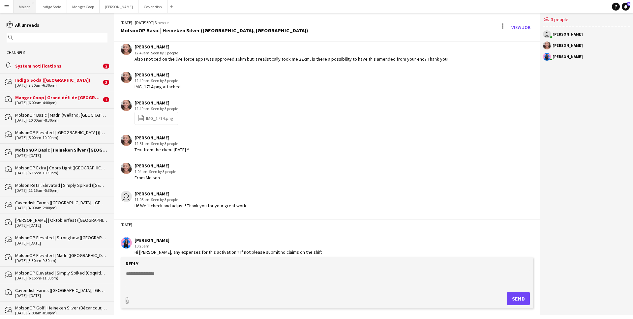
click at [22, 6] on button "Molson Close" at bounding box center [25, 6] width 23 height 13
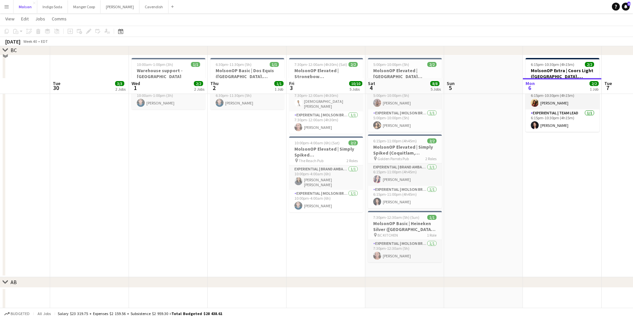
scroll to position [556, 0]
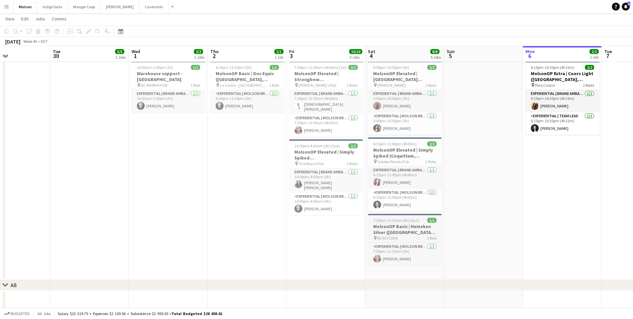
click at [419, 225] on h3 "MolsonOP Basic | Heineken Silver ([GEOGRAPHIC_DATA], [GEOGRAPHIC_DATA])" at bounding box center [405, 229] width 74 height 12
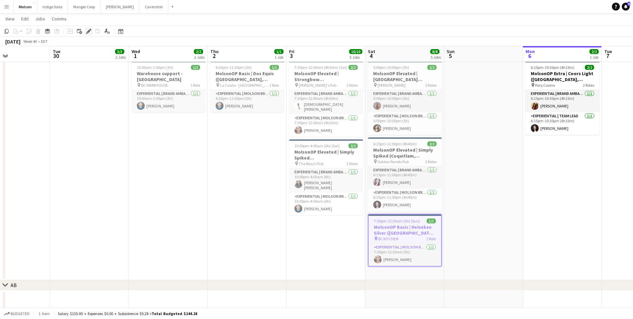
click at [88, 28] on div "Edit" at bounding box center [89, 31] width 8 height 8
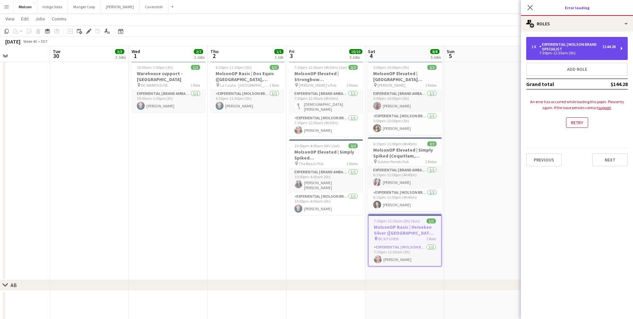
click at [581, 43] on div "Experiential | Molson Brand Specialist" at bounding box center [570, 46] width 63 height 9
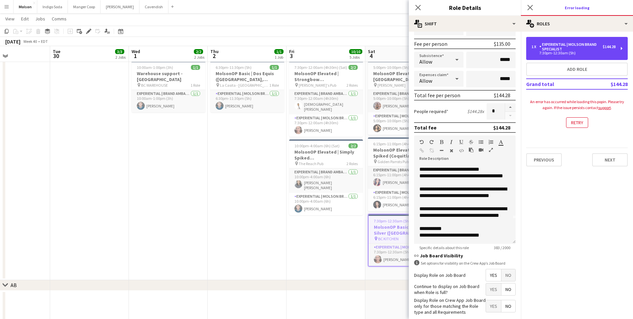
scroll to position [94, 0]
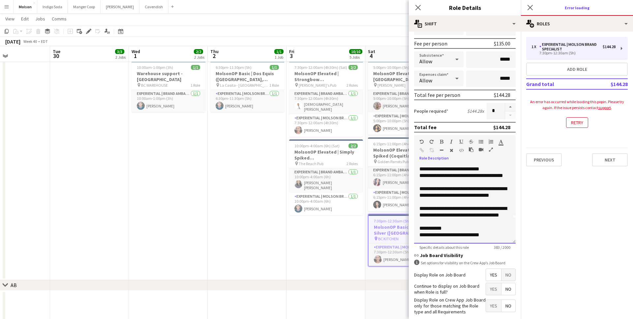
click at [436, 233] on div "**********" at bounding box center [464, 228] width 91 height 20
click at [486, 236] on div "**********" at bounding box center [464, 228] width 91 height 20
click at [510, 62] on input "*****" at bounding box center [490, 59] width 49 height 16
type input "**"
type input "******"
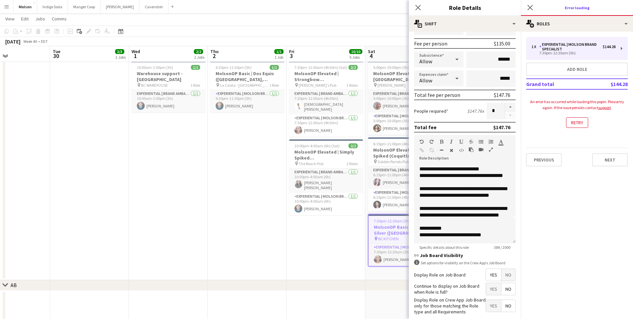
click at [567, 207] on mat-expansion-panel "pencil3 General details 1 x Experiential | Molson Brand Specialist $144.28 7:30…" at bounding box center [577, 175] width 112 height 287
click at [612, 158] on button "Next" at bounding box center [610, 159] width 36 height 13
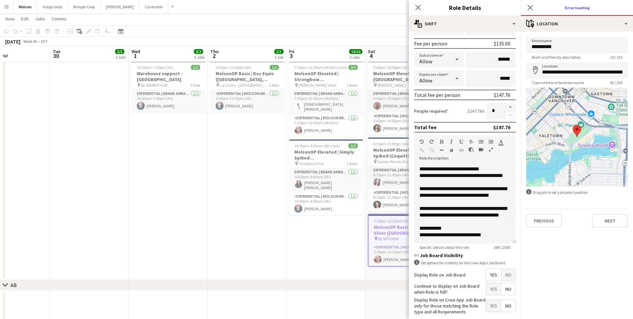
click at [324, 237] on app-date-cell "7:30pm-12:00am (4h30m) (Sat) 2/2 MolsonOP Elevated | Strongbow ([GEOGRAPHIC_DAT…" at bounding box center [325, 169] width 79 height 222
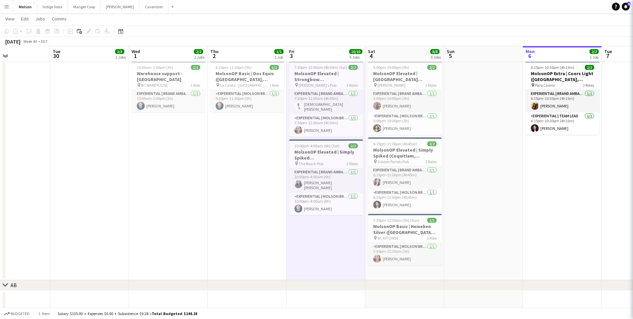
scroll to position [0, 0]
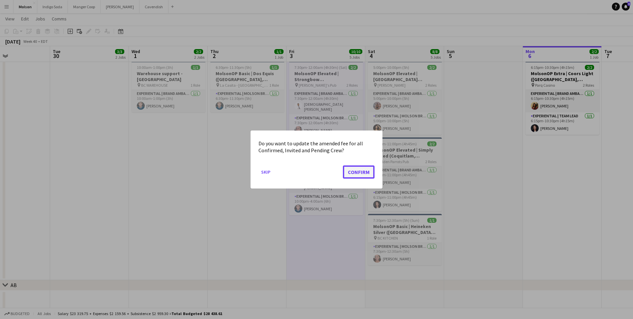
click at [356, 173] on button "Confirm" at bounding box center [359, 171] width 32 height 13
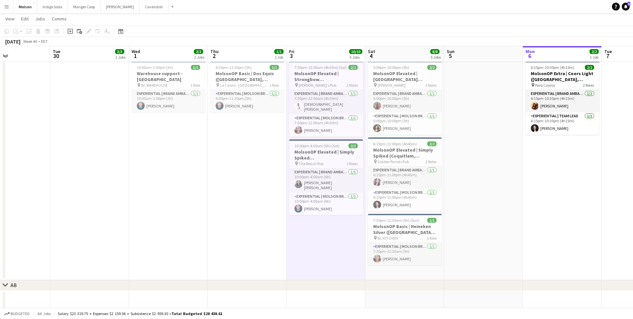
scroll to position [556, 0]
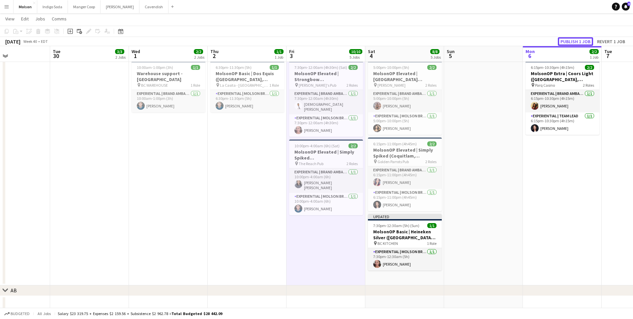
click at [574, 40] on button "Publish 1 job" at bounding box center [575, 41] width 35 height 9
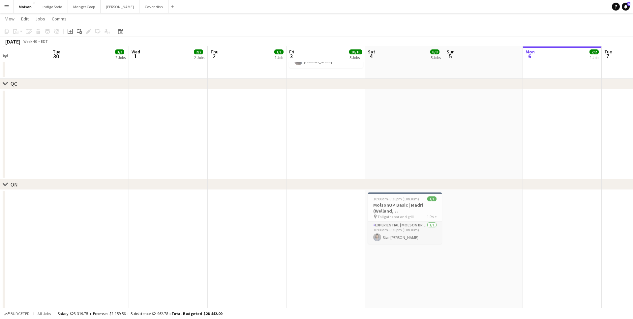
scroll to position [270, 0]
click at [389, 203] on h3 "MolsonOP Basic | Madri (Welland, [GEOGRAPHIC_DATA])" at bounding box center [405, 208] width 74 height 12
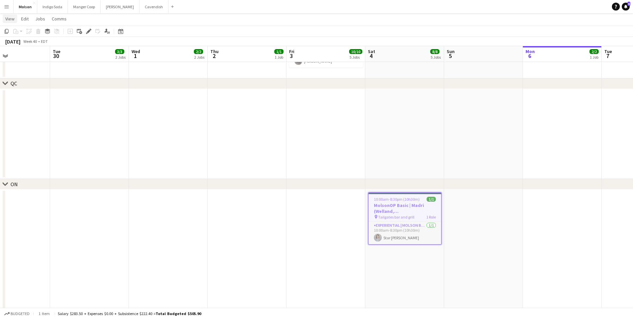
click at [8, 18] on span "View" at bounding box center [9, 19] width 9 height 6
click at [6, 7] on app-icon "Menu" at bounding box center [6, 6] width 5 height 5
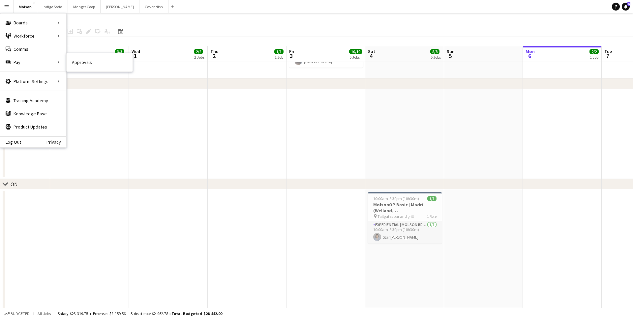
click at [93, 59] on link "Approvals" at bounding box center [100, 62] width 66 height 13
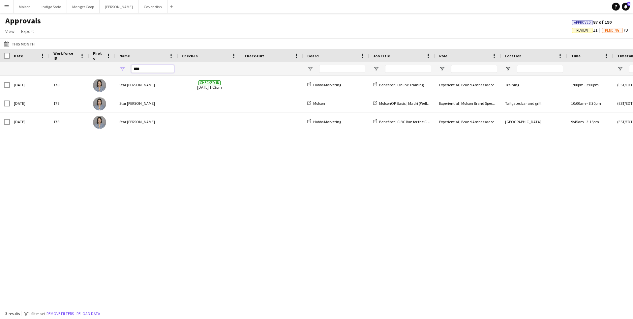
drag, startPoint x: 145, startPoint y: 70, endPoint x: 131, endPoint y: 69, distance: 14.5
click at [131, 70] on input "****" at bounding box center [152, 69] width 43 height 8
type input "*"
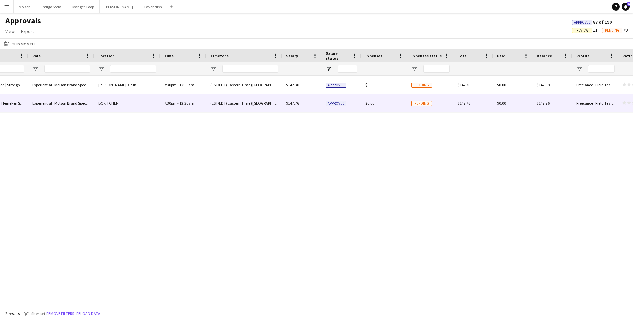
type input "*****"
click at [416, 99] on div "Pending" at bounding box center [430, 103] width 46 height 18
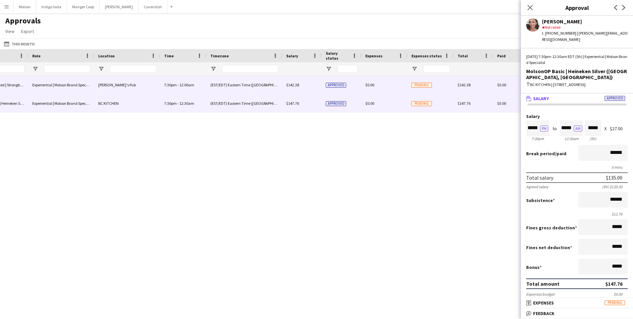
click at [407, 83] on div "$0.00" at bounding box center [384, 85] width 46 height 18
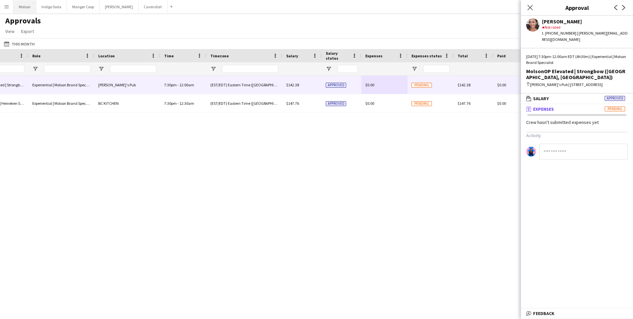
click at [22, 7] on button "Molson Close" at bounding box center [25, 6] width 23 height 13
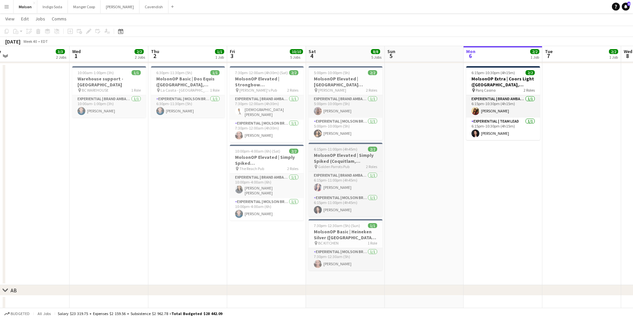
click at [357, 157] on h3 "MolsonOP Elevated | Simply Spiked (Coquitlam, [GEOGRAPHIC_DATA])" at bounding box center [345, 158] width 74 height 12
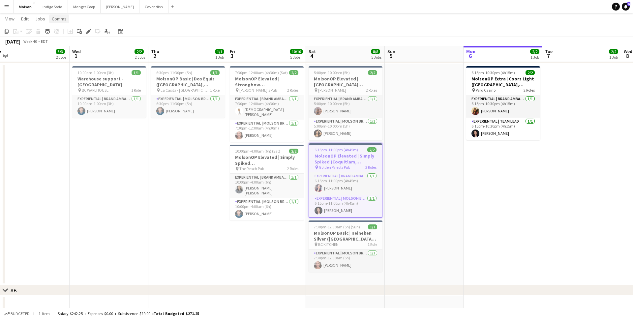
click at [66, 17] on span "Comms" at bounding box center [59, 19] width 15 height 6
click at [71, 44] on span "Create chat" at bounding box center [65, 47] width 23 height 6
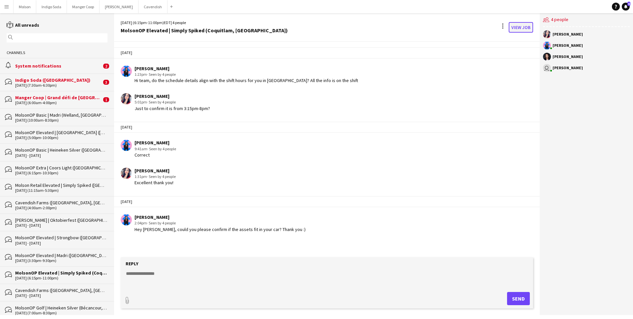
click at [522, 24] on link "View Job" at bounding box center [520, 27] width 24 height 11
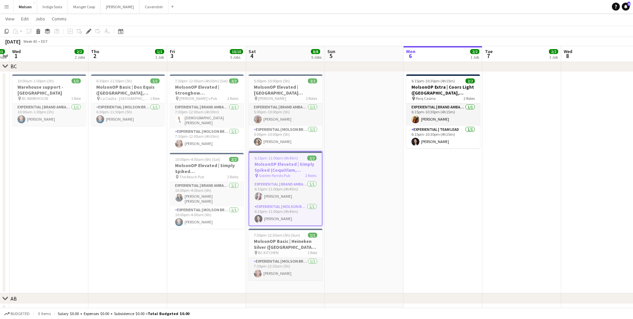
click at [3, 11] on button "Menu" at bounding box center [6, 6] width 13 height 13
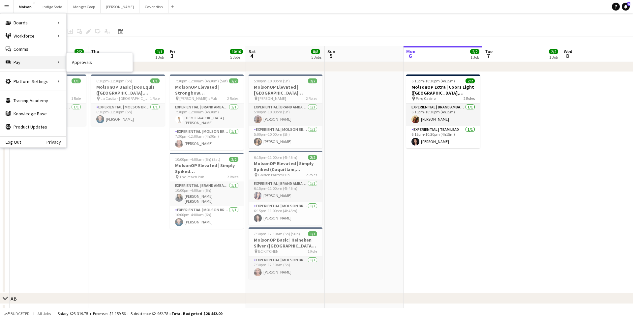
drag, startPoint x: 102, startPoint y: 70, endPoint x: 31, endPoint y: 67, distance: 70.9
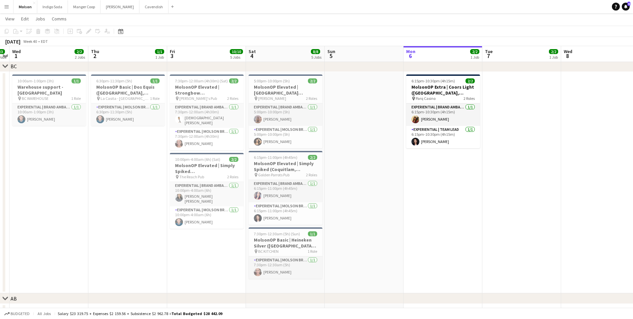
click at [3, 9] on button "Menu" at bounding box center [6, 6] width 13 height 13
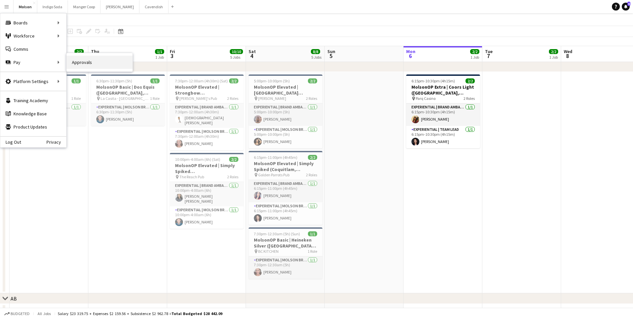
click at [85, 64] on link "Approvals" at bounding box center [100, 62] width 66 height 13
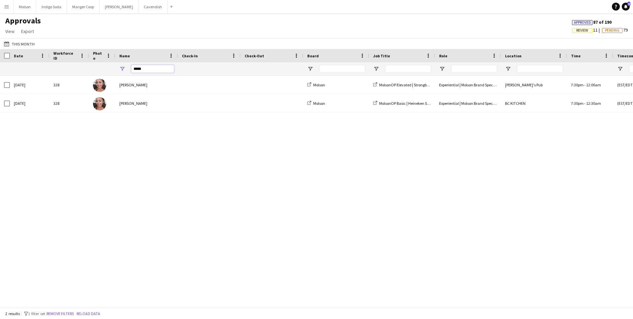
click at [149, 69] on input "*****" at bounding box center [152, 69] width 43 height 8
type input "*"
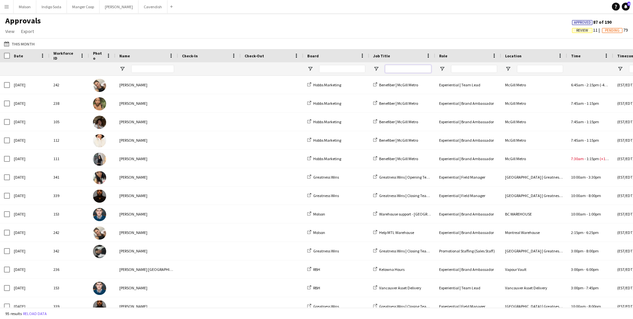
click at [398, 72] on input "Job Title Filter Input" at bounding box center [408, 69] width 46 height 8
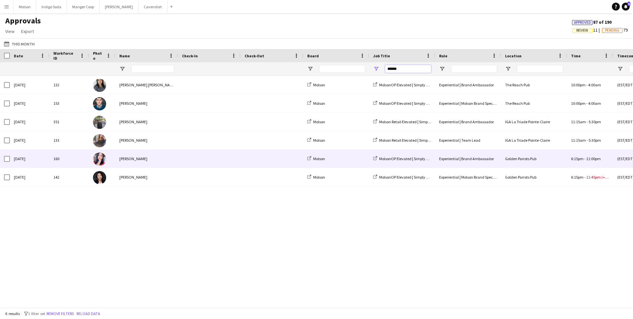
scroll to position [0, 16]
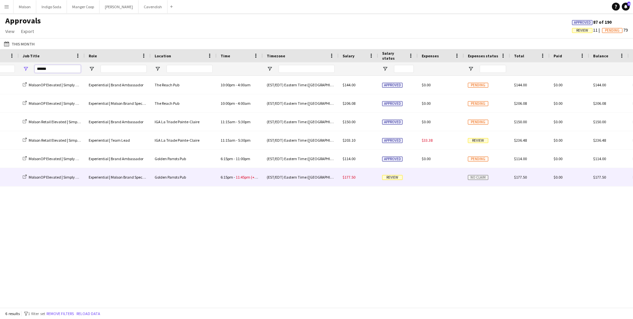
type input "******"
click at [324, 185] on div "(EST/EDT) Eastern Time ([GEOGRAPHIC_DATA] & [GEOGRAPHIC_DATA])" at bounding box center [301, 177] width 76 height 18
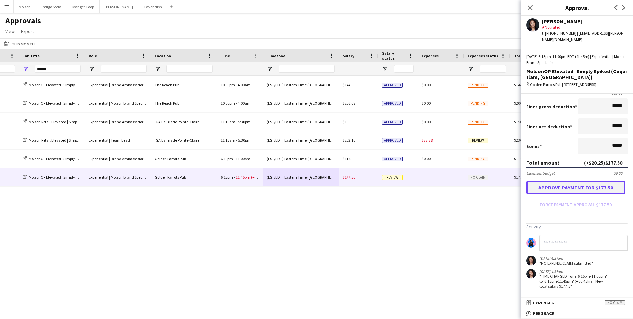
click at [584, 185] on button "Approve payment for $177.50" at bounding box center [575, 187] width 99 height 13
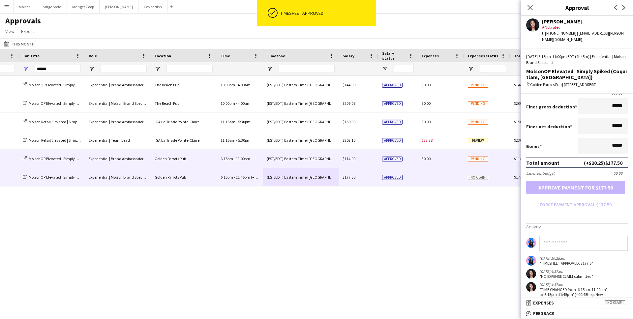
click at [486, 158] on span "Pending" at bounding box center [478, 159] width 20 height 5
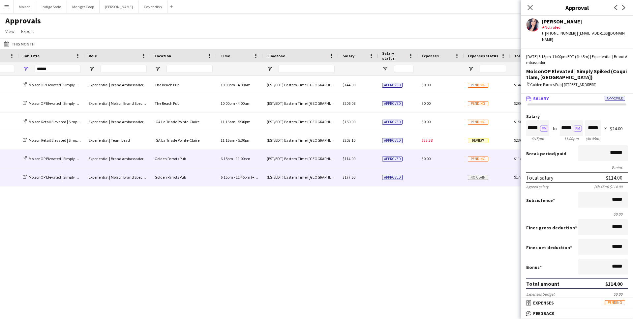
click at [482, 176] on span "No claim" at bounding box center [478, 177] width 20 height 5
click at [474, 155] on div "Pending" at bounding box center [487, 159] width 46 height 18
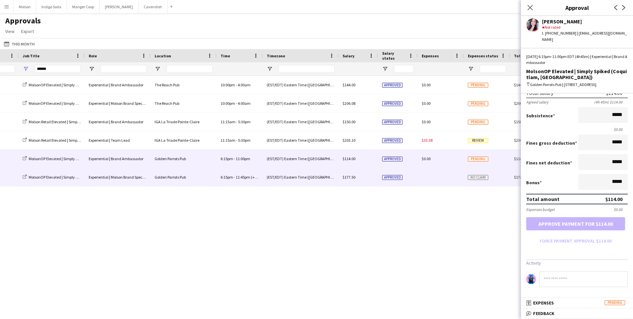
click at [434, 178] on div at bounding box center [441, 177] width 46 height 18
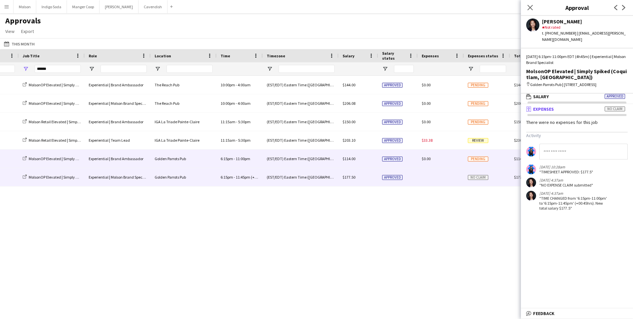
click at [435, 154] on div "$0.00" at bounding box center [441, 159] width 46 height 18
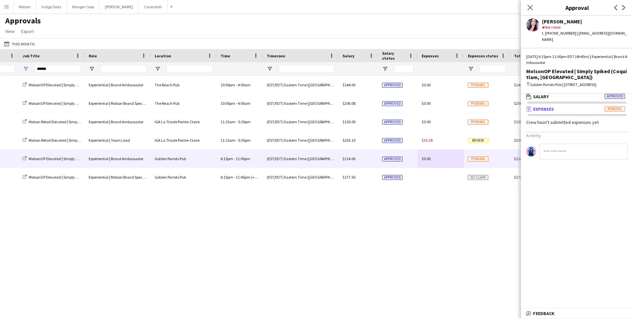
click at [616, 110] on span "Pending" at bounding box center [614, 108] width 20 height 5
click at [527, 10] on icon at bounding box center [530, 7] width 6 height 6
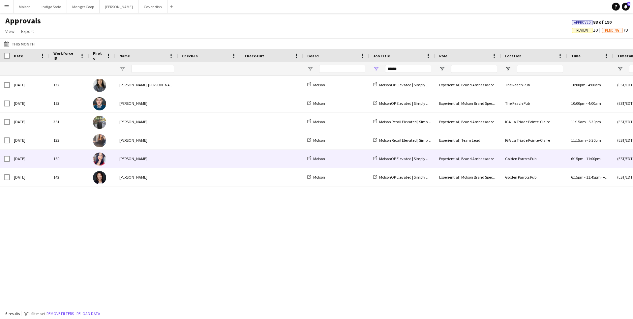
click at [81, 163] on div "160" at bounding box center [69, 159] width 40 height 18
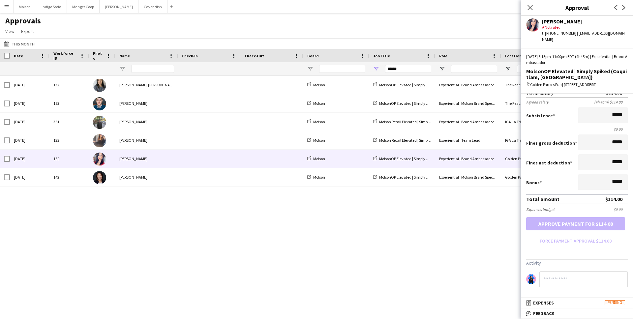
click at [556, 280] on input at bounding box center [583, 279] width 88 height 16
type input "**********"
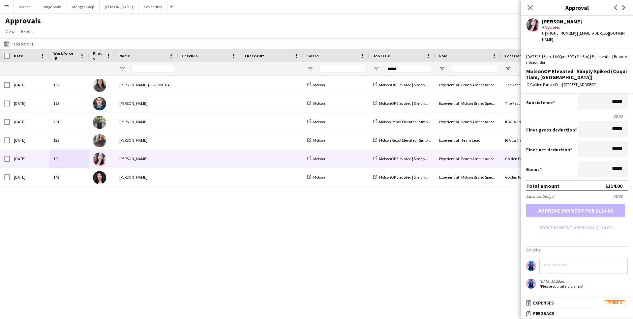
click at [473, 251] on div "Molson MolsonOP Elevated | Simply Spiked ([GEOGRAPHIC_DATA], [GEOGRAPHIC_DATA])…" at bounding box center [316, 192] width 633 height 232
click at [531, 7] on icon at bounding box center [530, 7] width 6 height 6
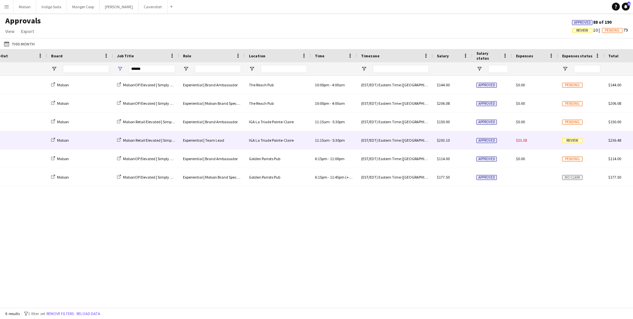
click at [526, 138] on span "$33.38" at bounding box center [521, 140] width 11 height 5
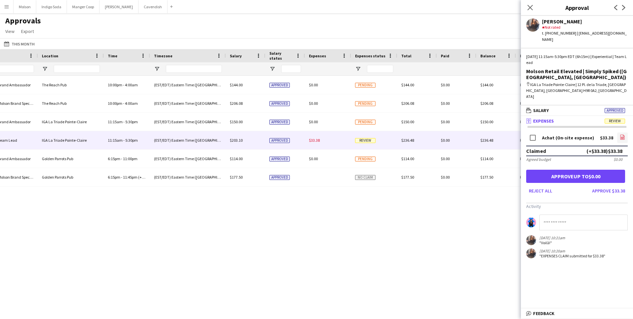
click at [624, 134] on icon "file-image" at bounding box center [622, 136] width 5 height 5
click at [616, 186] on button "Approve $33.38" at bounding box center [608, 191] width 38 height 11
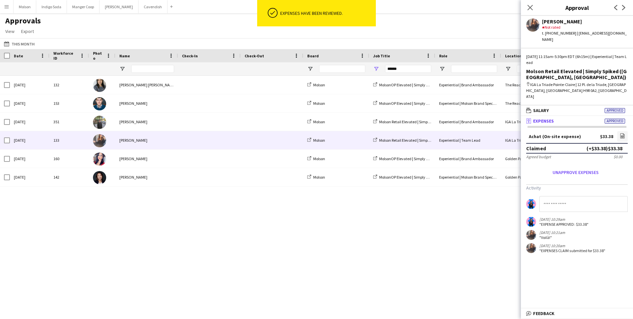
click at [3, 6] on button "Menu" at bounding box center [6, 6] width 13 height 13
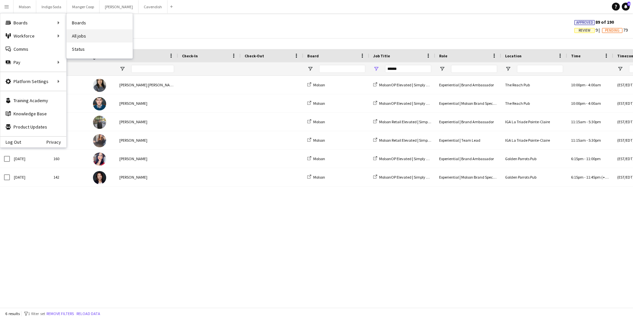
click at [89, 34] on link "All jobs" at bounding box center [100, 35] width 66 height 13
